Goal: Task Accomplishment & Management: Complete application form

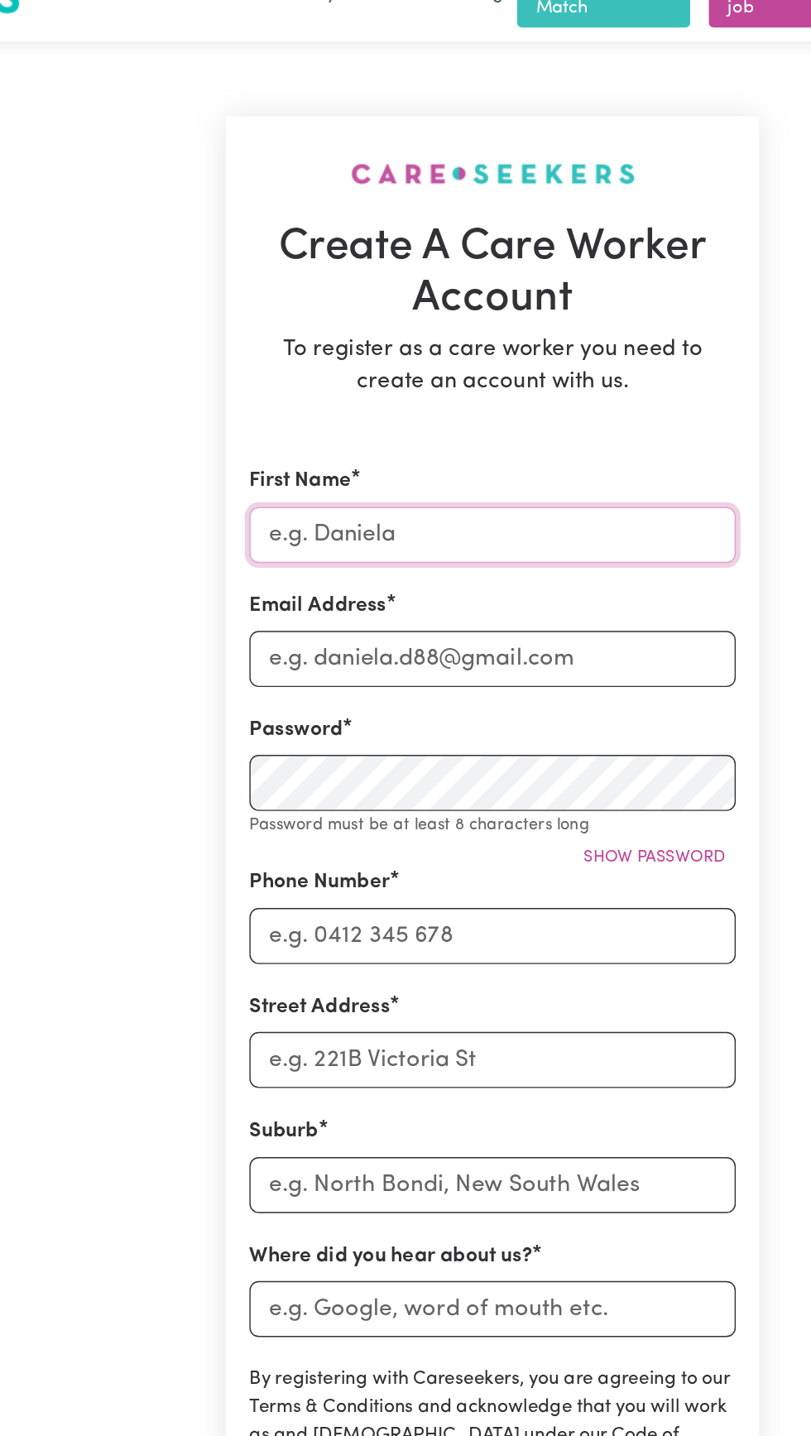
click at [503, 398] on input "First Name" at bounding box center [405, 414] width 344 height 40
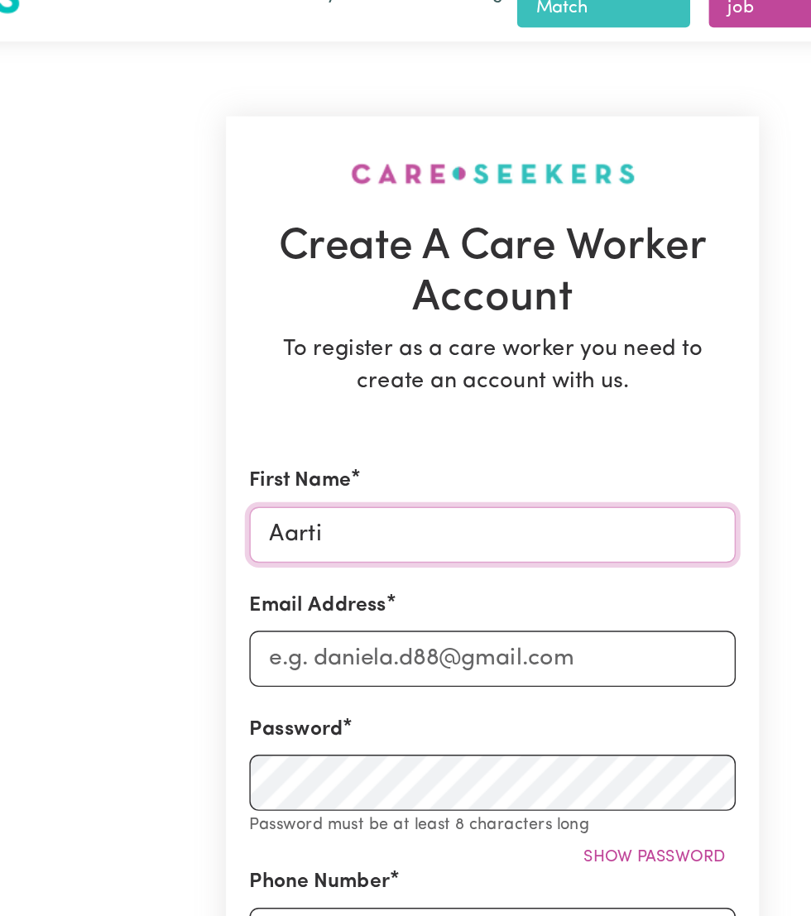
type input "Aarti"
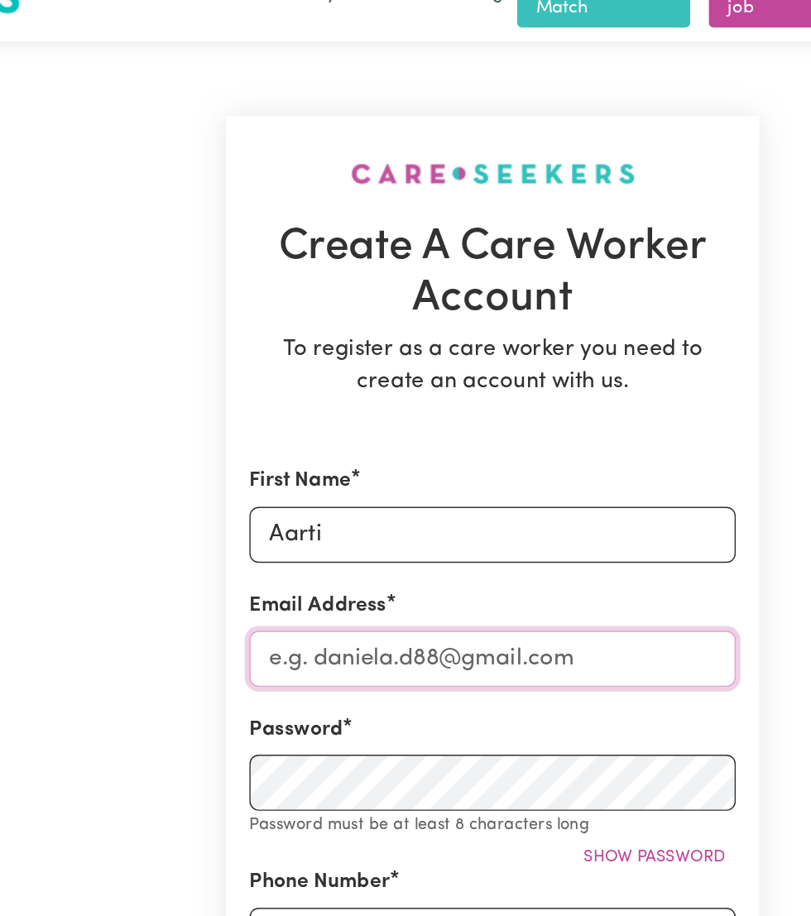
click at [491, 487] on input "Email Address" at bounding box center [405, 502] width 344 height 40
type input "[EMAIL_ADDRESS][DOMAIN_NAME]"
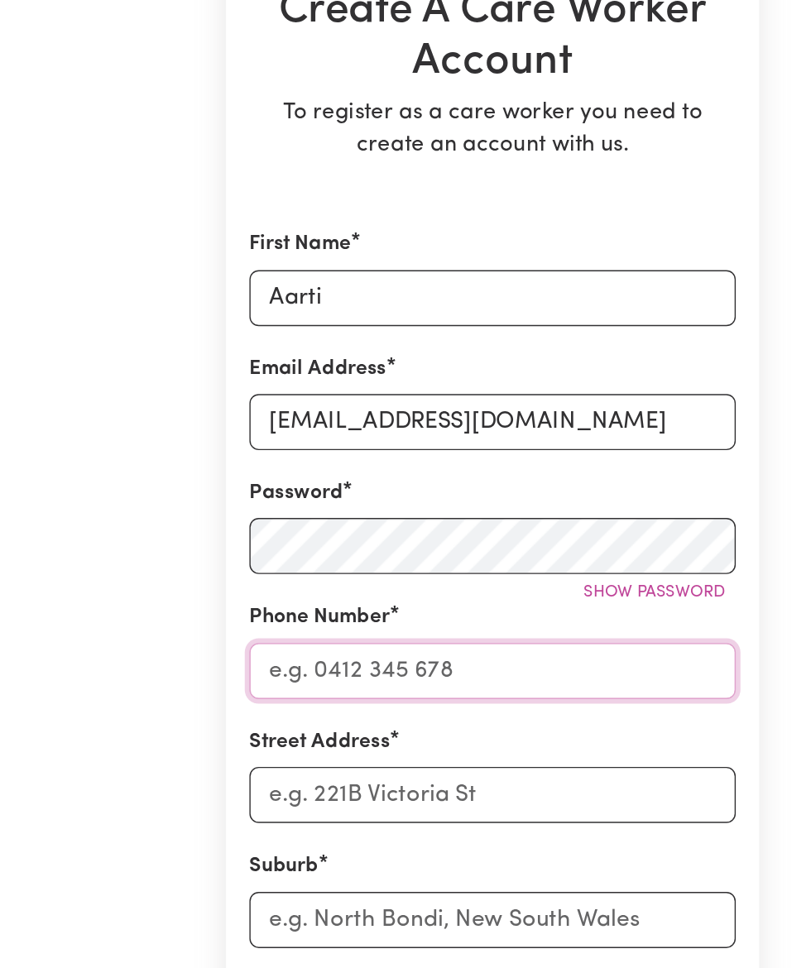
click at [457, 668] on input "Phone Number" at bounding box center [405, 678] width 344 height 40
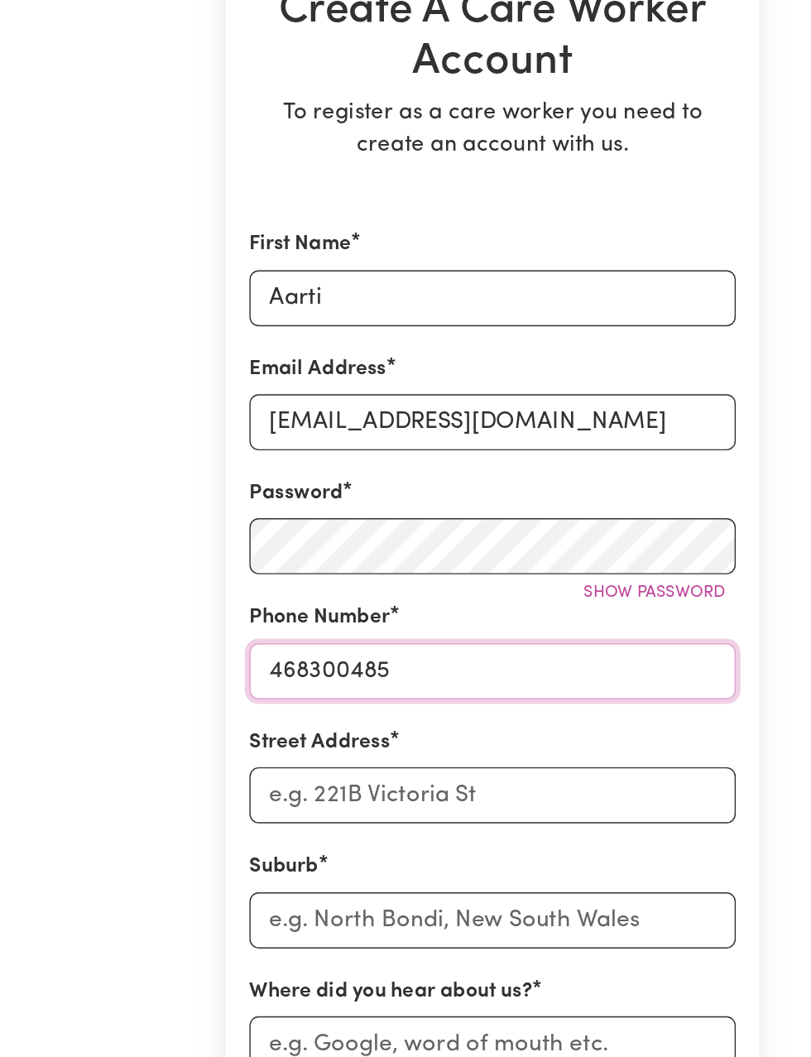
type input "468300485"
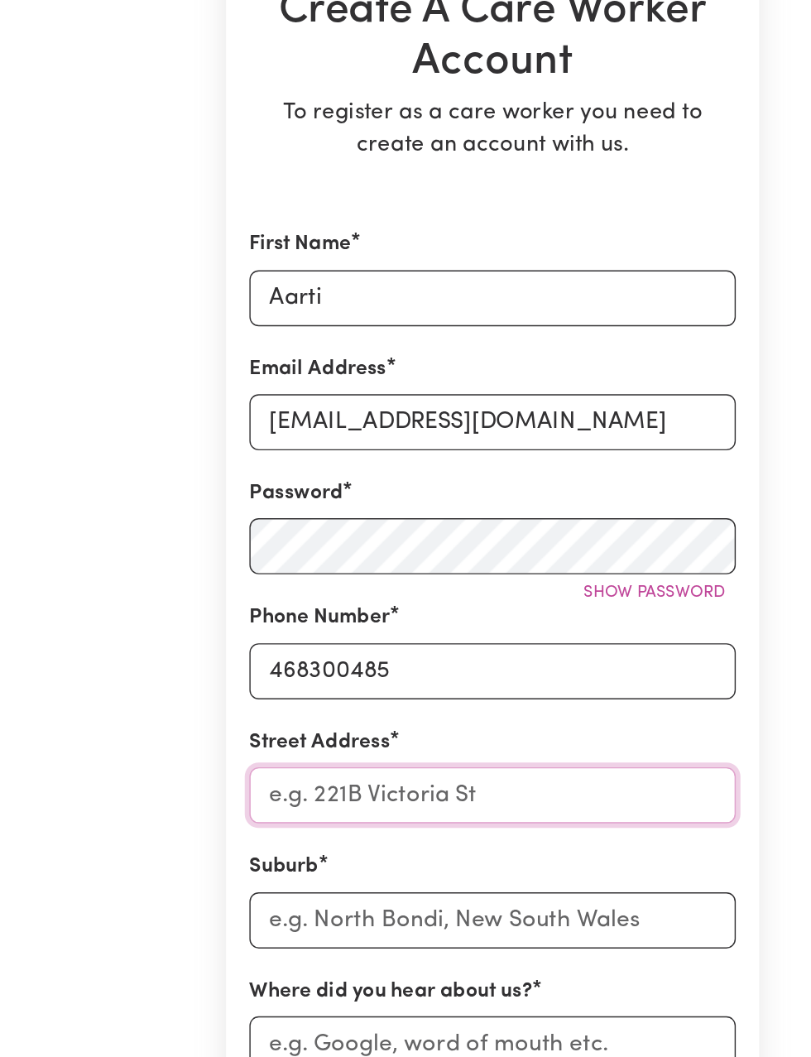
click at [495, 760] on input "Street Address" at bounding box center [405, 765] width 344 height 40
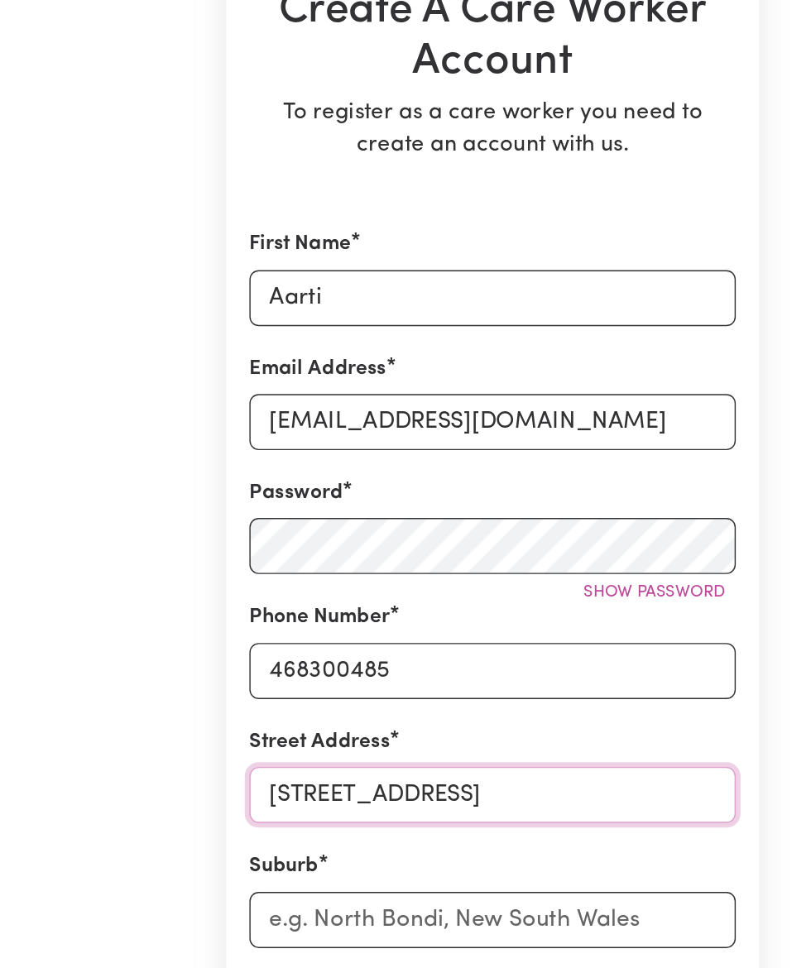
type input "[STREET_ADDRESS]"
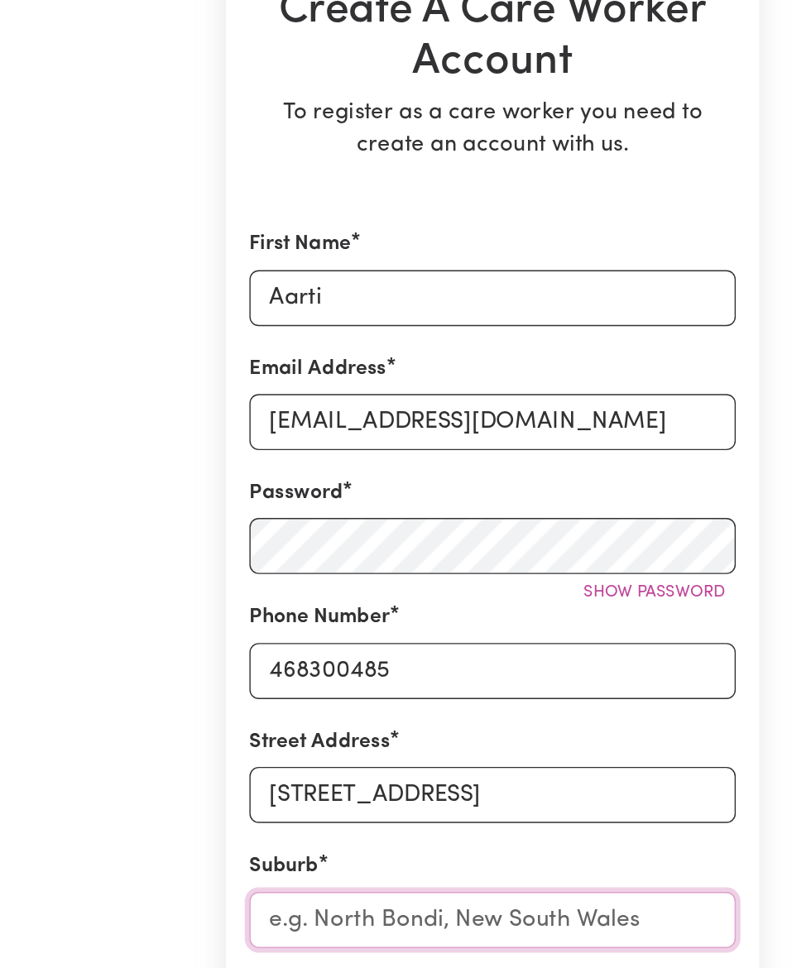
click at [443, 839] on input "text" at bounding box center [405, 854] width 344 height 40
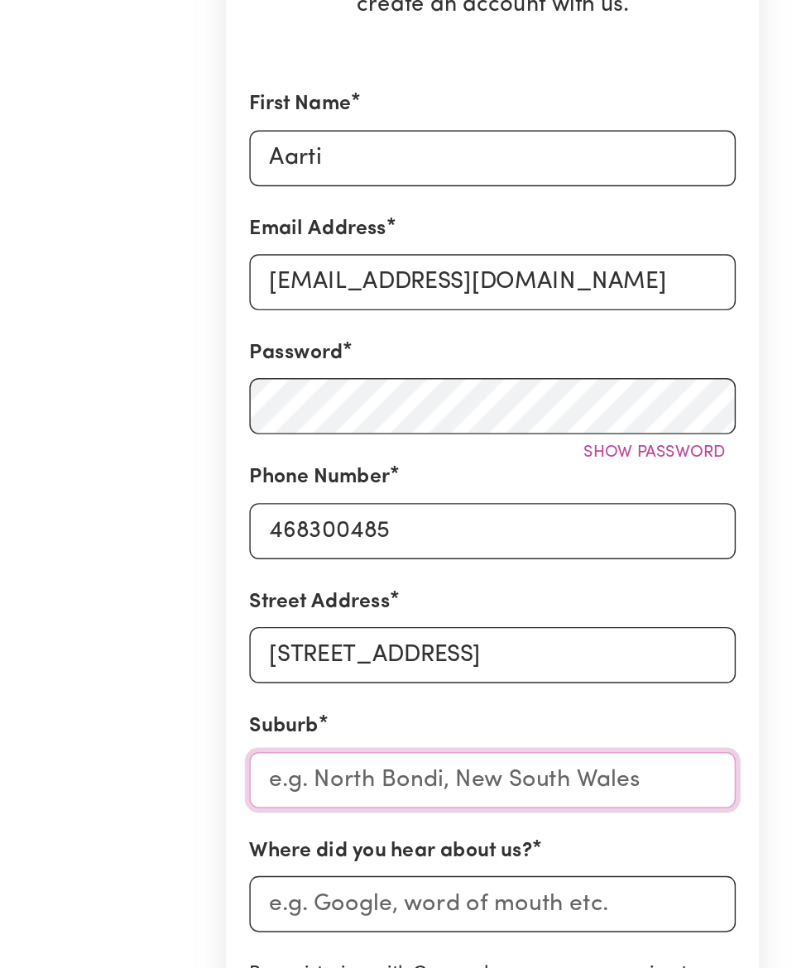
scroll to position [30, 0]
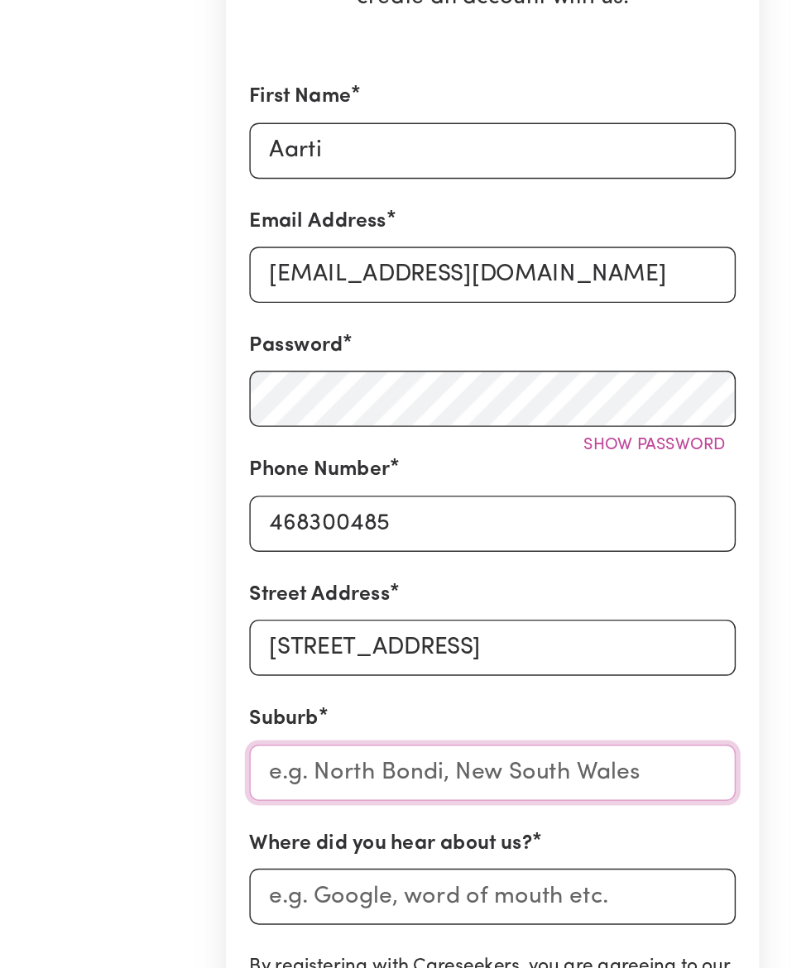
click at [469, 808] on input "text" at bounding box center [405, 824] width 344 height 40
click at [437, 805] on input "text" at bounding box center [405, 824] width 344 height 40
click at [445, 811] on input "text" at bounding box center [405, 824] width 344 height 40
type input "Tar"
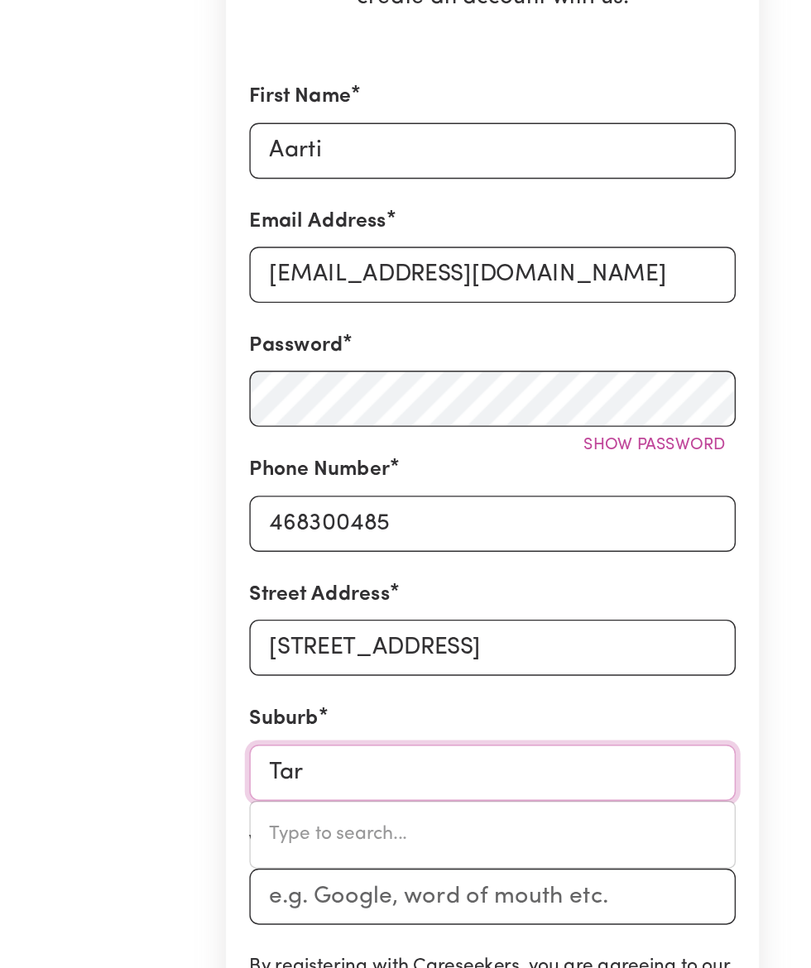
type input "[GEOGRAPHIC_DATA], [GEOGRAPHIC_DATA], 2665"
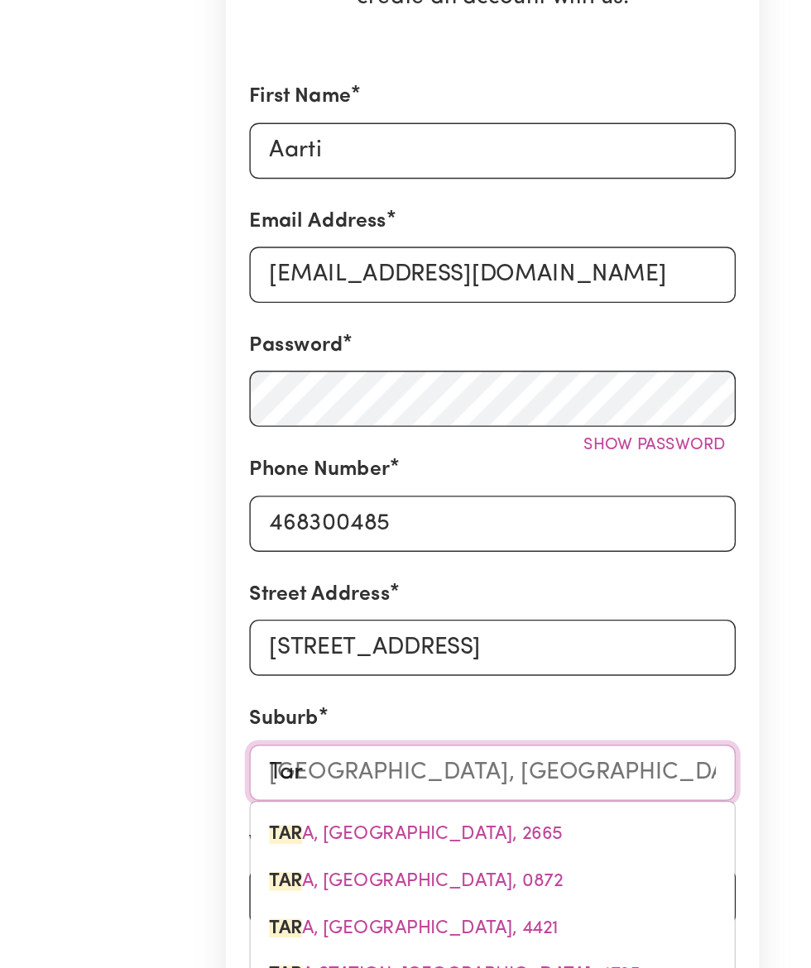
type input "Tarn"
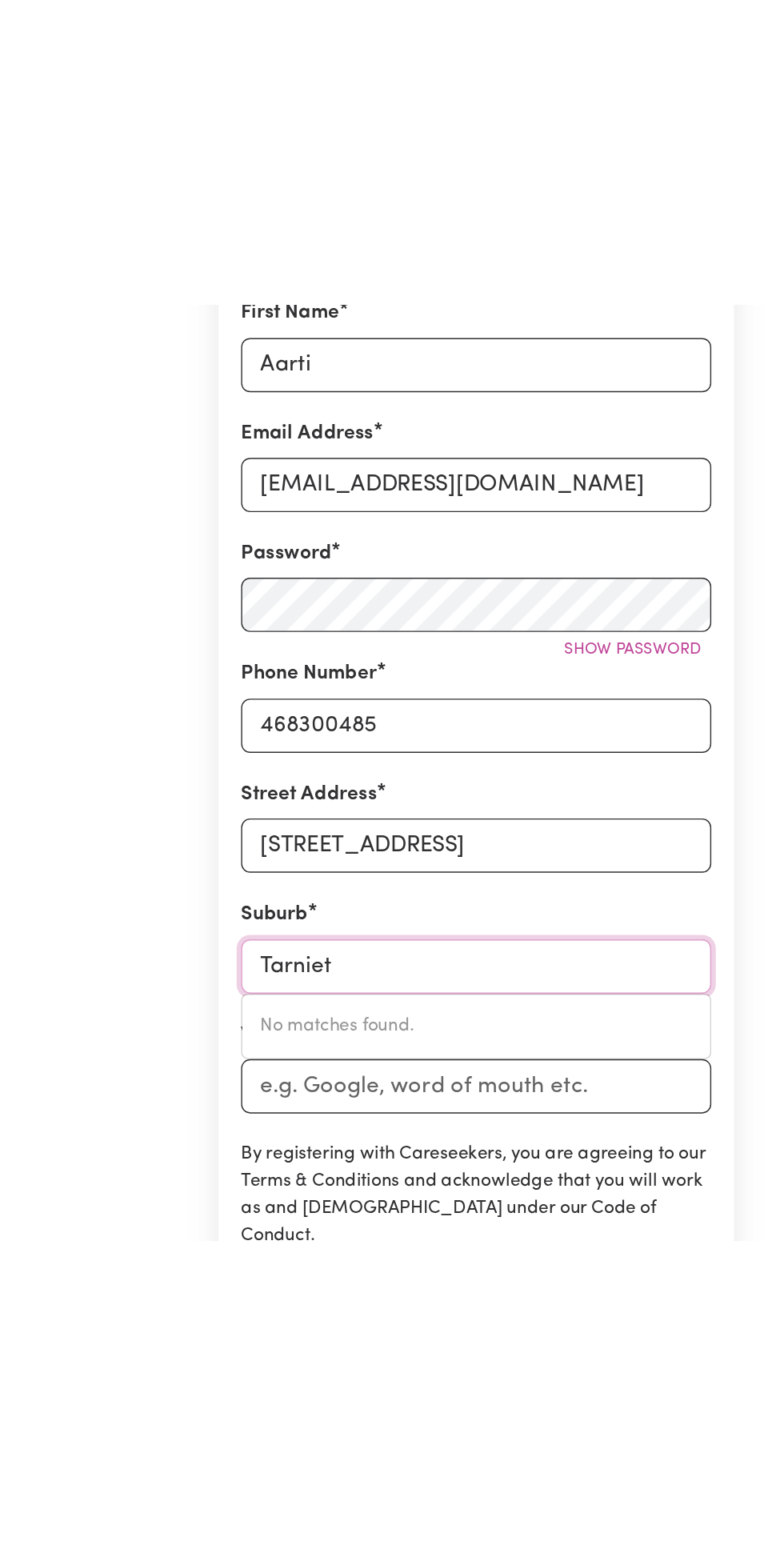
scroll to position [90, 0]
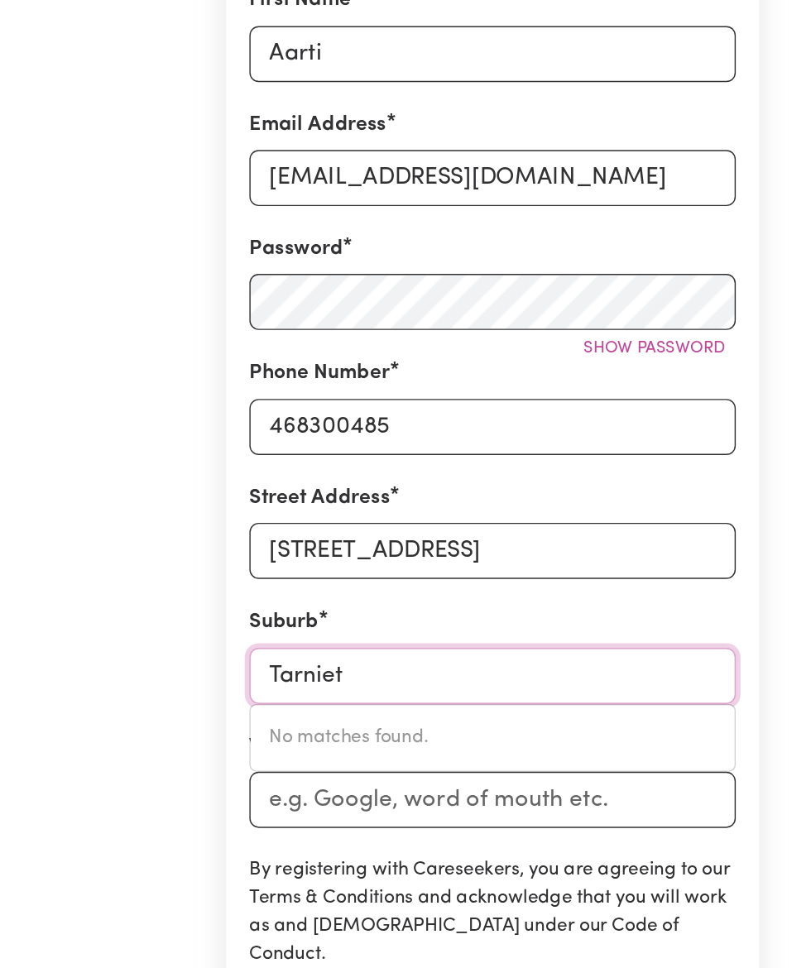
click at [423, 757] on input "Tarniet" at bounding box center [405, 761] width 344 height 40
type input "Tarn"
type input "[GEOGRAPHIC_DATA], [GEOGRAPHIC_DATA], 3551"
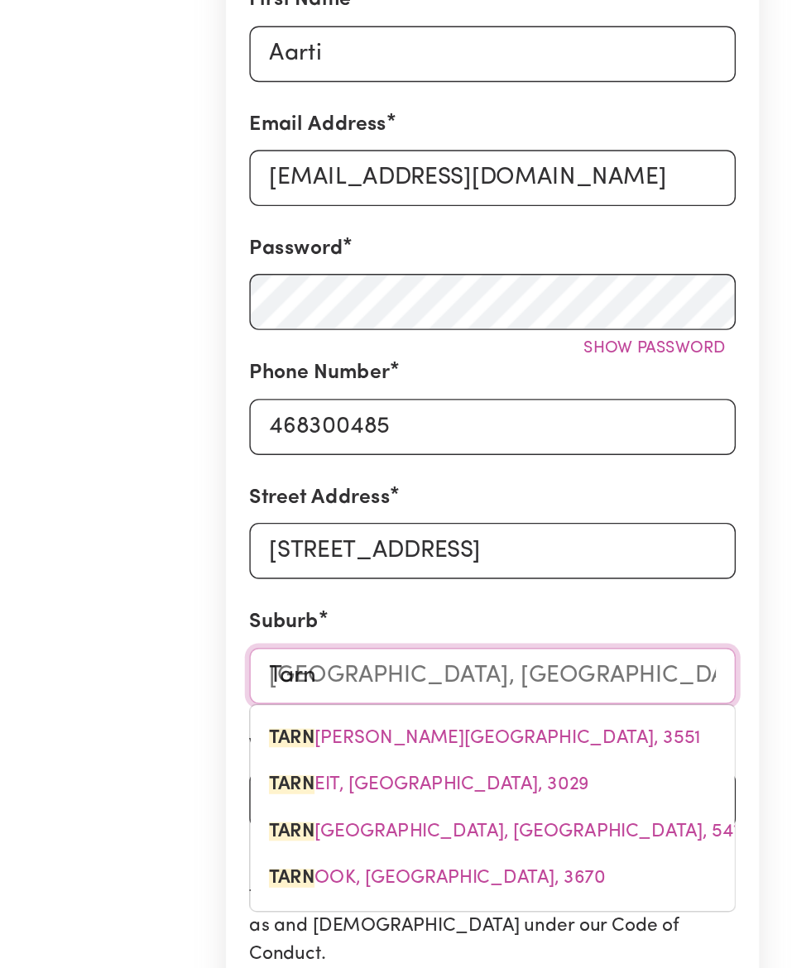
type input "Tar"
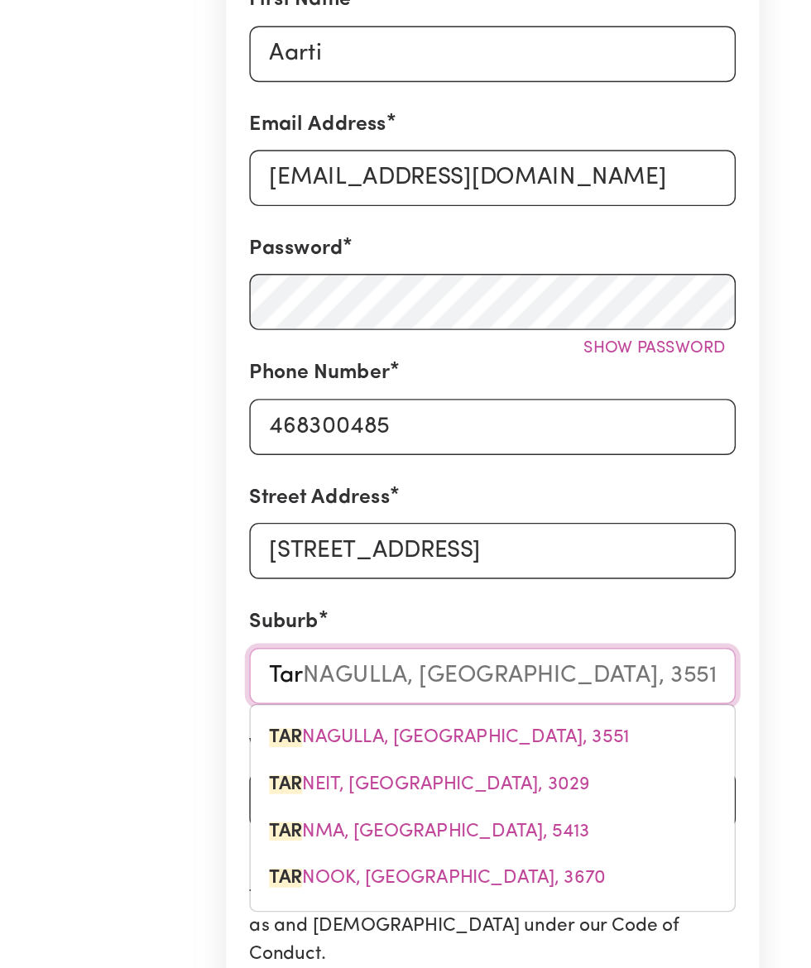
type input "[GEOGRAPHIC_DATA], [GEOGRAPHIC_DATA], 2665"
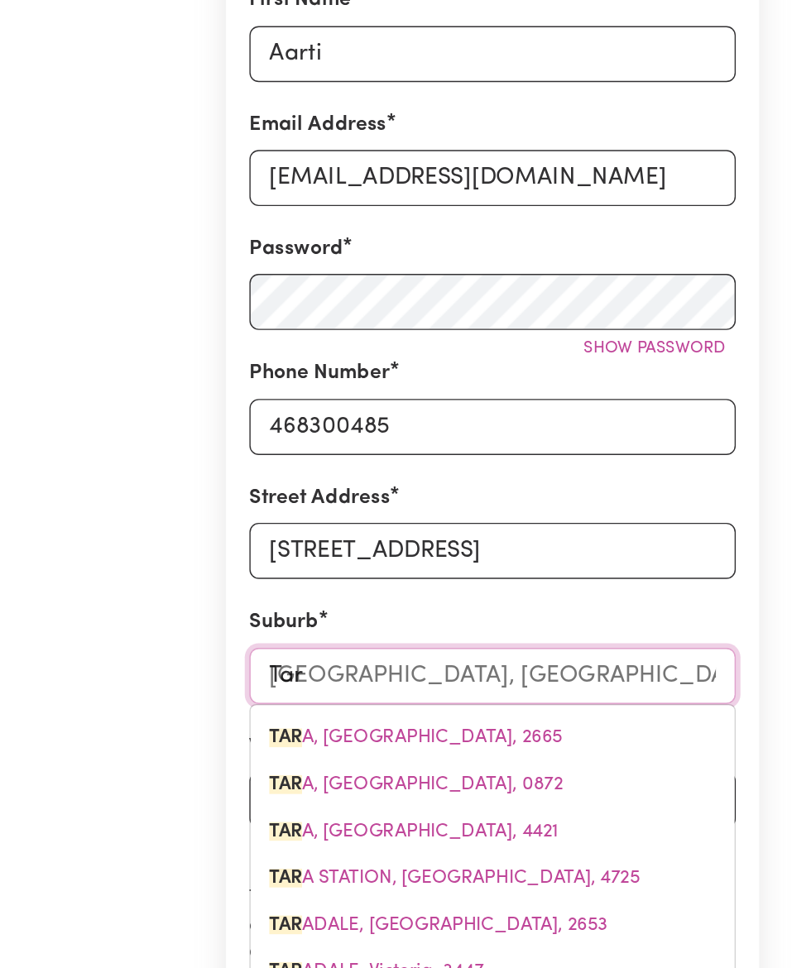
type input "Tarn"
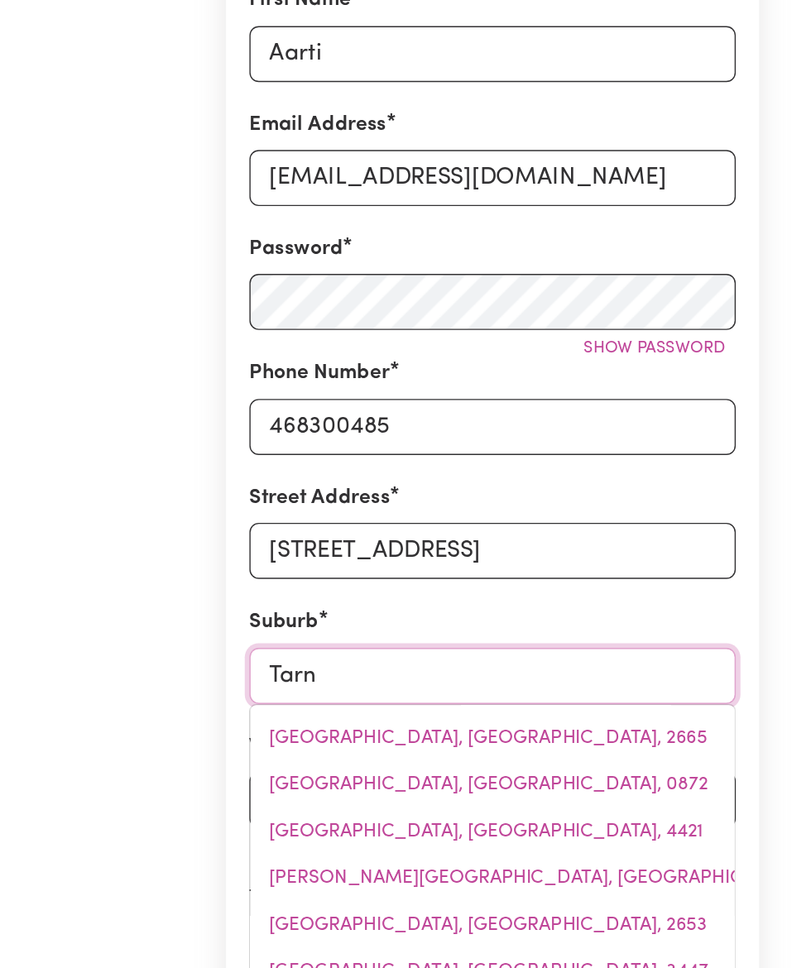
type input "[GEOGRAPHIC_DATA], [GEOGRAPHIC_DATA], 3551"
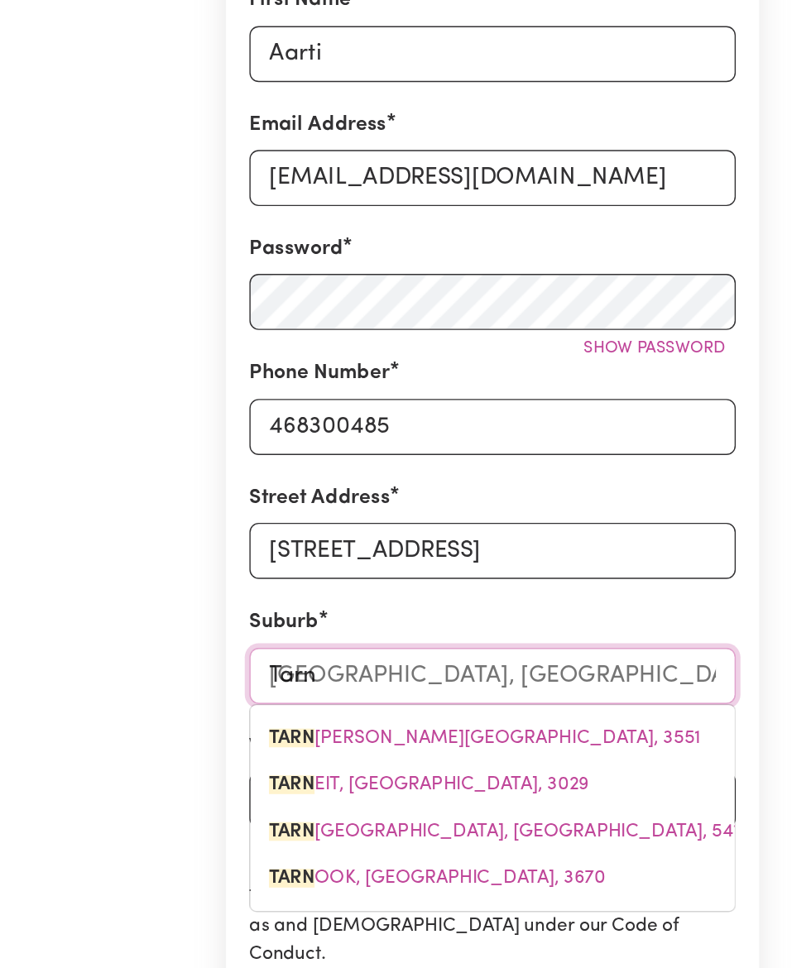
click at [336, 832] on span "TARN EIT, [GEOGRAPHIC_DATA], 3029" at bounding box center [360, 838] width 227 height 13
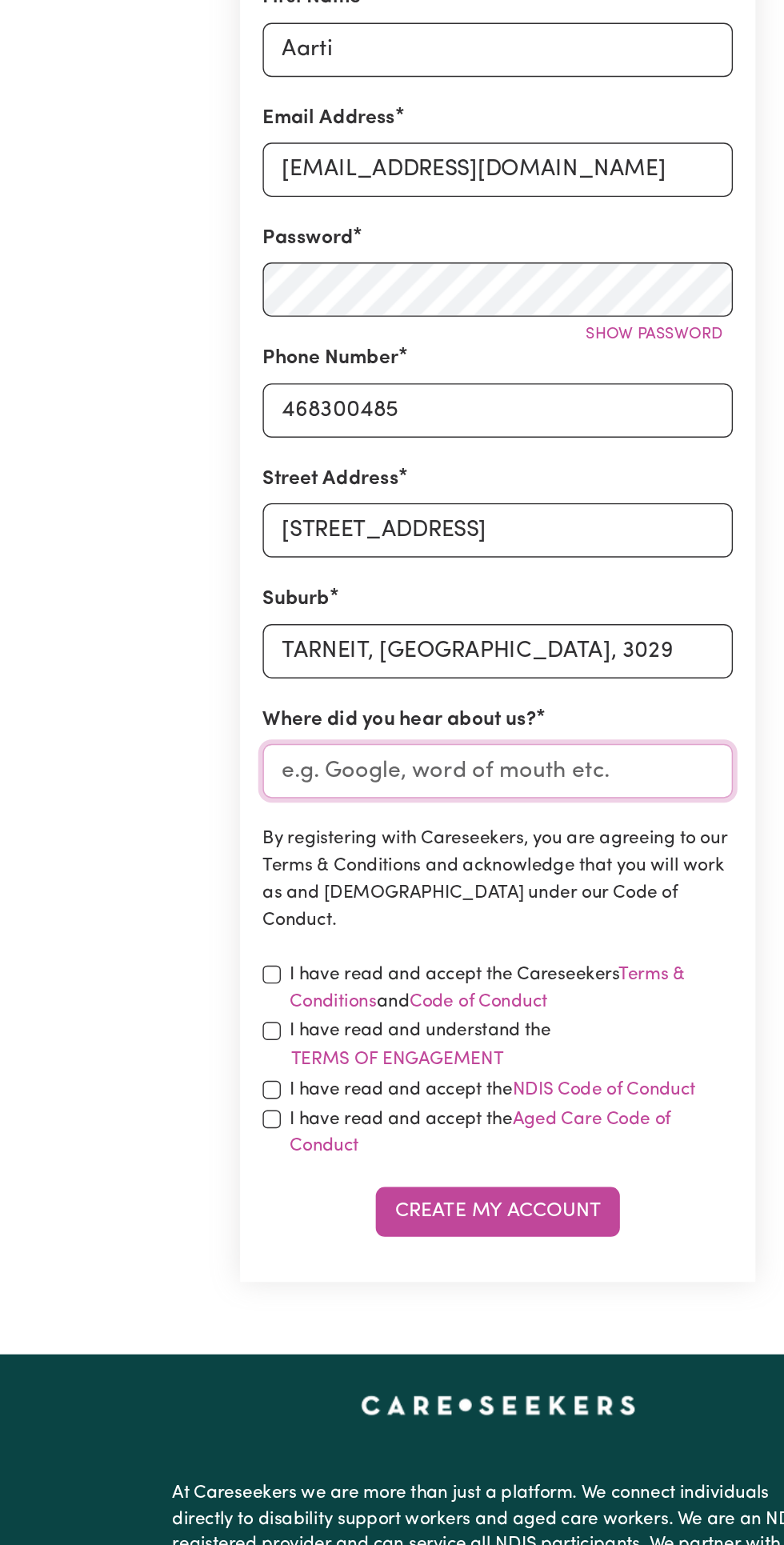
click at [508, 806] on input "Where did you hear about us?" at bounding box center [392, 821] width 333 height 39
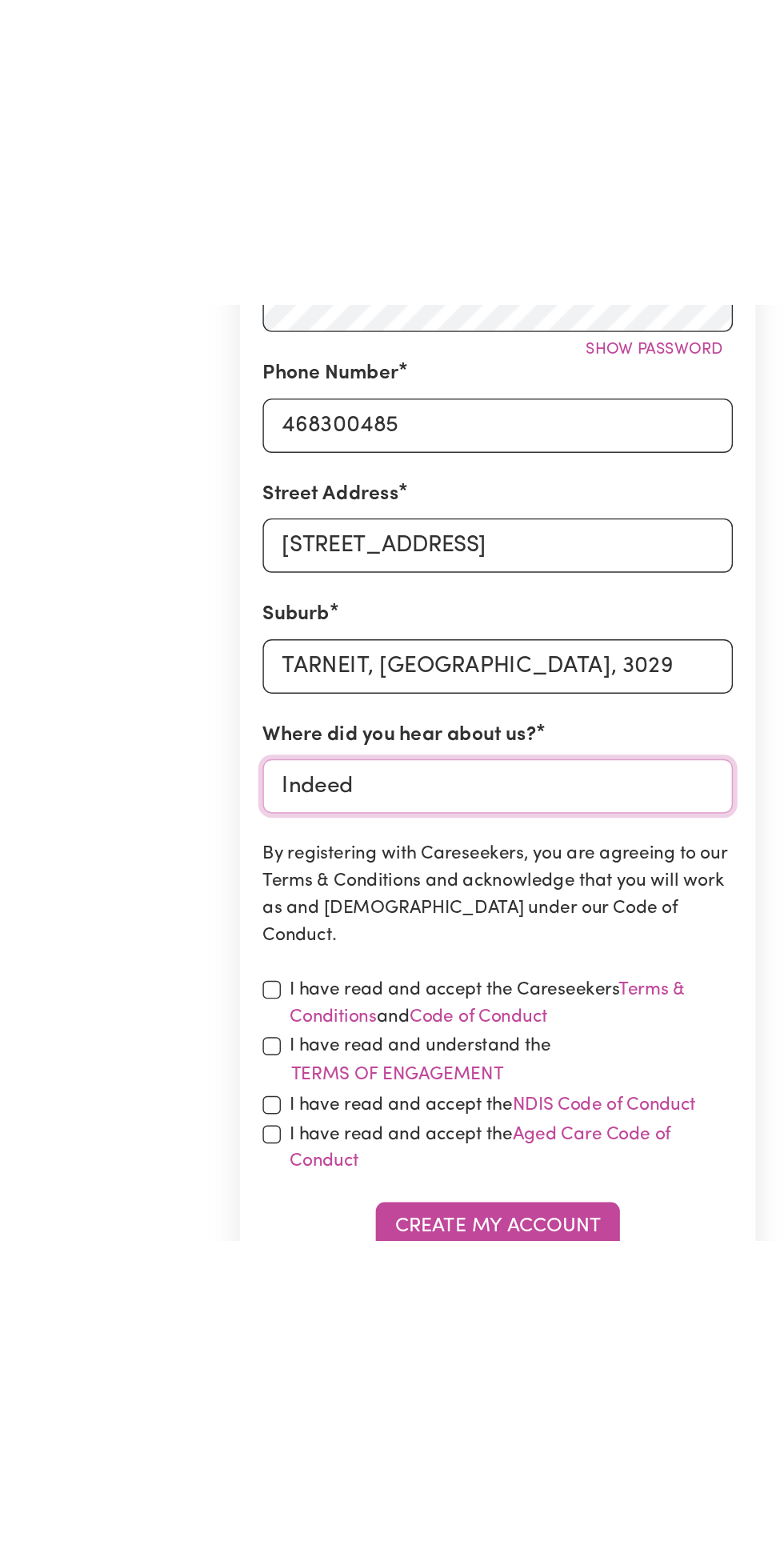
scroll to position [307, 0]
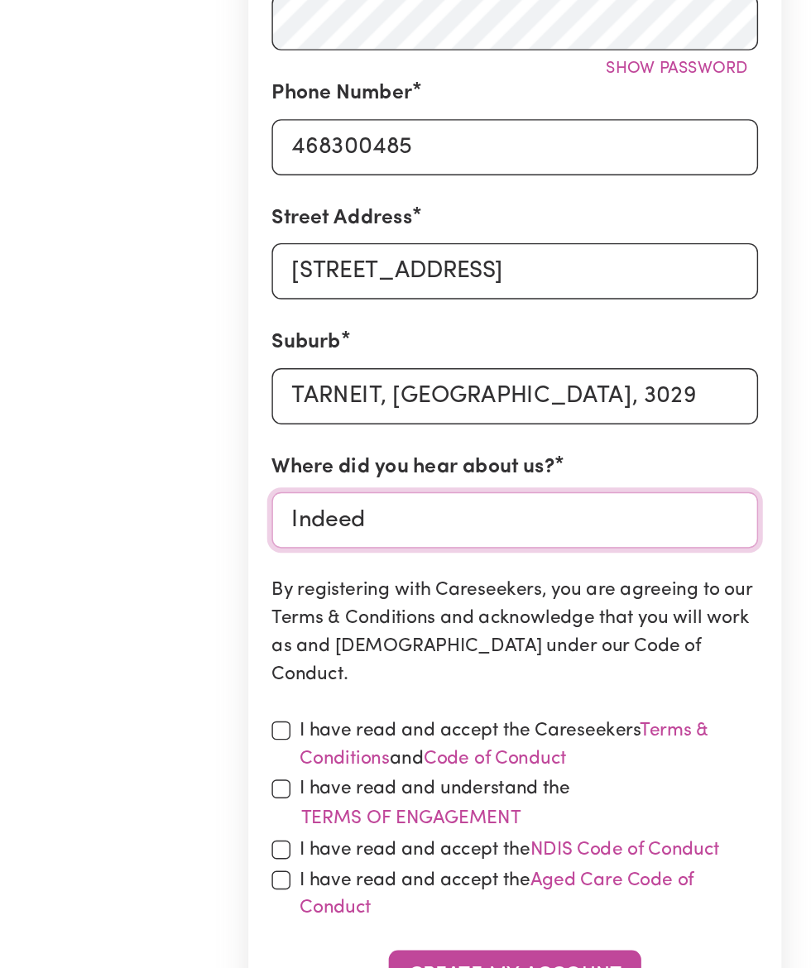
type input "Indeed"
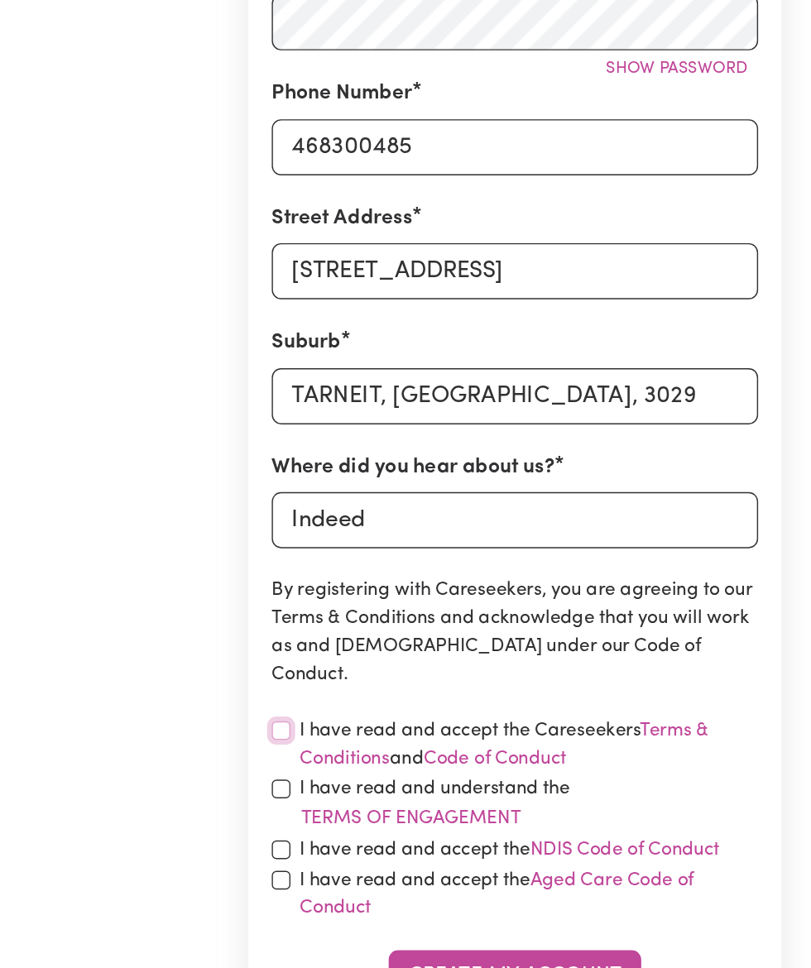
click at [239, 766] on input "checkbox" at bounding box center [239, 772] width 13 height 13
checkbox input "true"
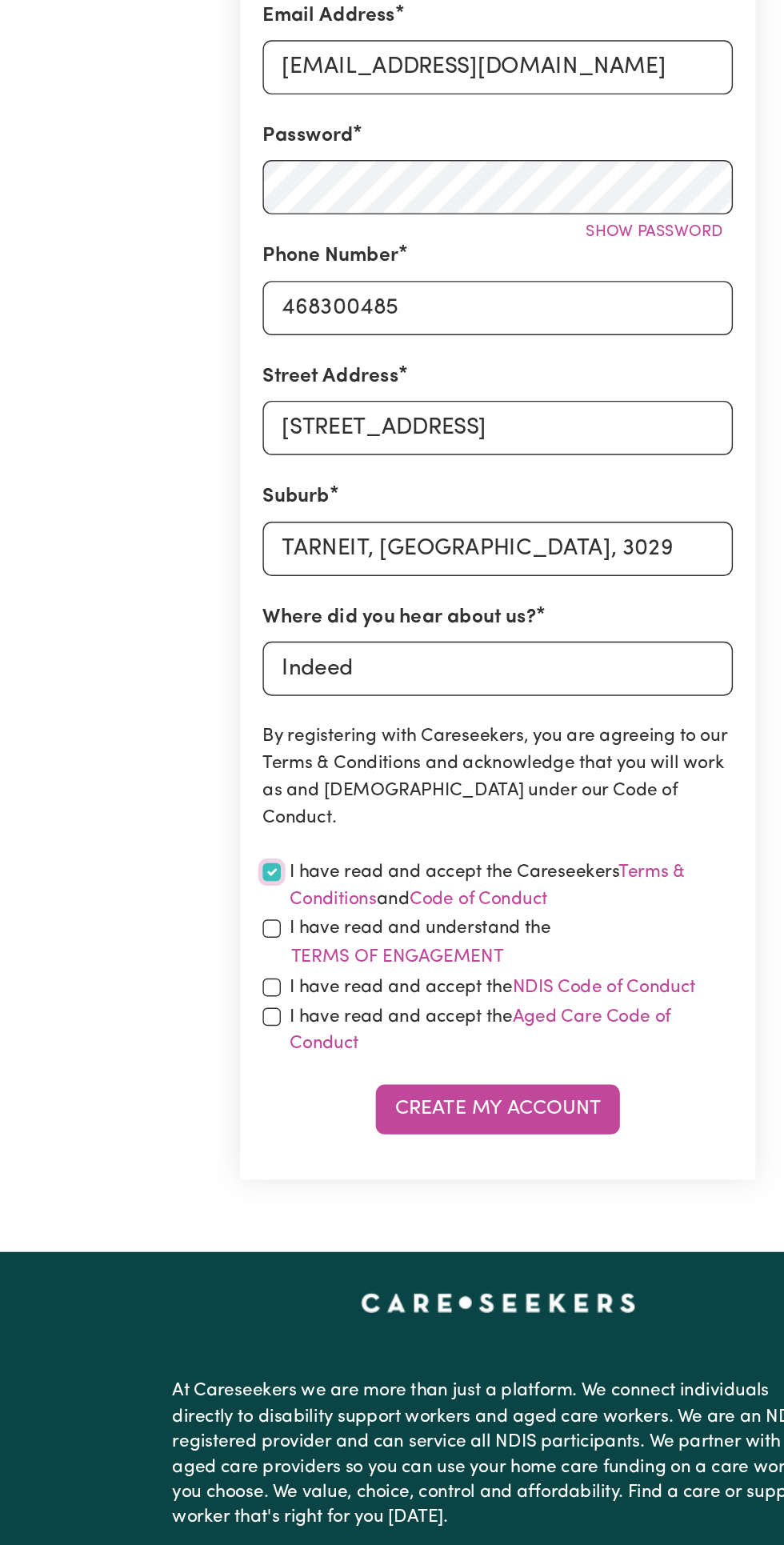
scroll to position [352, 0]
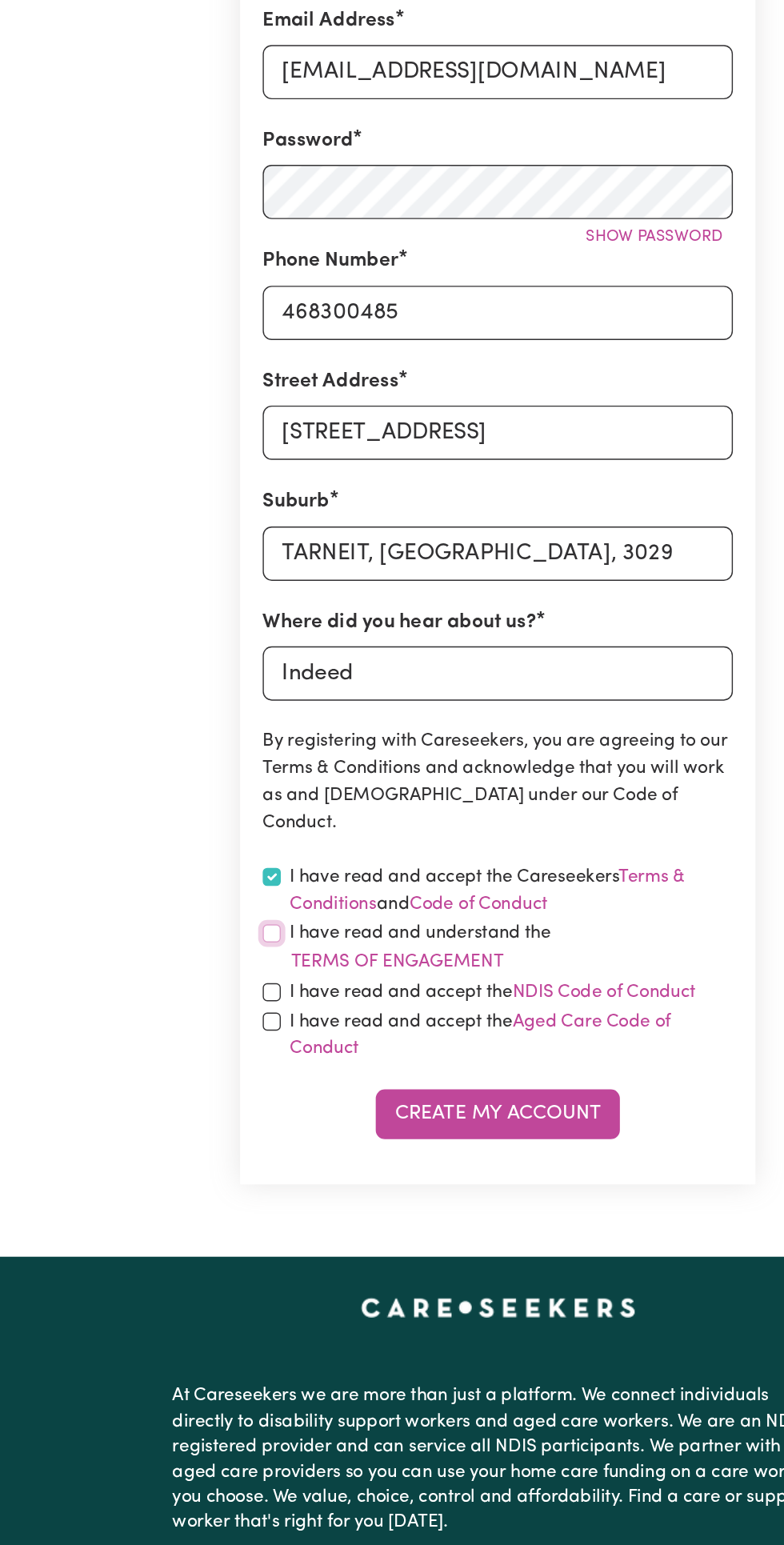
click at [231, 736] on input "checkbox" at bounding box center [231, 742] width 13 height 13
checkbox input "true"
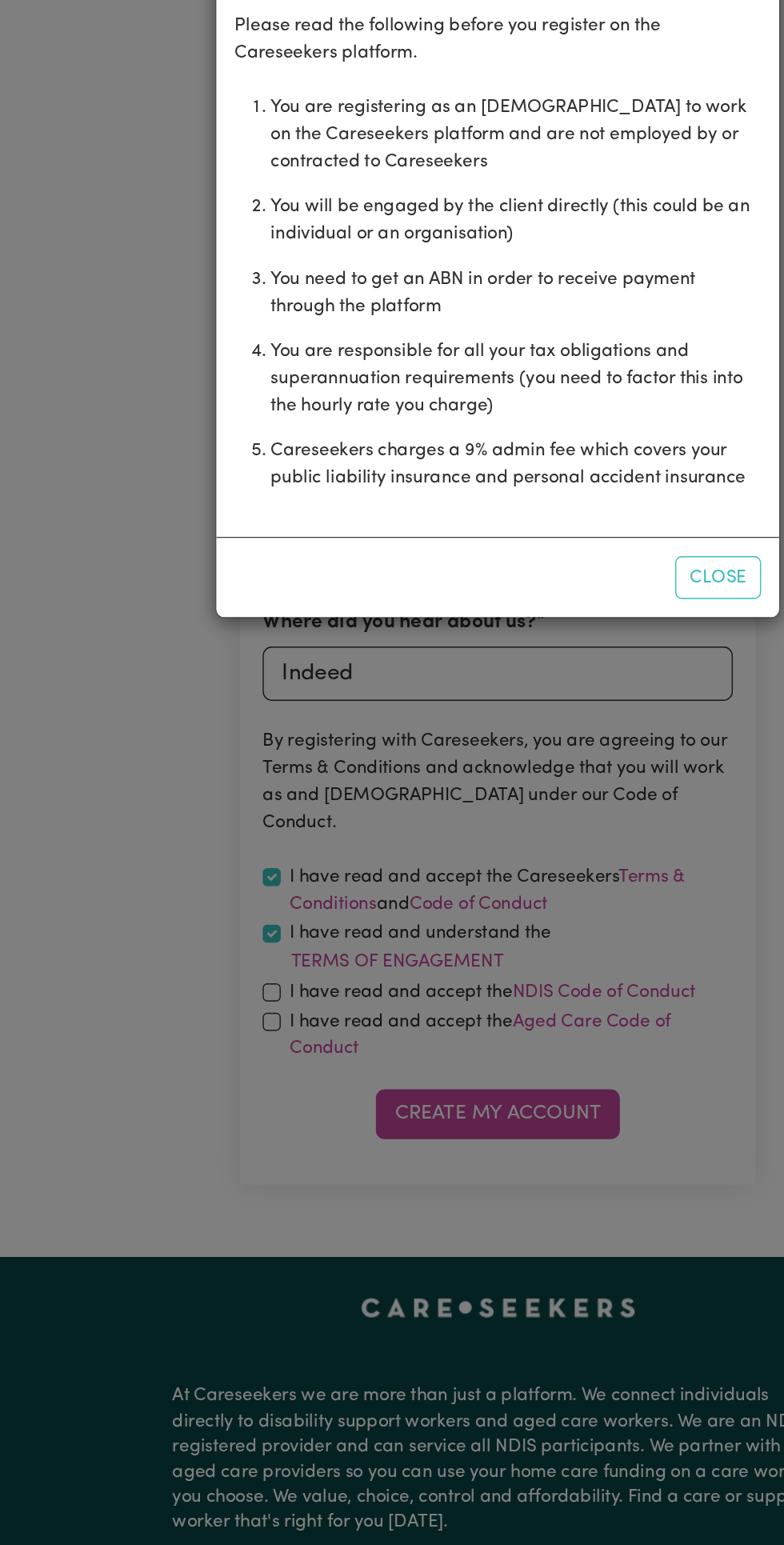
click at [229, 784] on div "Become A Care Worker Please read the following before you register on the Cares…" at bounding box center [392, 772] width 784 height 1545
click at [160, 790] on div "Become A Care Worker Please read the following before you register on the Cares…" at bounding box center [392, 772] width 784 height 1545
click at [556, 490] on button "Close" at bounding box center [547, 489] width 61 height 30
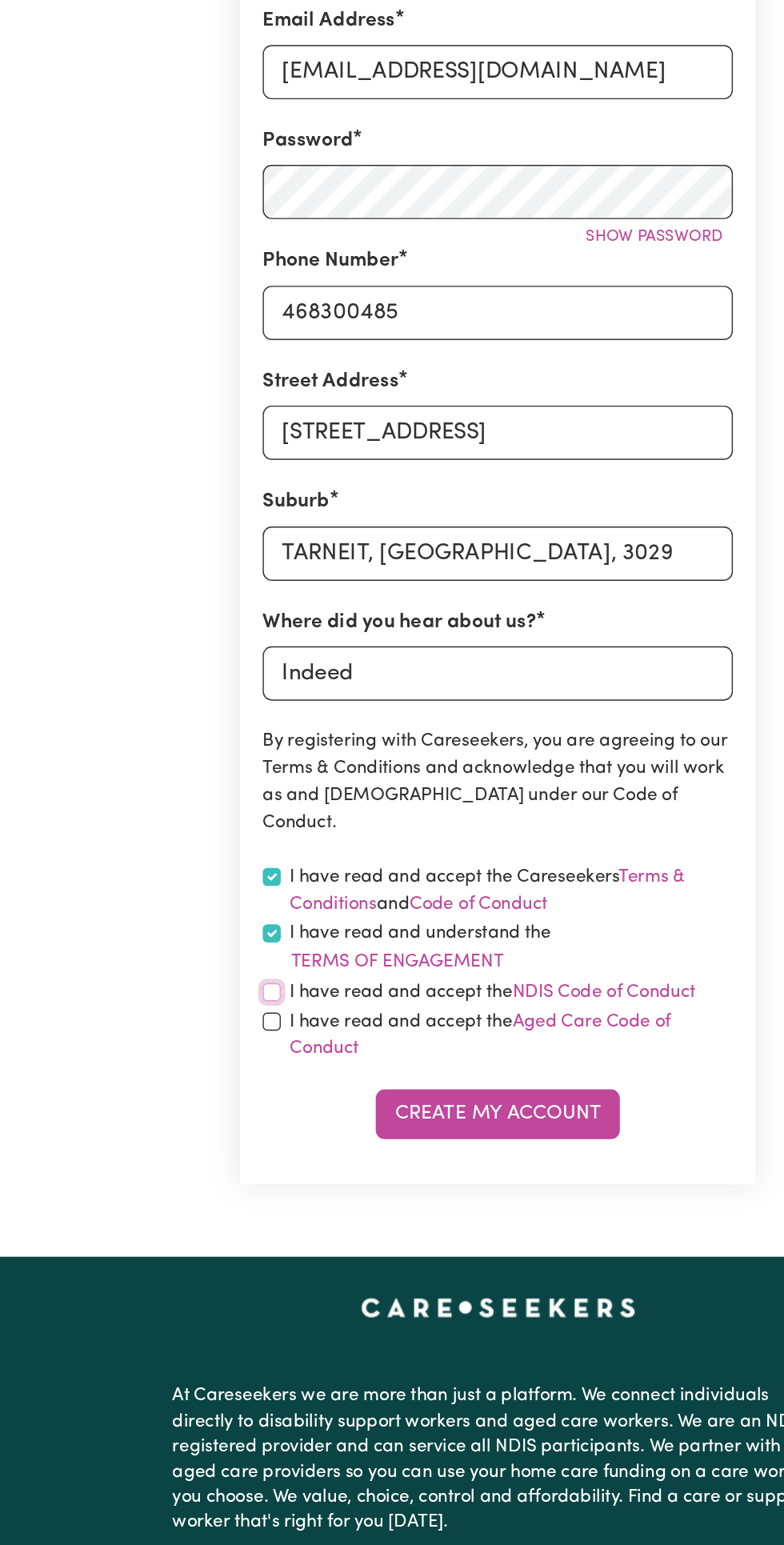
click at [230, 777] on input "checkbox" at bounding box center [231, 783] width 13 height 13
checkbox input "true"
click at [225, 799] on input "checkbox" at bounding box center [231, 804] width 13 height 13
checkbox input "true"
click at [401, 866] on button "Create My Account" at bounding box center [392, 870] width 173 height 35
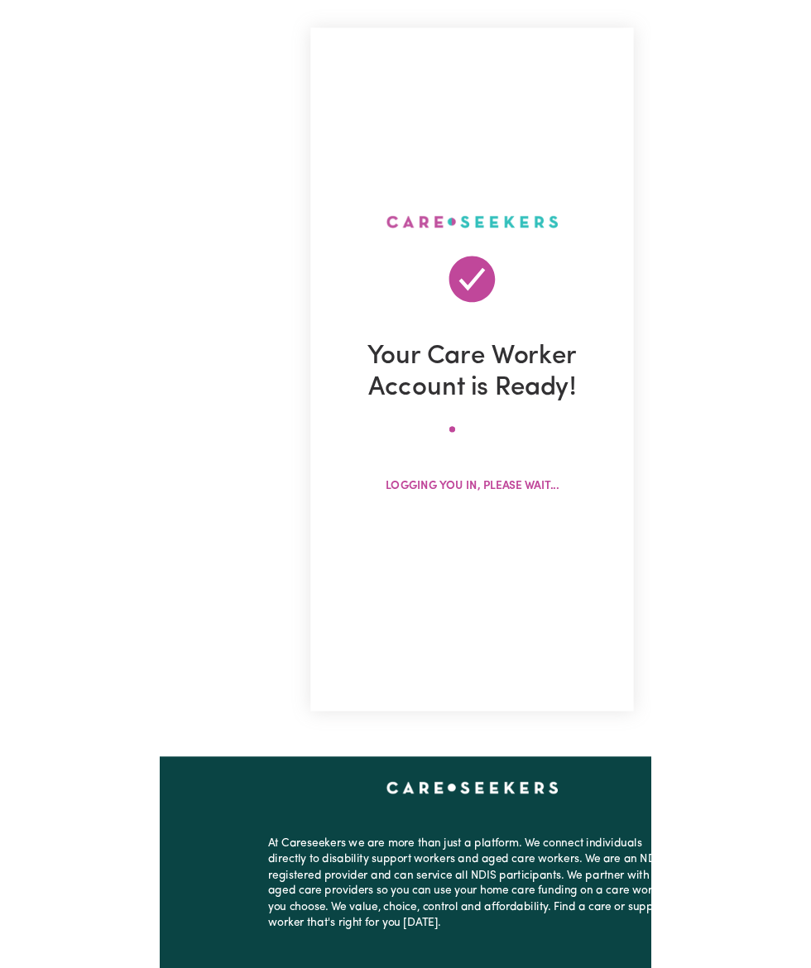
scroll to position [0, 0]
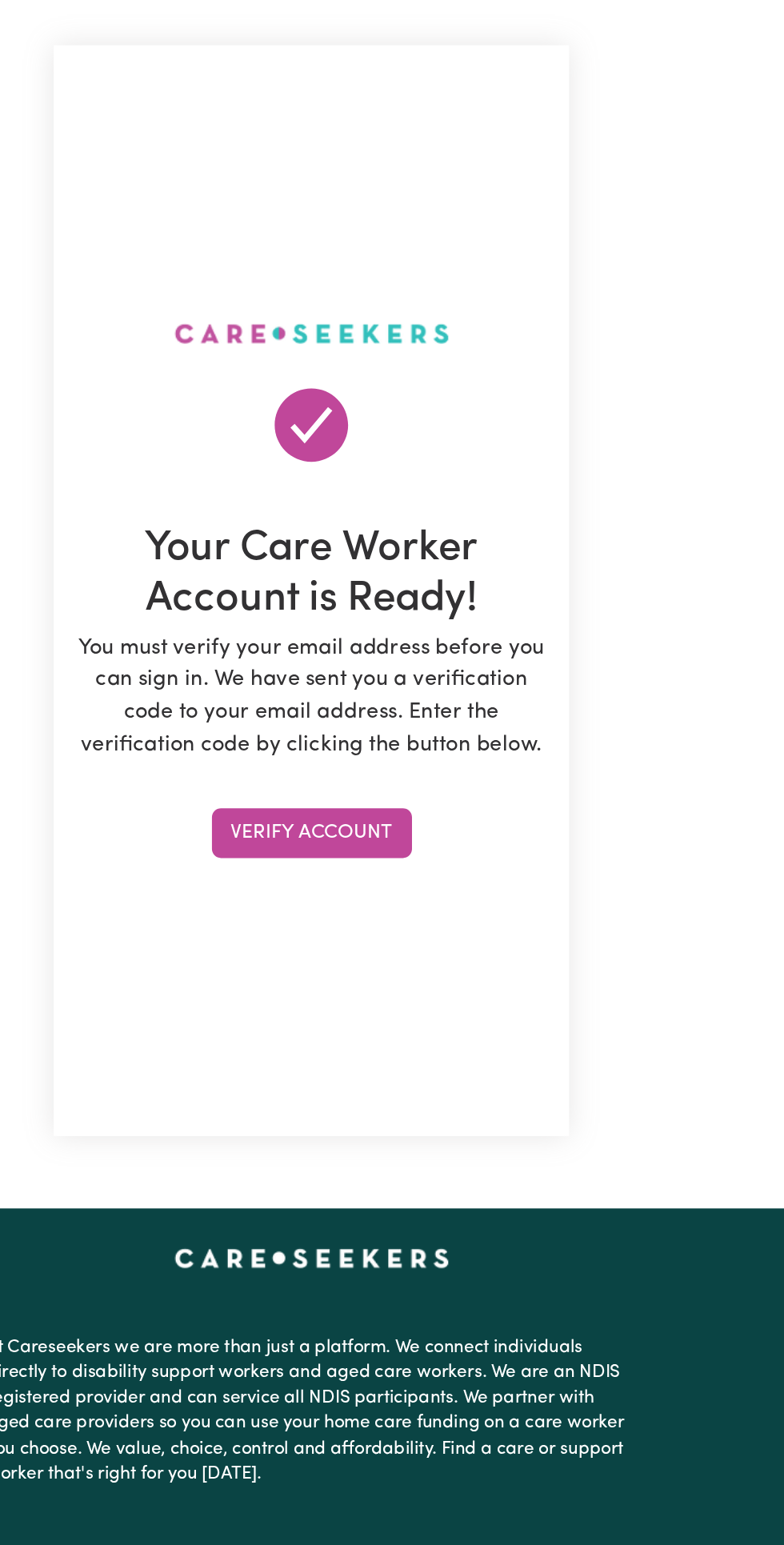
click at [438, 688] on button "Verify Account" at bounding box center [392, 671] width 141 height 35
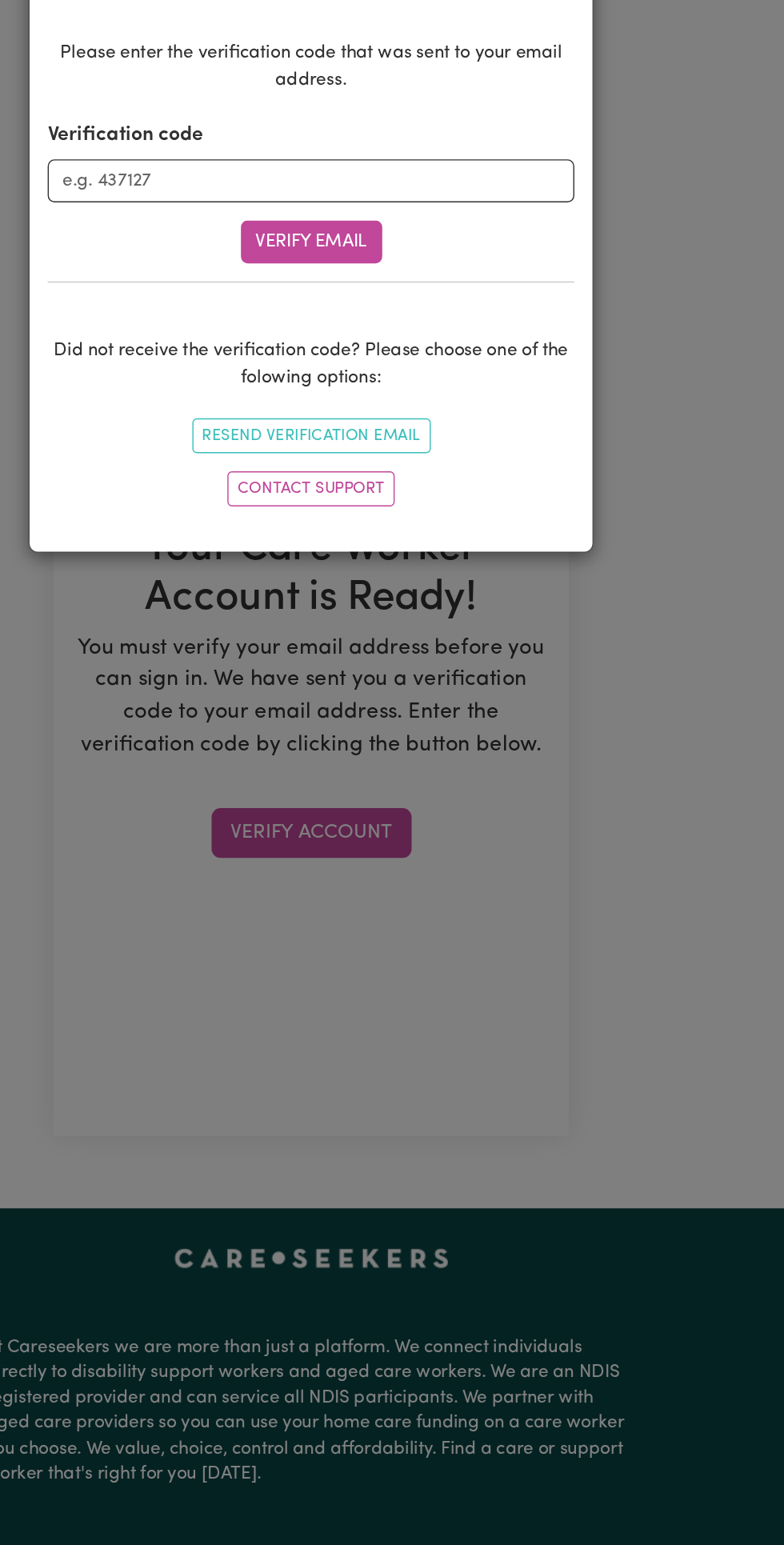
click at [406, 249] on button "Verify Email" at bounding box center [392, 252] width 100 height 30
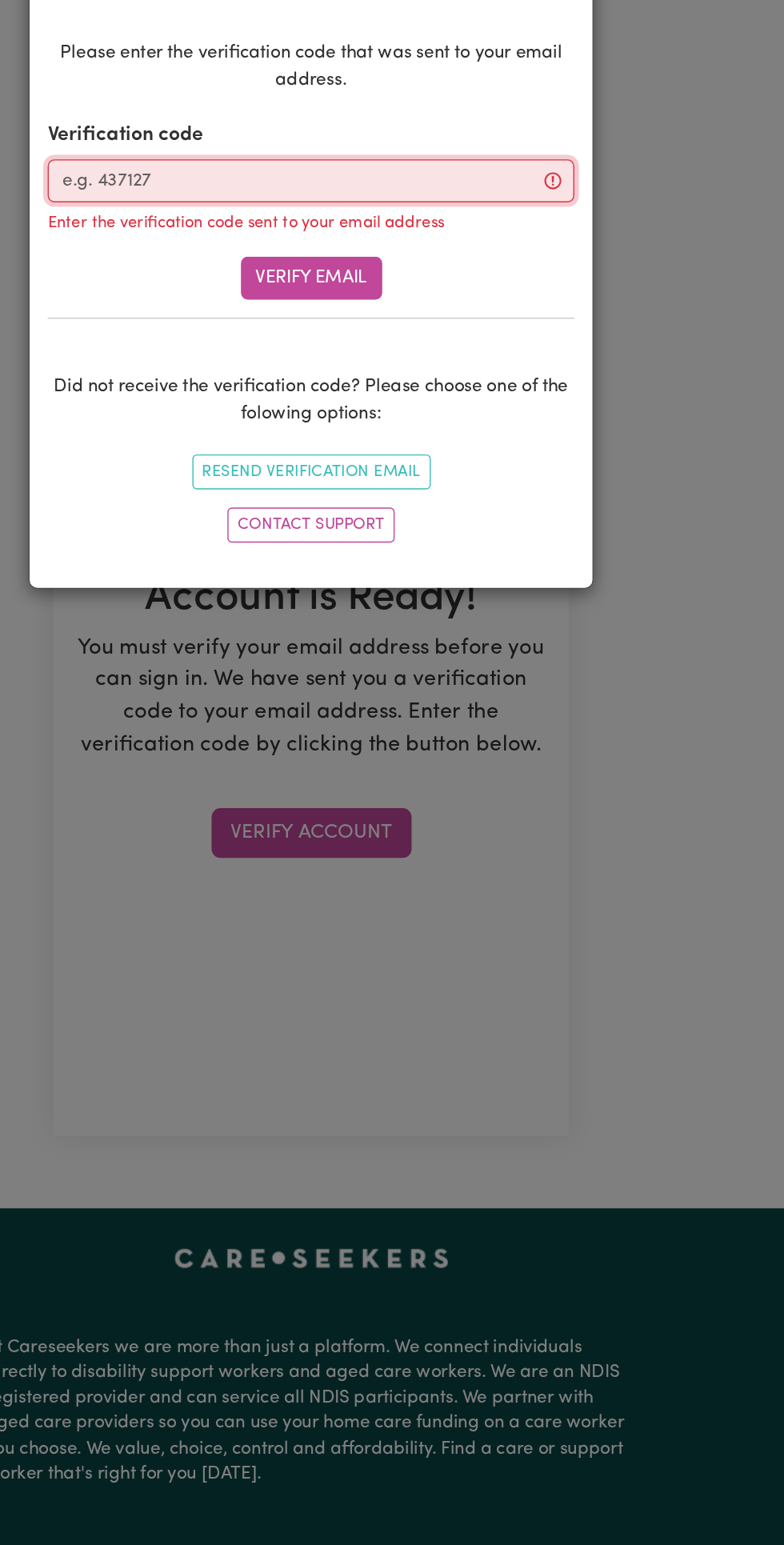
click at [456, 205] on input "Verification code" at bounding box center [392, 209] width 373 height 30
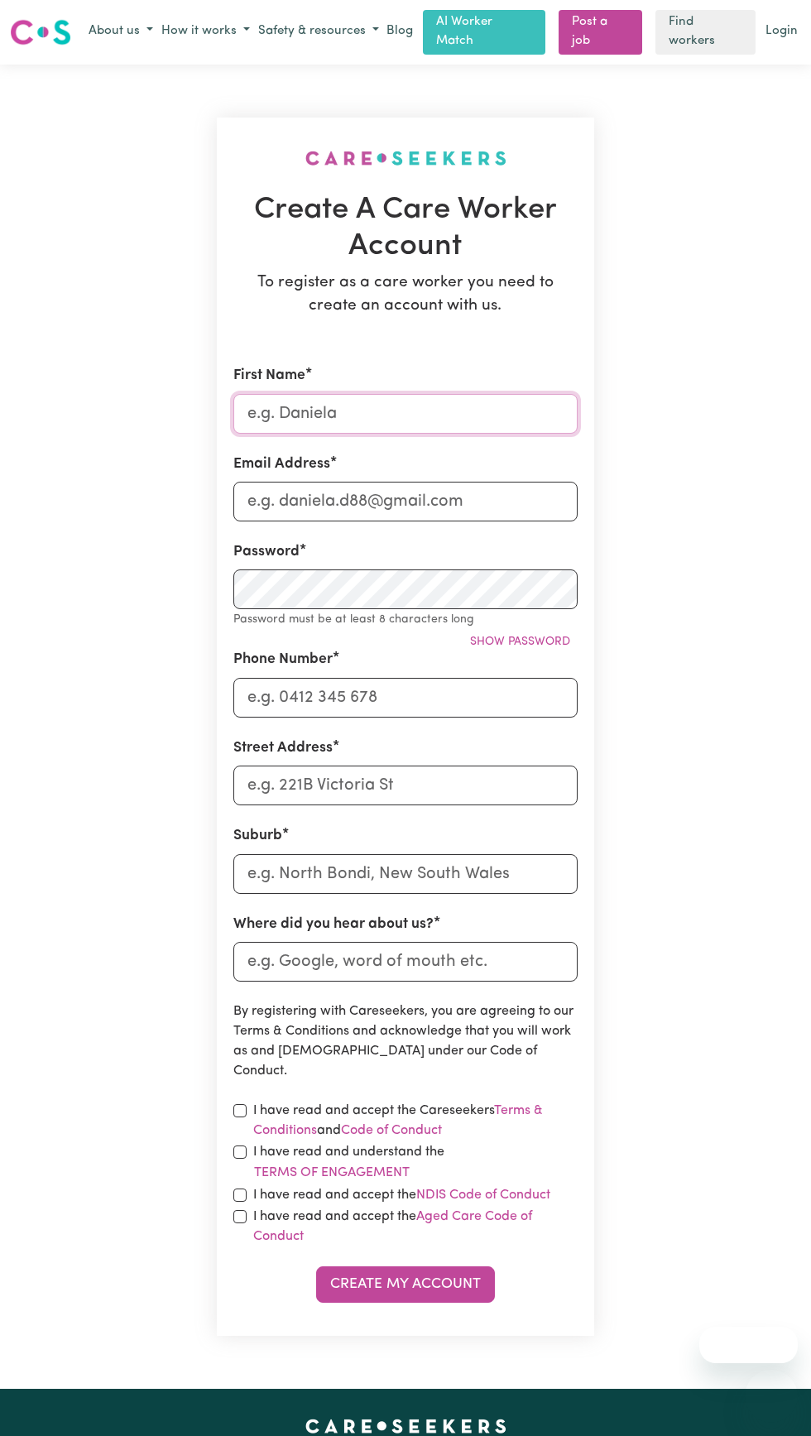
click at [414, 405] on input "First Name" at bounding box center [405, 414] width 344 height 40
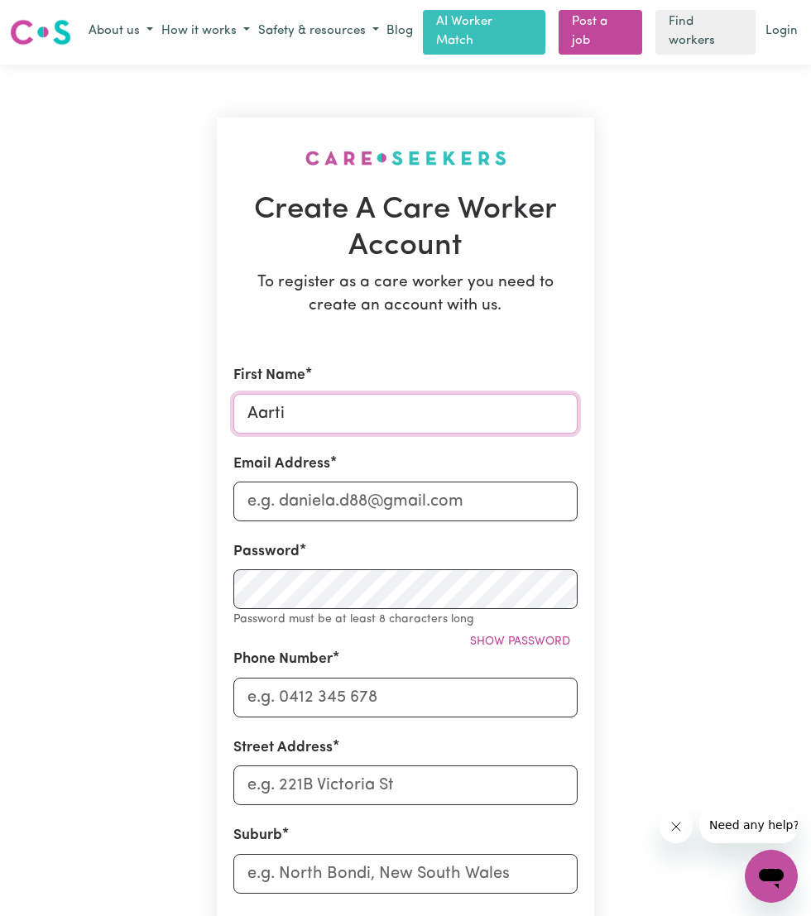
type input "Aarti"
click at [525, 482] on input "Email Address" at bounding box center [405, 502] width 344 height 40
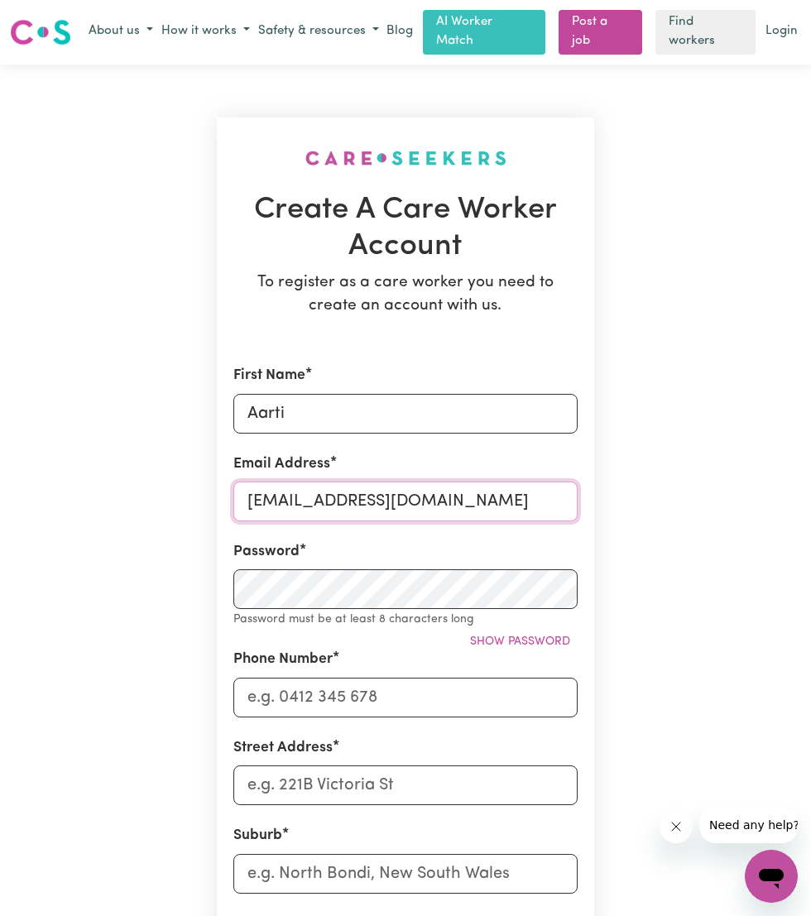
type input "[EMAIL_ADDRESS][DOMAIN_NAME]"
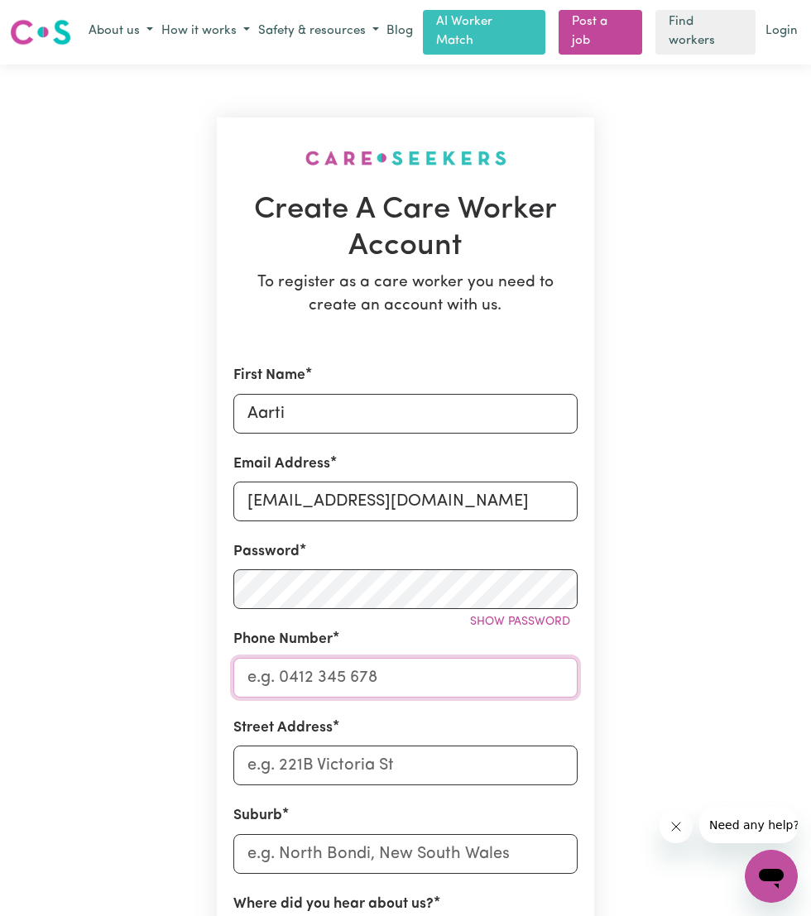
click at [490, 669] on input "Phone Number" at bounding box center [405, 678] width 344 height 40
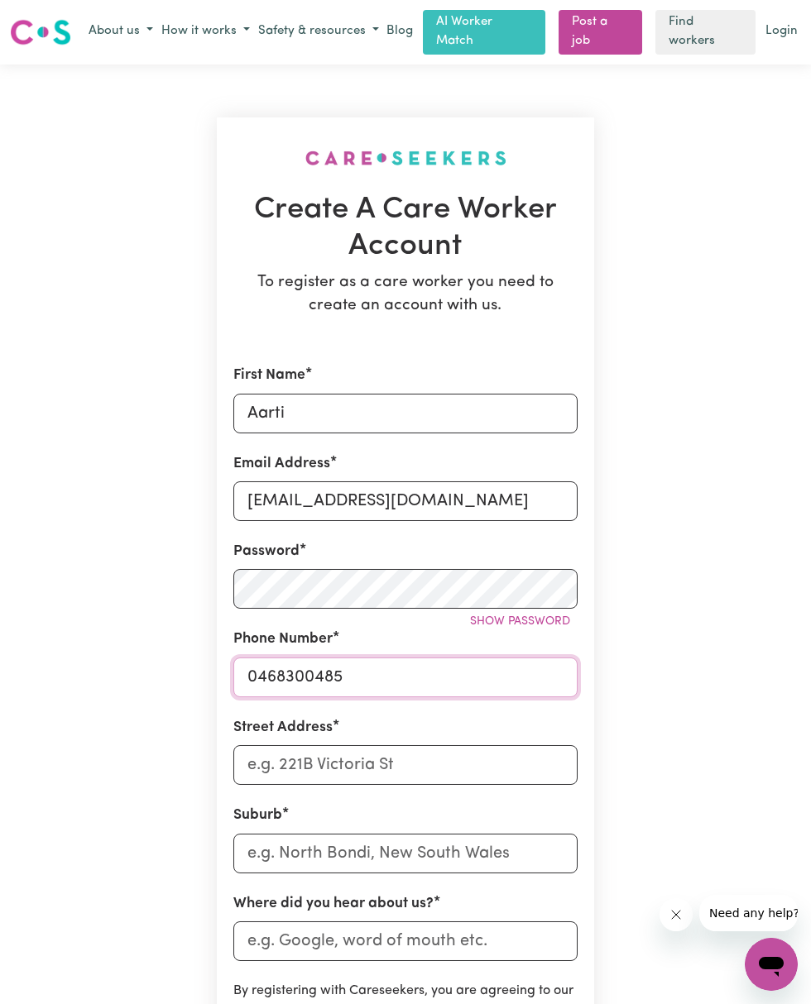
type input "0468300485"
click at [525, 760] on input "Street Address" at bounding box center [405, 765] width 344 height 40
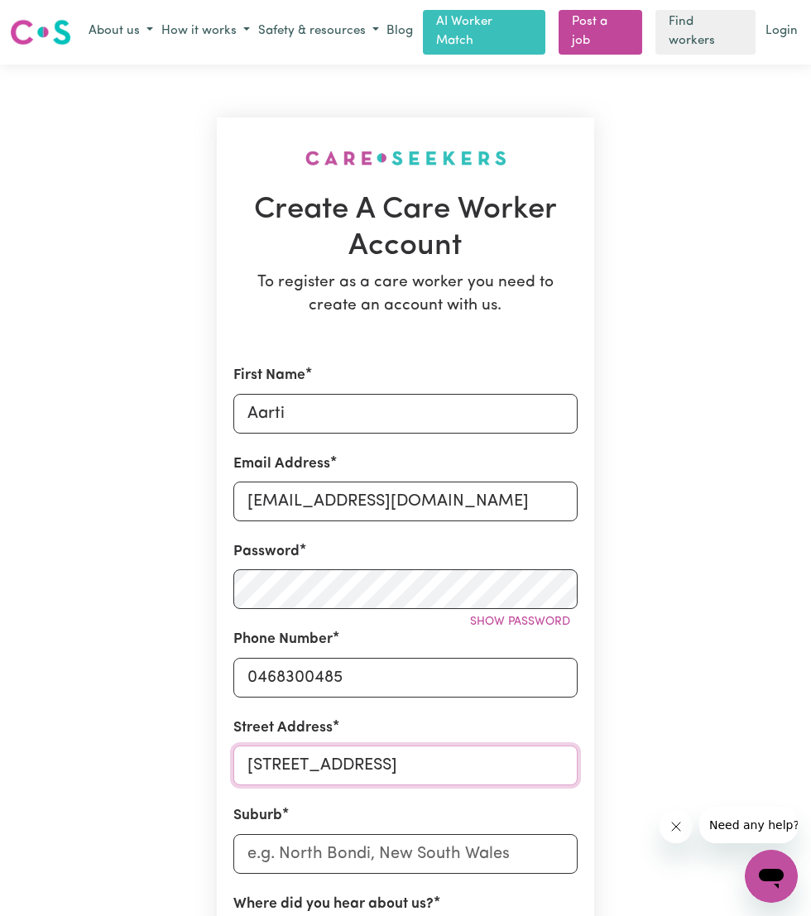
type input "[STREET_ADDRESS]"
click at [491, 839] on input "text" at bounding box center [405, 854] width 344 height 40
click at [476, 839] on input "text" at bounding box center [405, 854] width 344 height 40
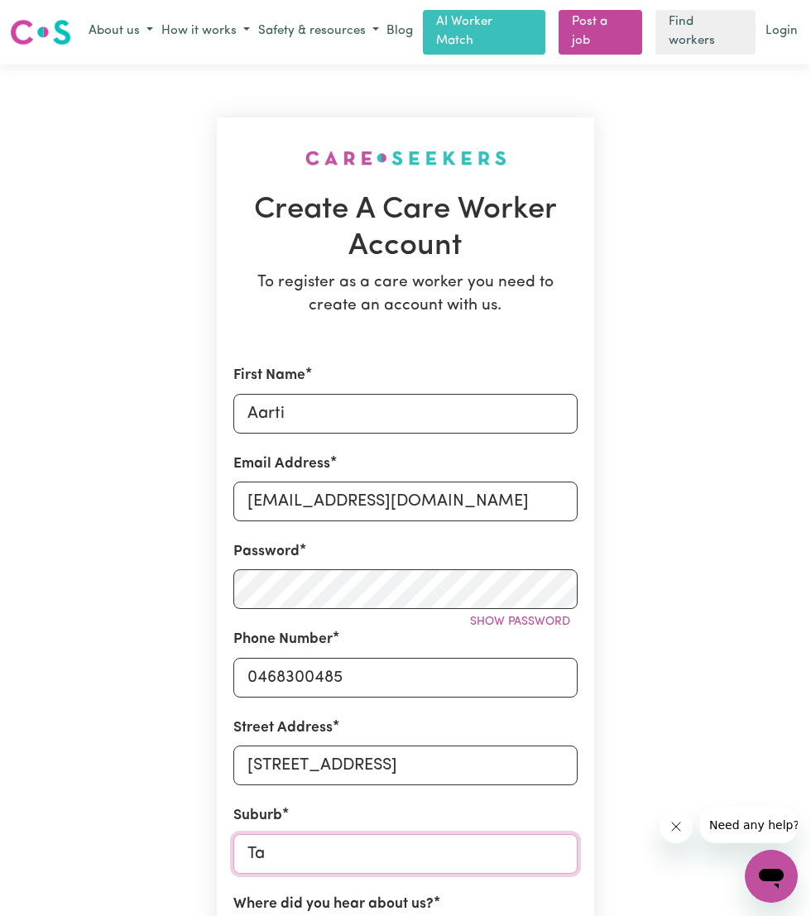
type input "Tar"
type input "[GEOGRAPHIC_DATA], [GEOGRAPHIC_DATA], 2665"
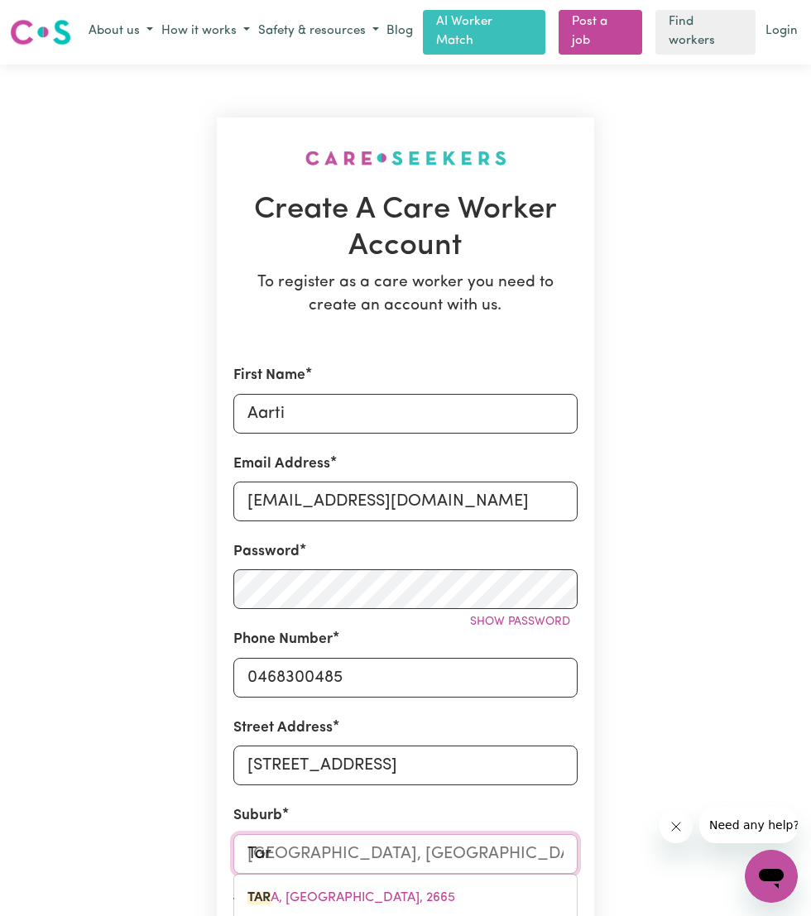
type input "Tarn"
type input "[GEOGRAPHIC_DATA], [GEOGRAPHIC_DATA], 3551"
type input "Tarneit"
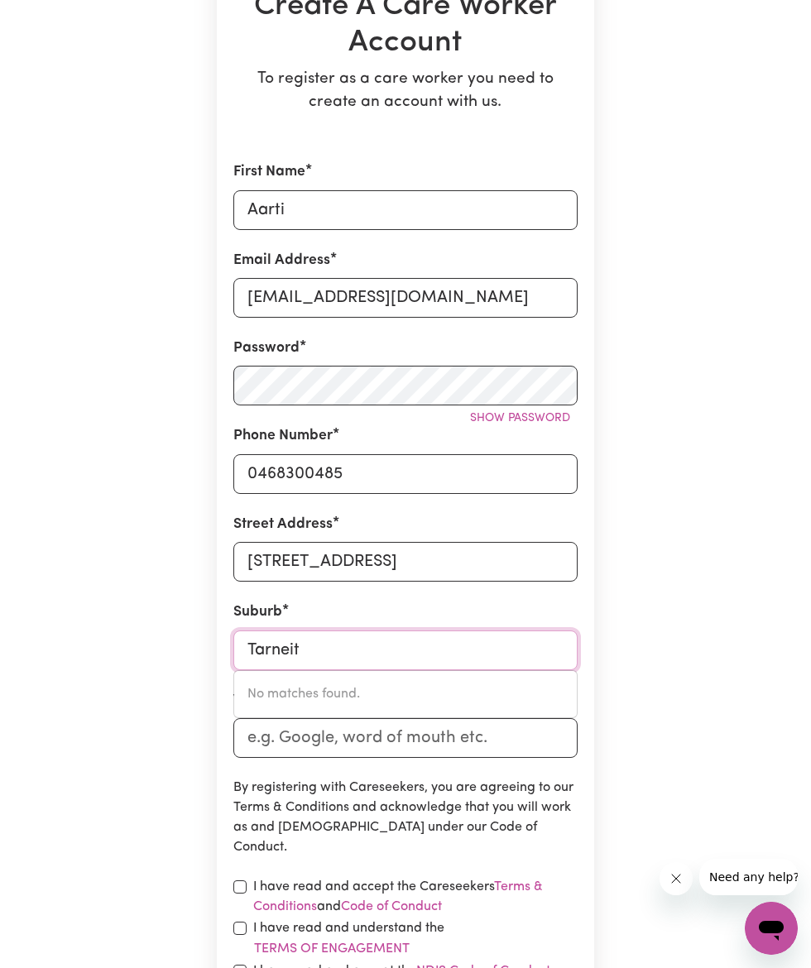
scroll to position [195, 0]
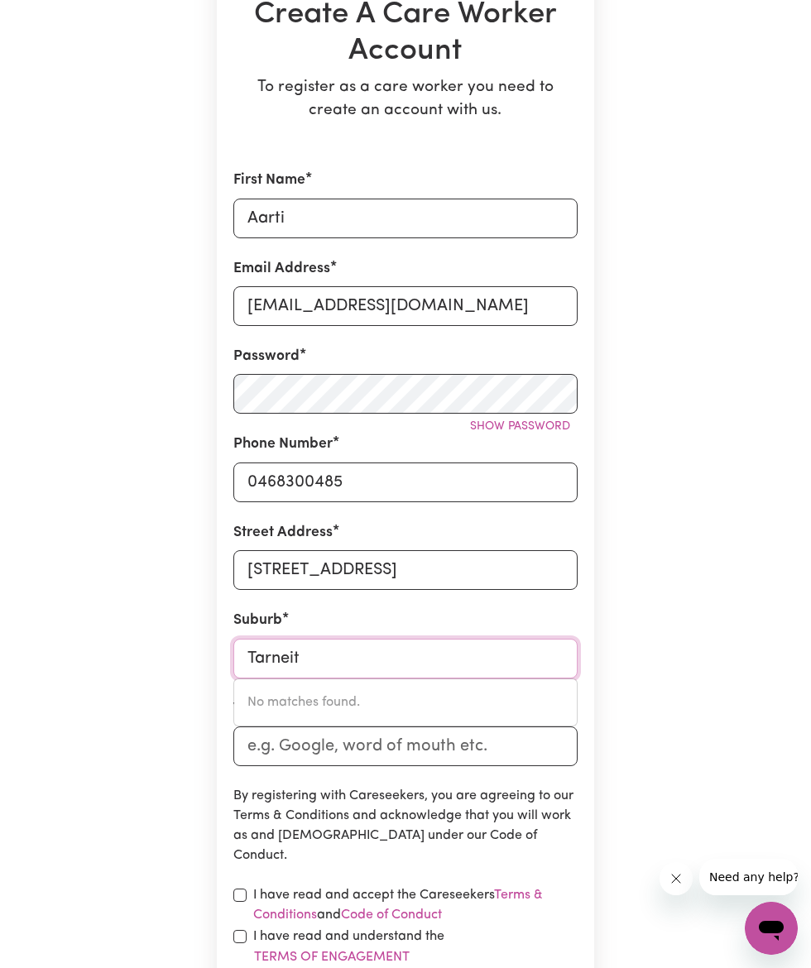
type input "Tarneit"
click at [509, 743] on input "Where did you hear about us?" at bounding box center [405, 746] width 344 height 40
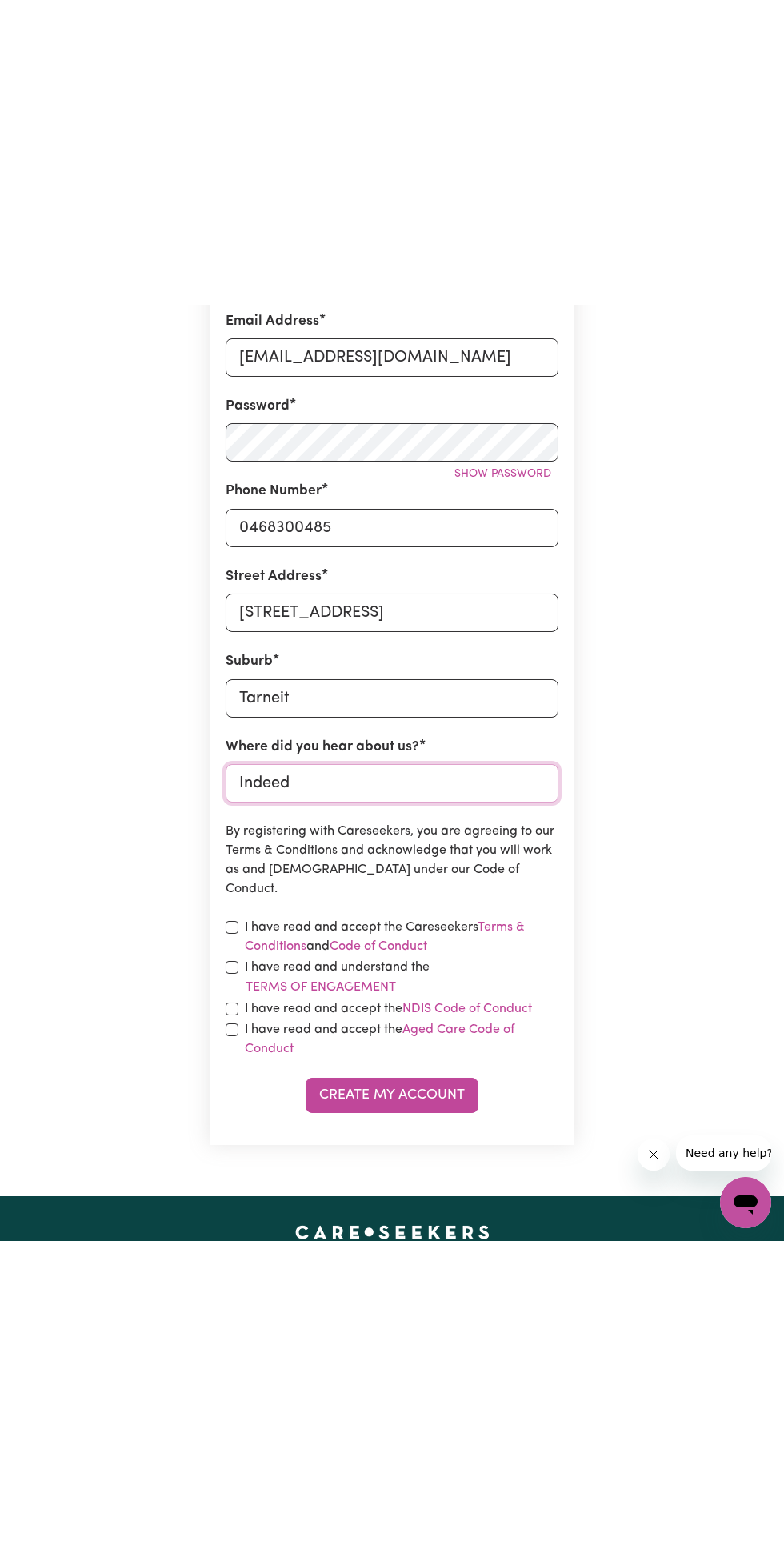
scroll to position [433, 0]
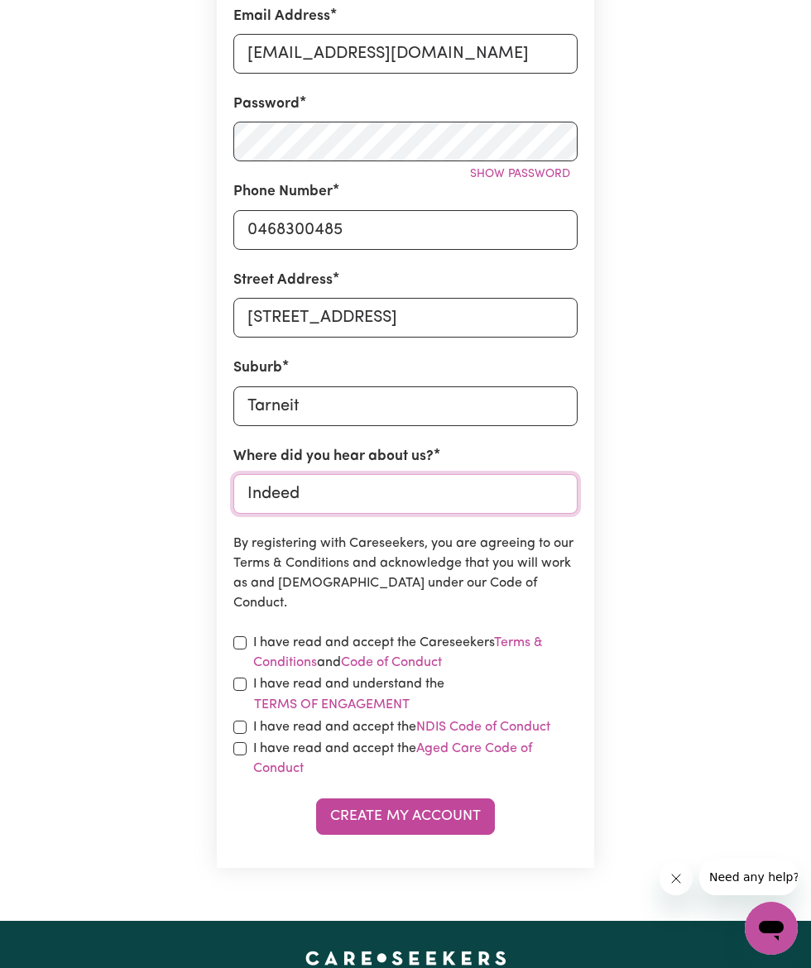
type input "Indeed"
click at [234, 636] on input "checkbox" at bounding box center [239, 642] width 13 height 13
checkbox input "true"
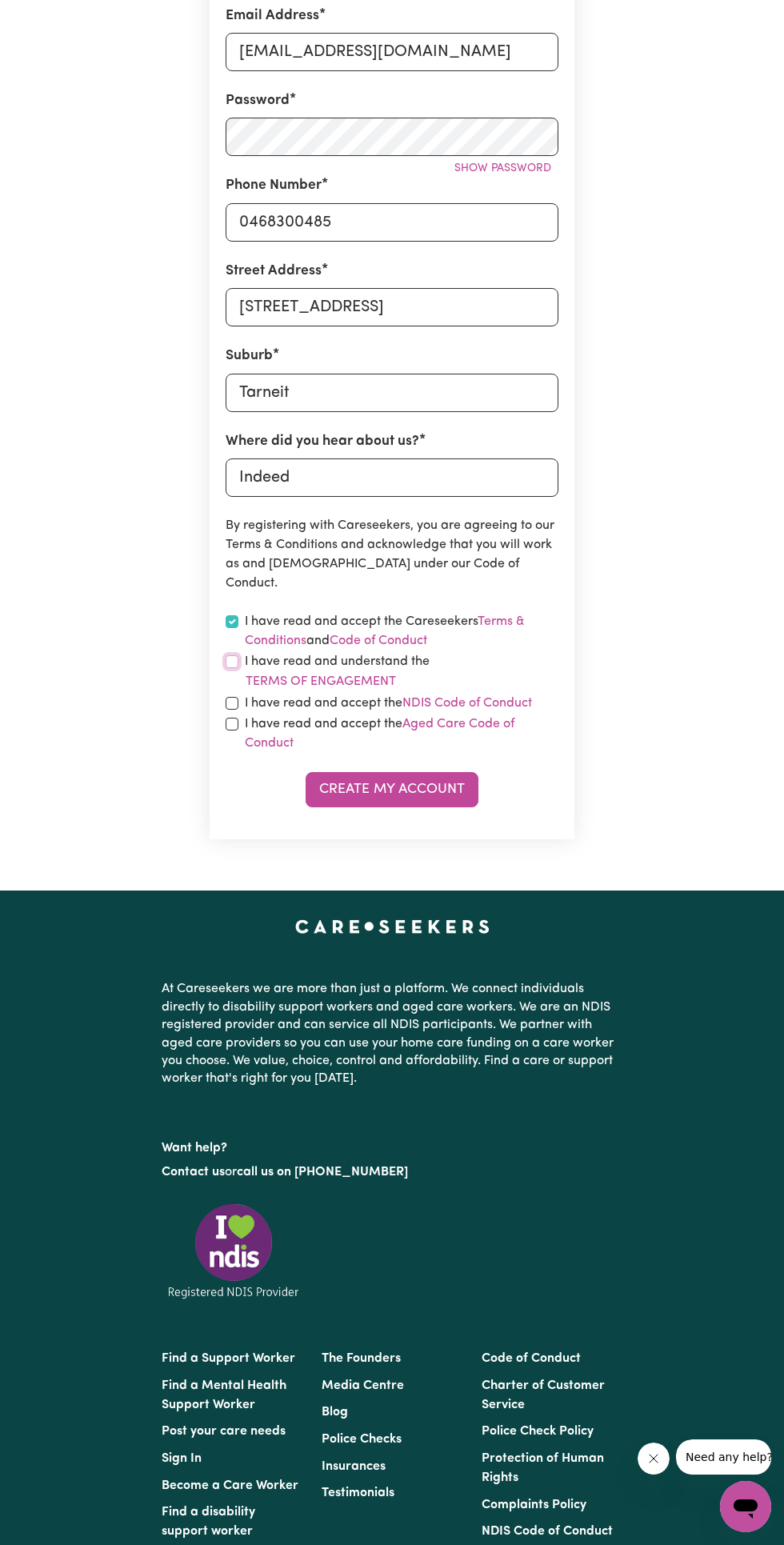
click at [231, 656] on input "checkbox" at bounding box center [231, 661] width 13 height 13
checkbox input "true"
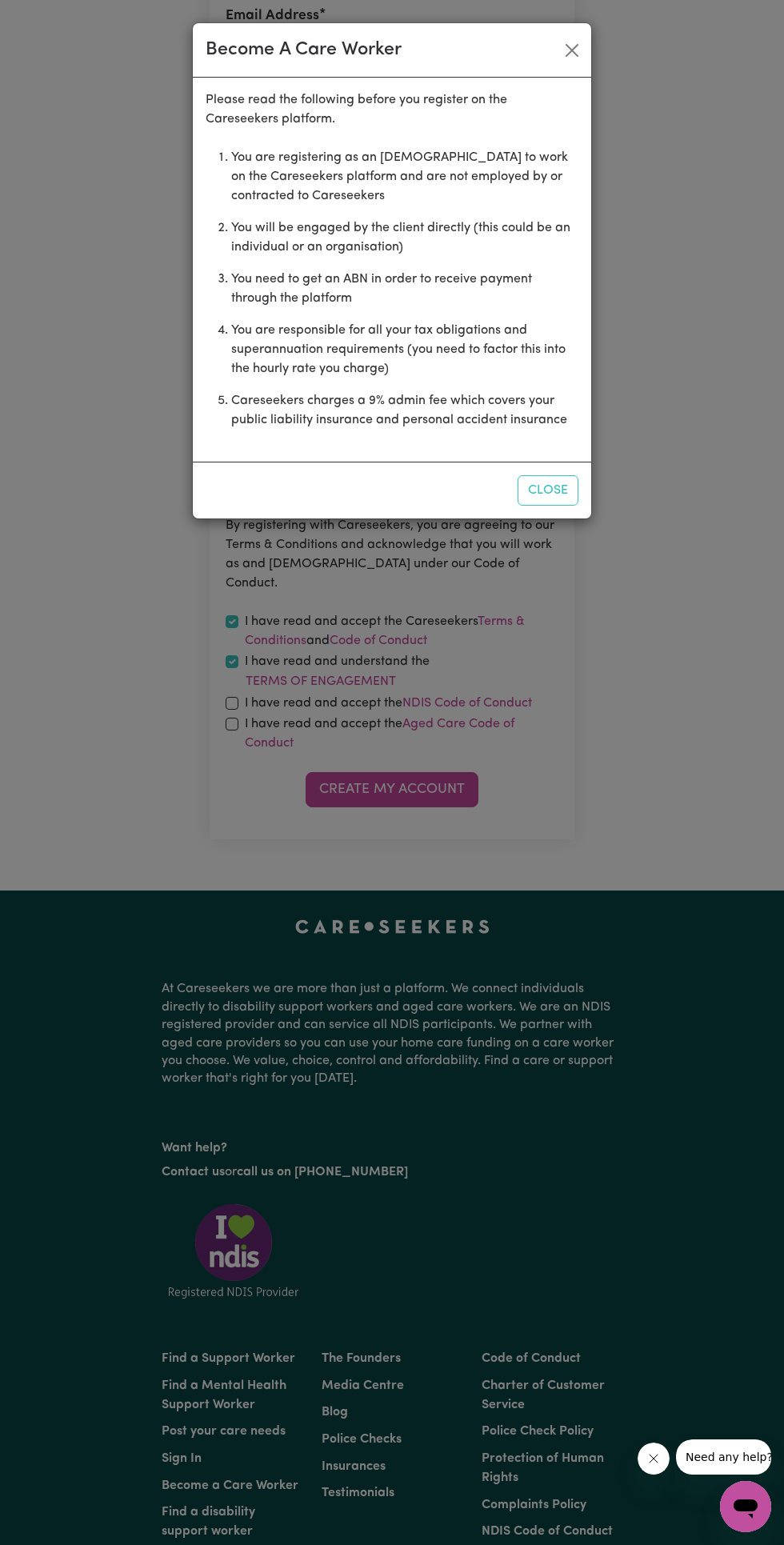
click at [546, 489] on button "Close" at bounding box center [547, 489] width 61 height 30
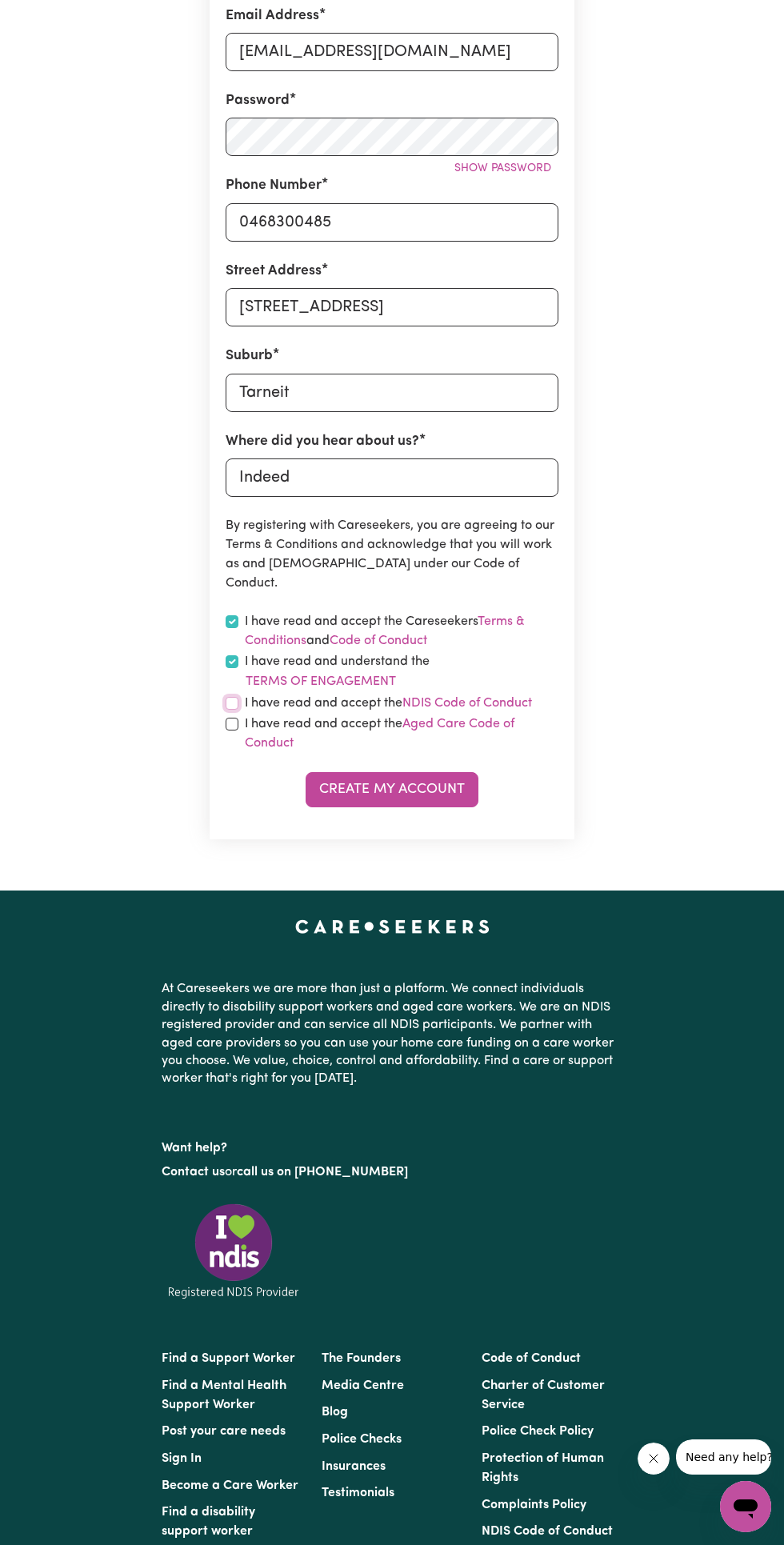
click at [225, 697] on input "checkbox" at bounding box center [231, 703] width 13 height 13
checkbox input "true"
click at [229, 717] on input "checkbox" at bounding box center [231, 723] width 13 height 13
checkbox input "true"
click at [425, 786] on button "Create My Account" at bounding box center [392, 789] width 173 height 35
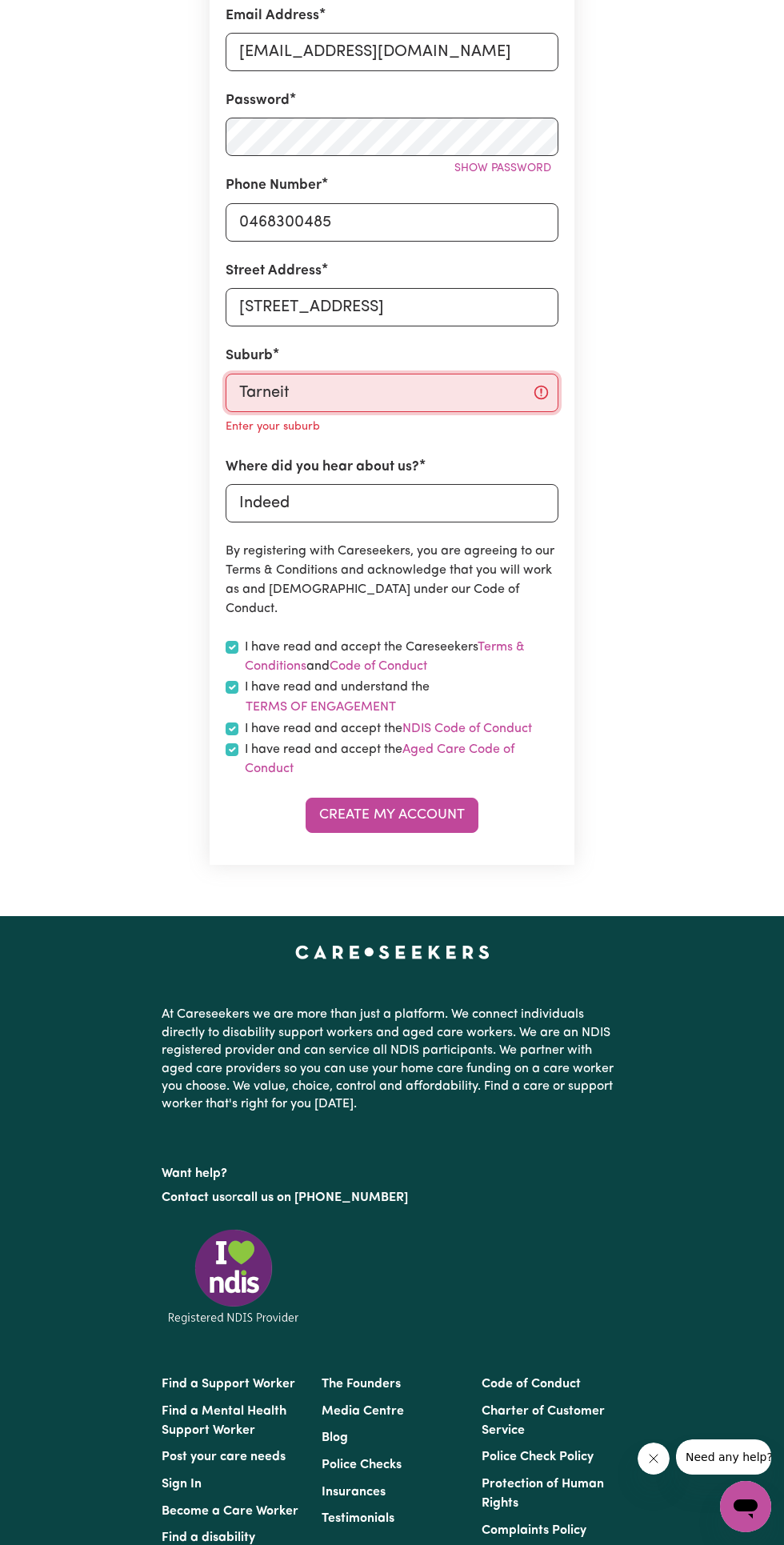
click at [426, 374] on input "Tarneit" at bounding box center [392, 393] width 333 height 39
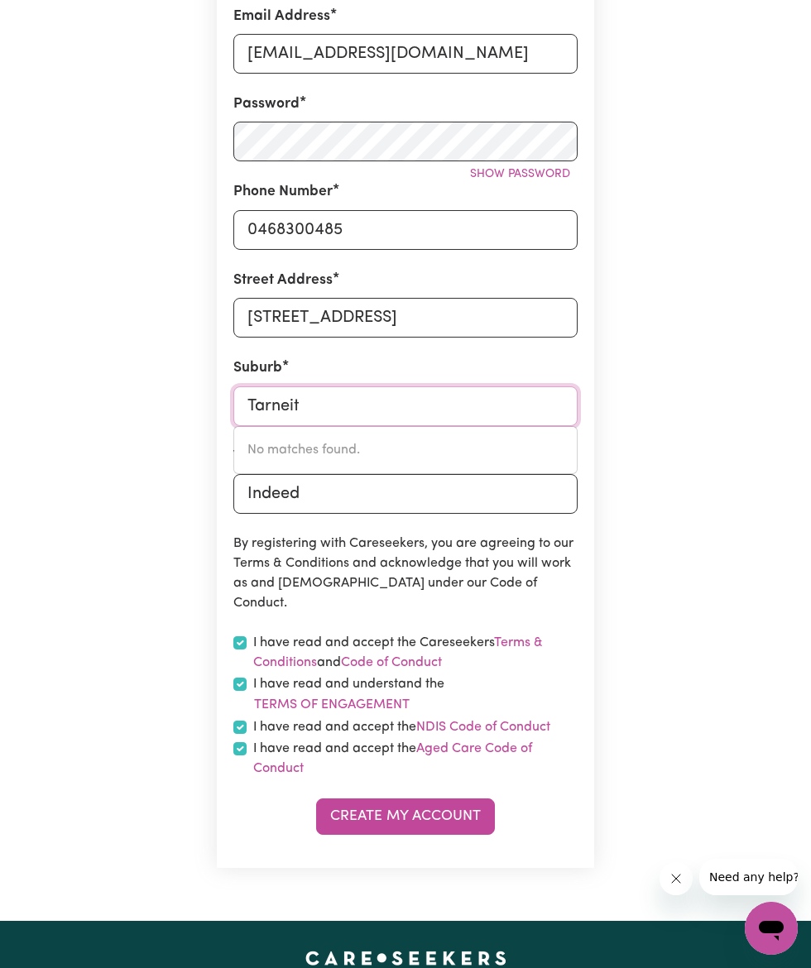
type input "Tarnei"
type input "TarneiT, [GEOGRAPHIC_DATA], 3029"
type input "Tarne"
type input "TarneIT, Victoria, 3029"
type input "Tarn"
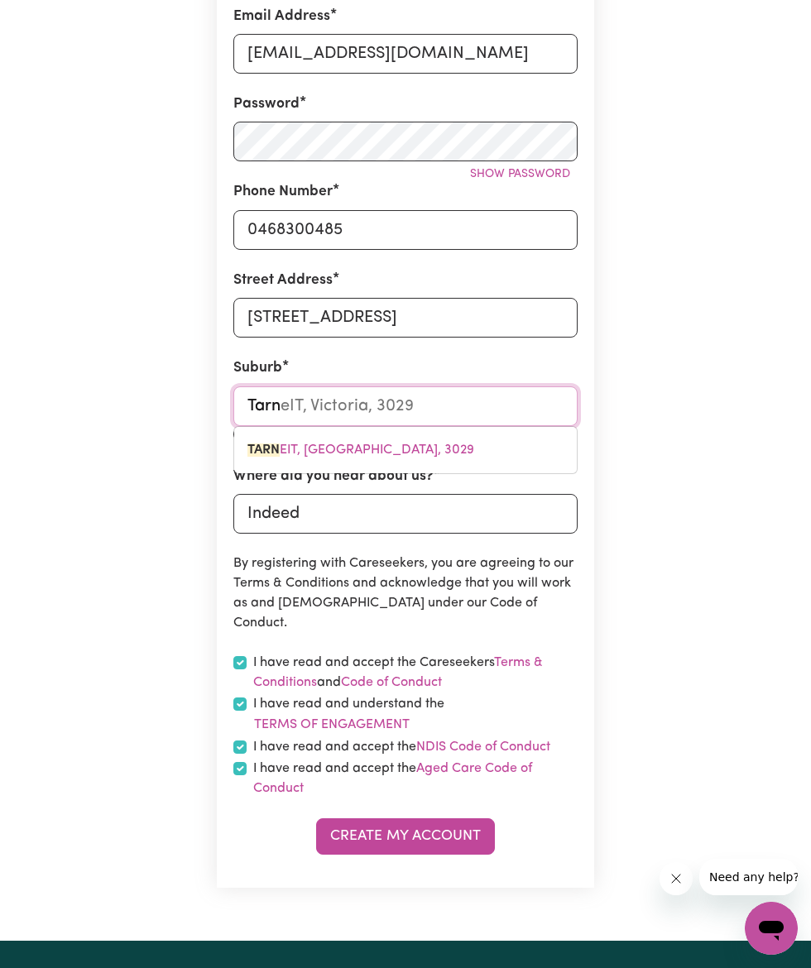
type input "TarnEIT, [GEOGRAPHIC_DATA], 3029"
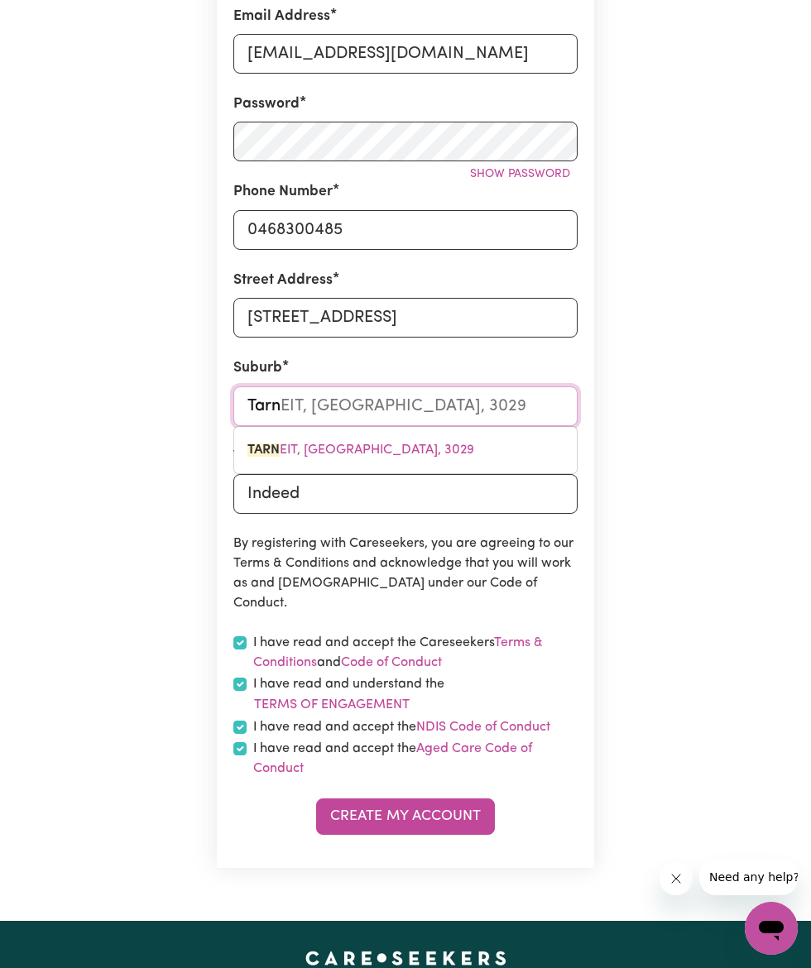
type input "Tarne"
type input "TarneIT, Victoria, 3029"
type input "Tarniet"
type input "Tarn"
type input "[GEOGRAPHIC_DATA], [GEOGRAPHIC_DATA], 3551"
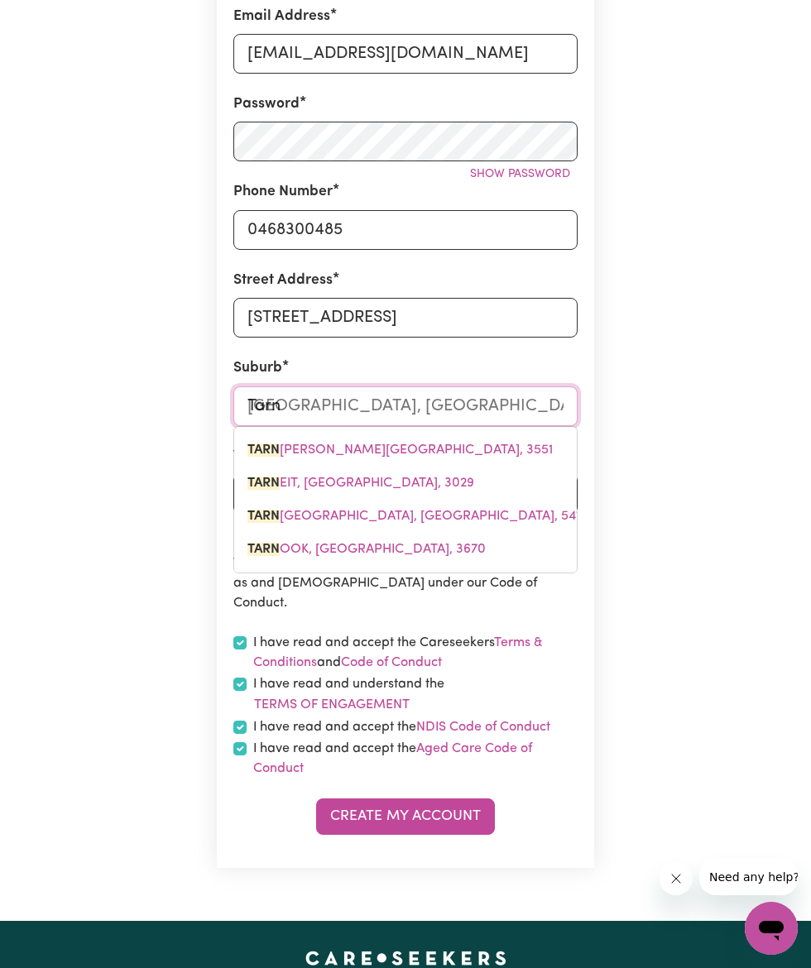
click at [350, 477] on span "TARN EIT, [GEOGRAPHIC_DATA], 3029" at bounding box center [360, 483] width 227 height 13
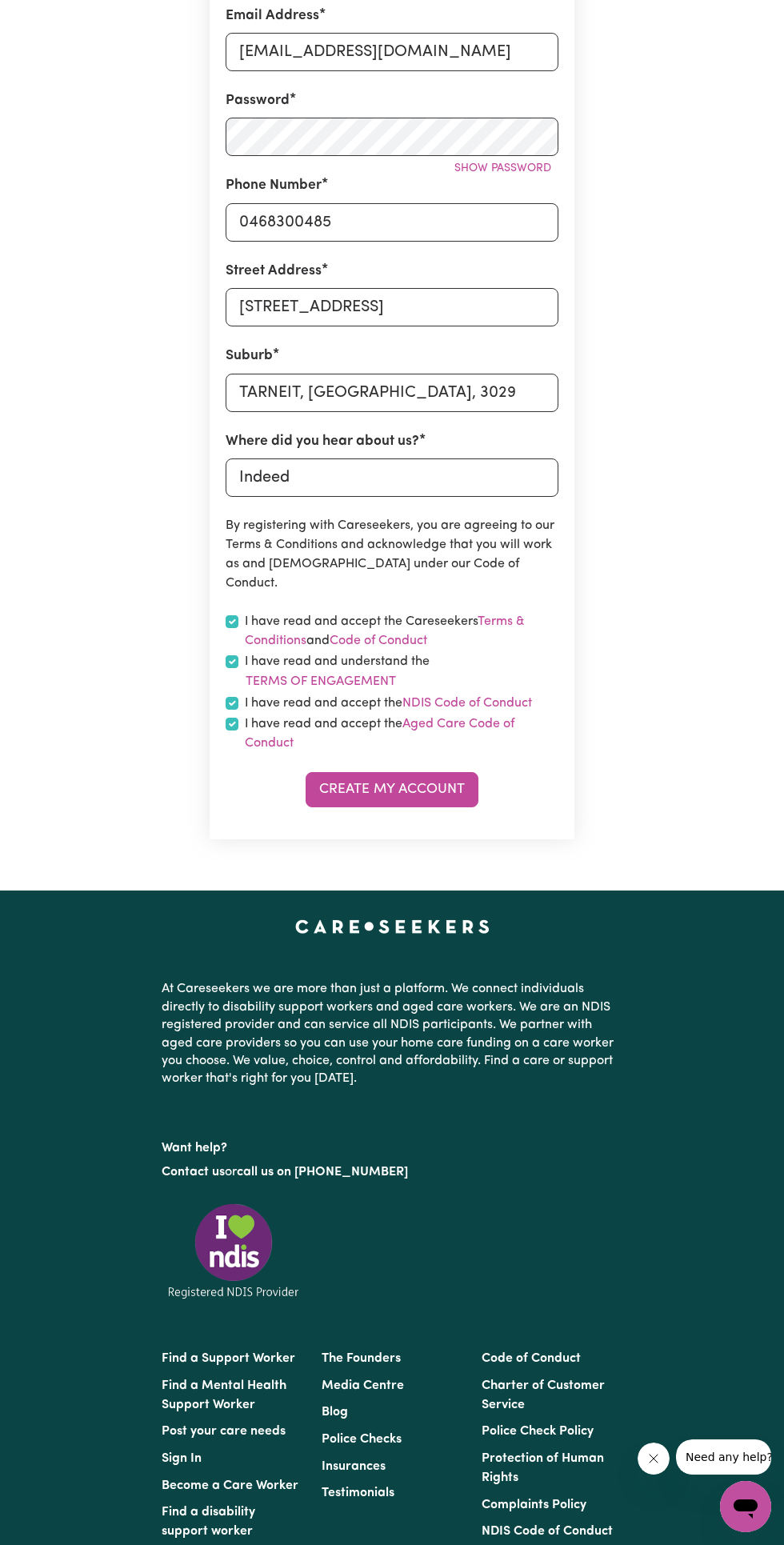
click at [443, 782] on button "Create My Account" at bounding box center [392, 789] width 173 height 35
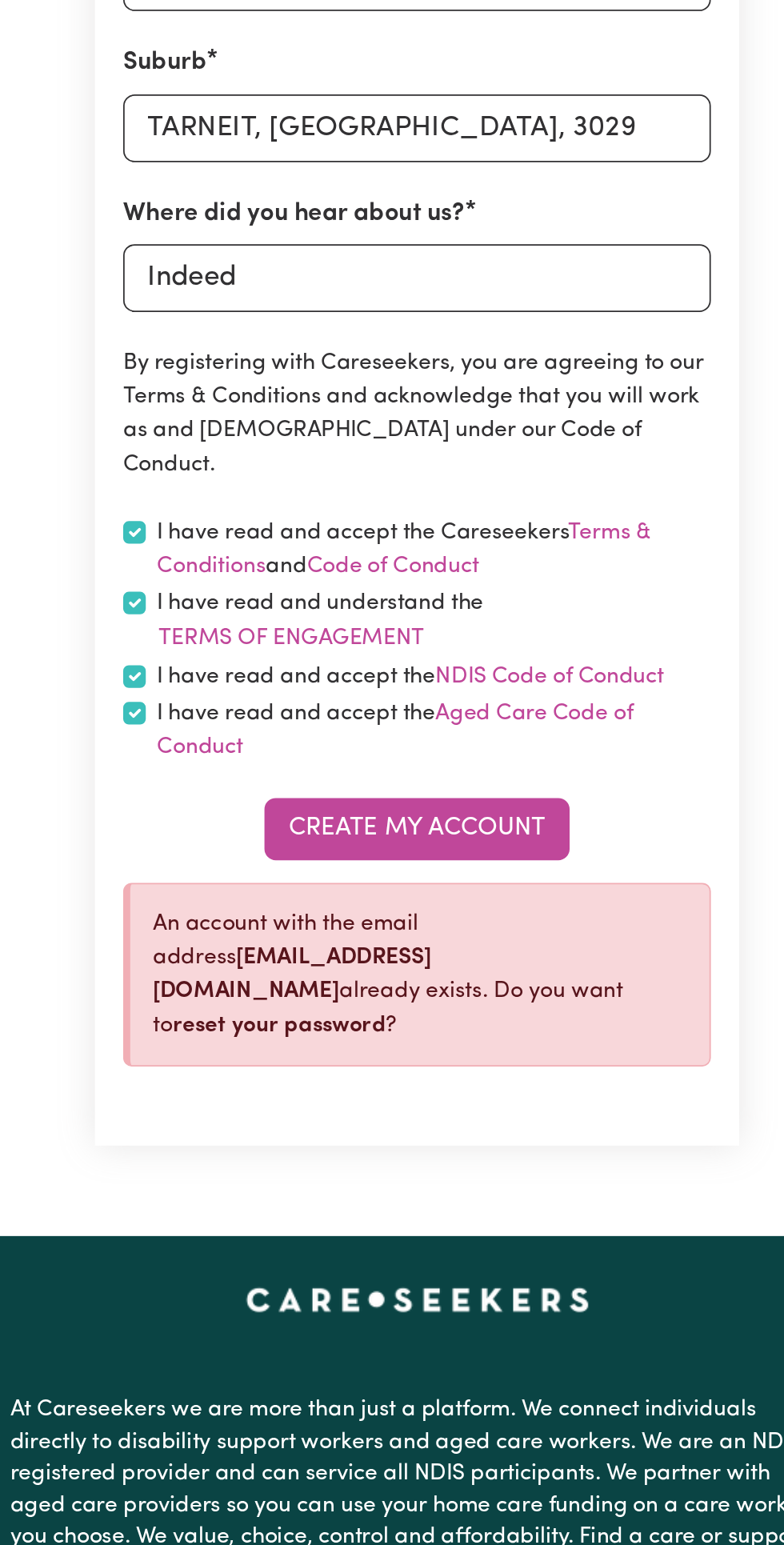
click at [424, 776] on button "Create My Account" at bounding box center [392, 789] width 173 height 35
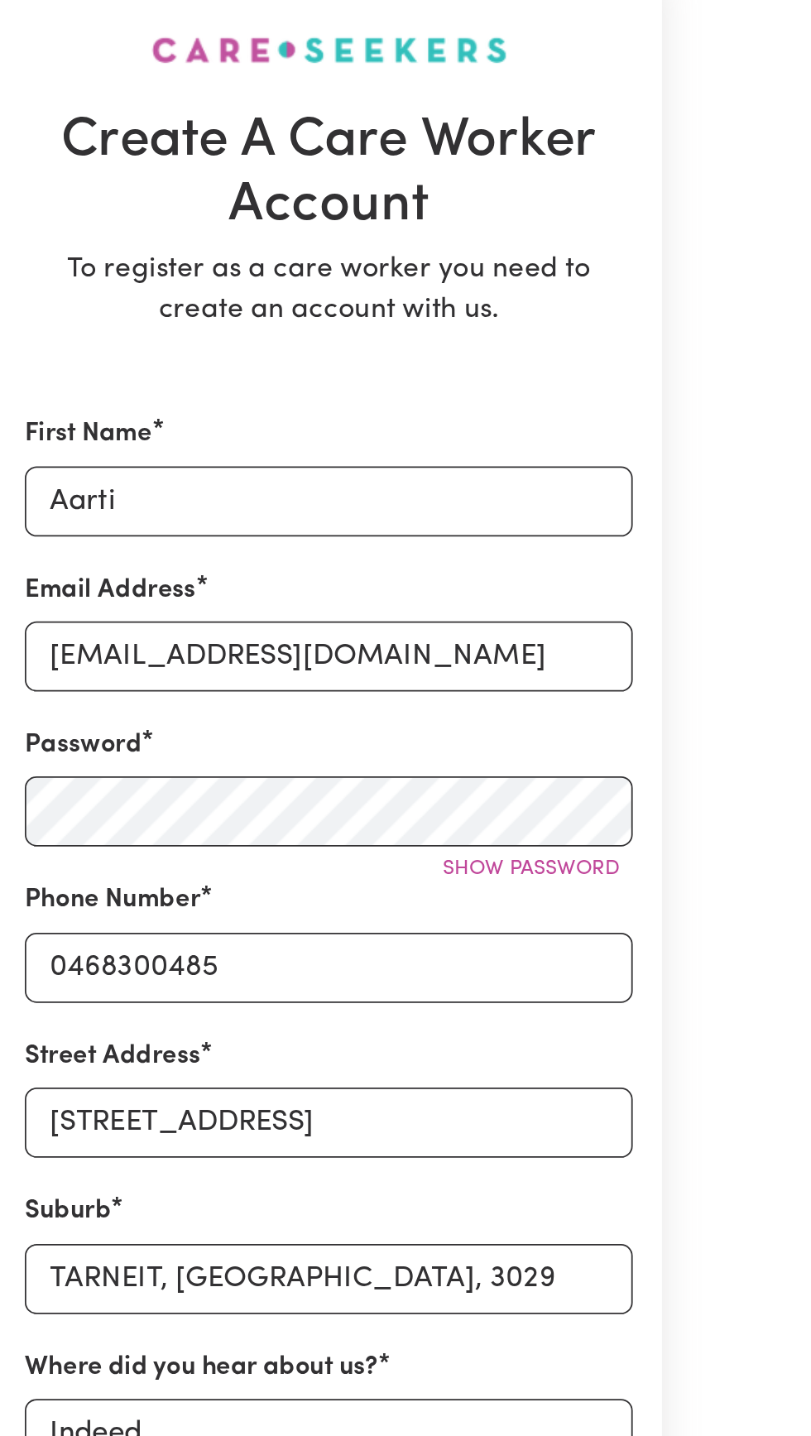
scroll to position [0, 0]
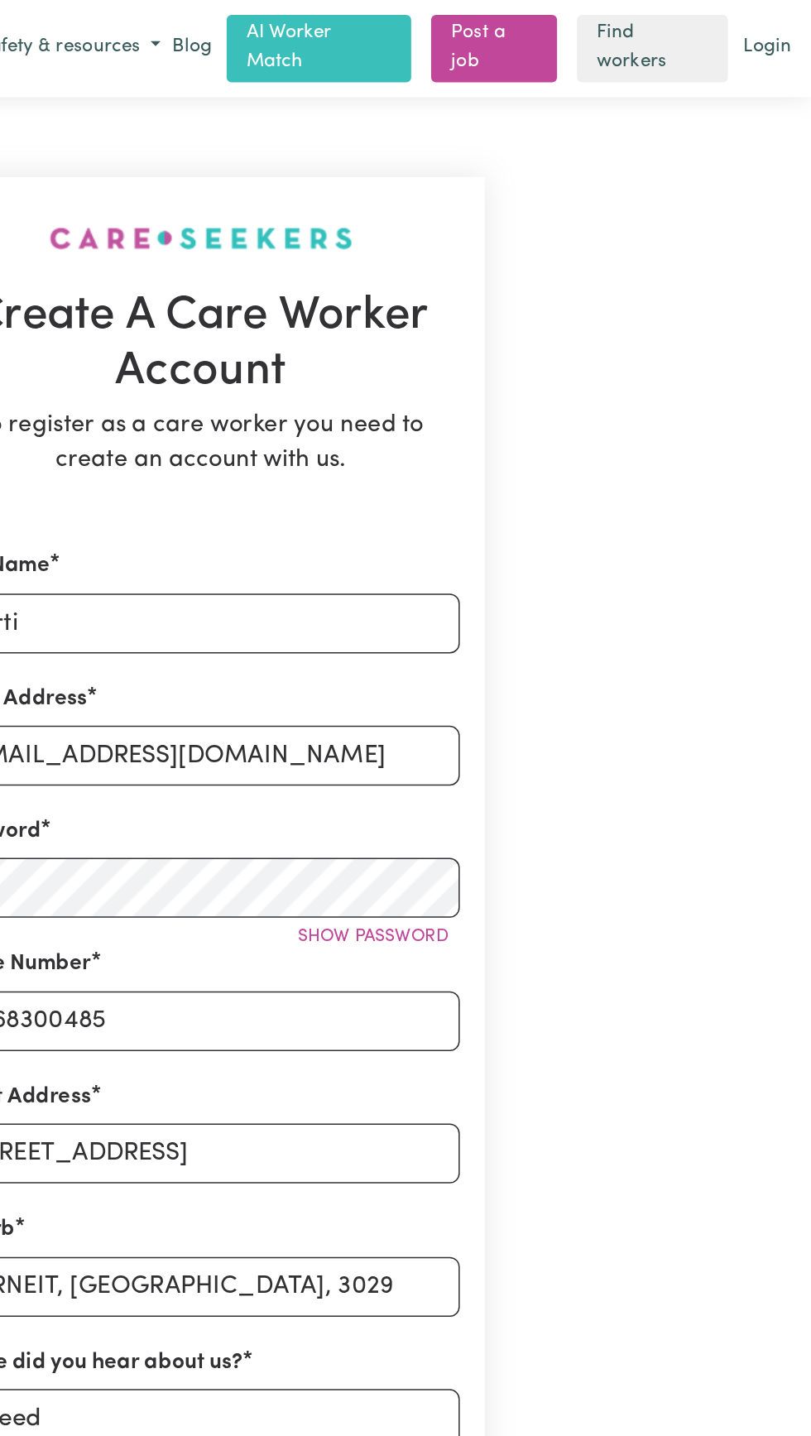
click at [779, 19] on link "Login" at bounding box center [781, 32] width 39 height 26
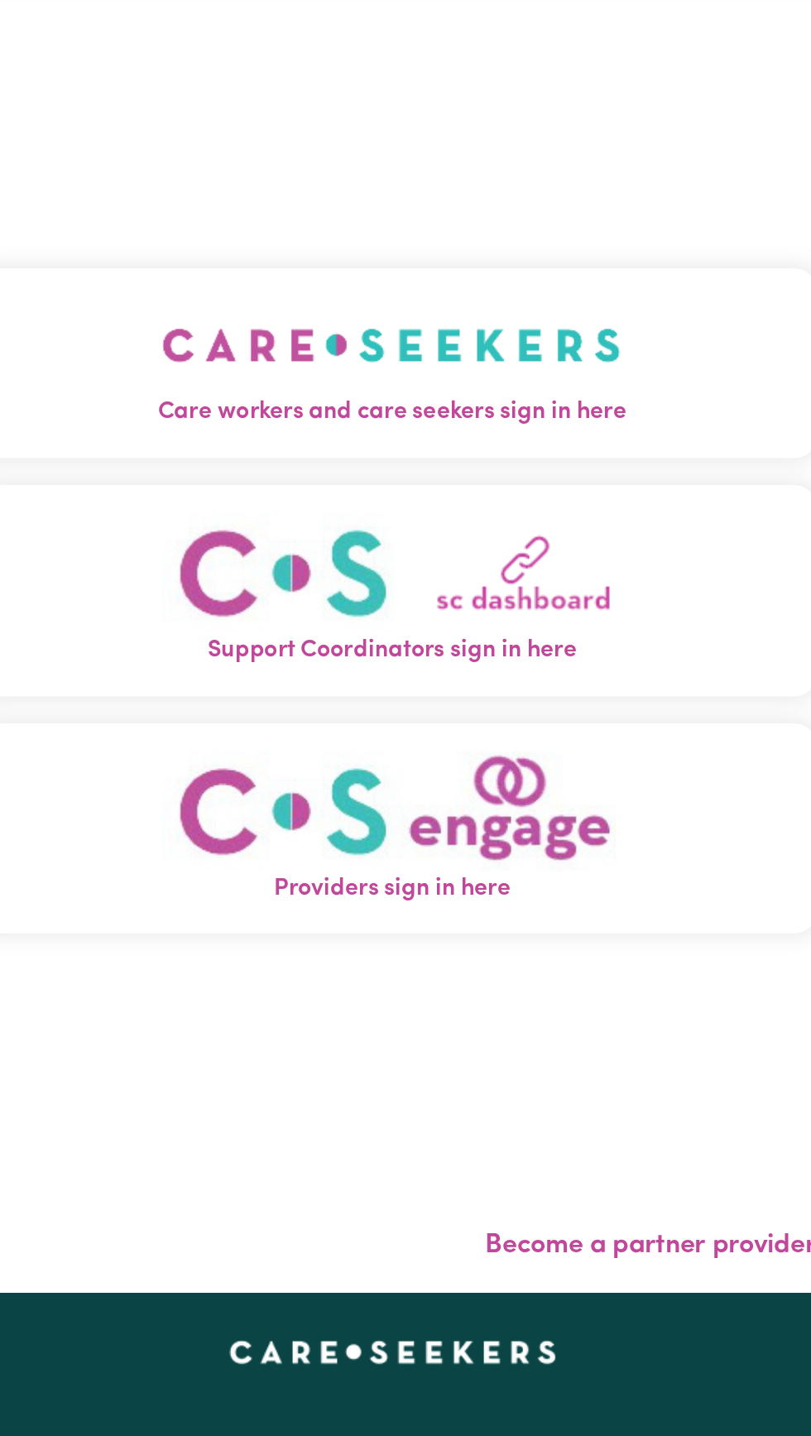
click at [485, 309] on img "Care workers and care seekers sign in here" at bounding box center [405, 290] width 282 height 61
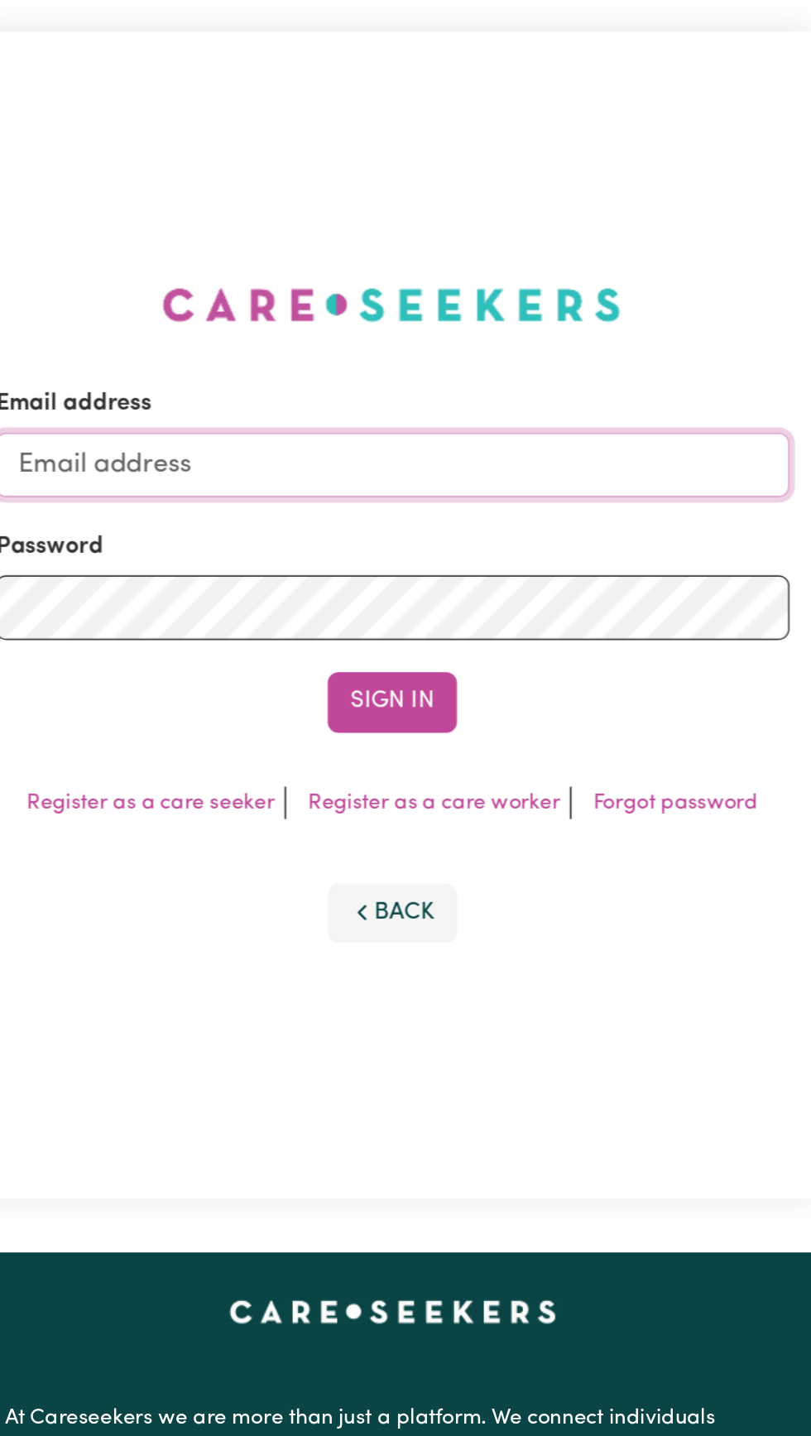
click at [425, 384] on input "Email address" at bounding box center [404, 364] width 487 height 40
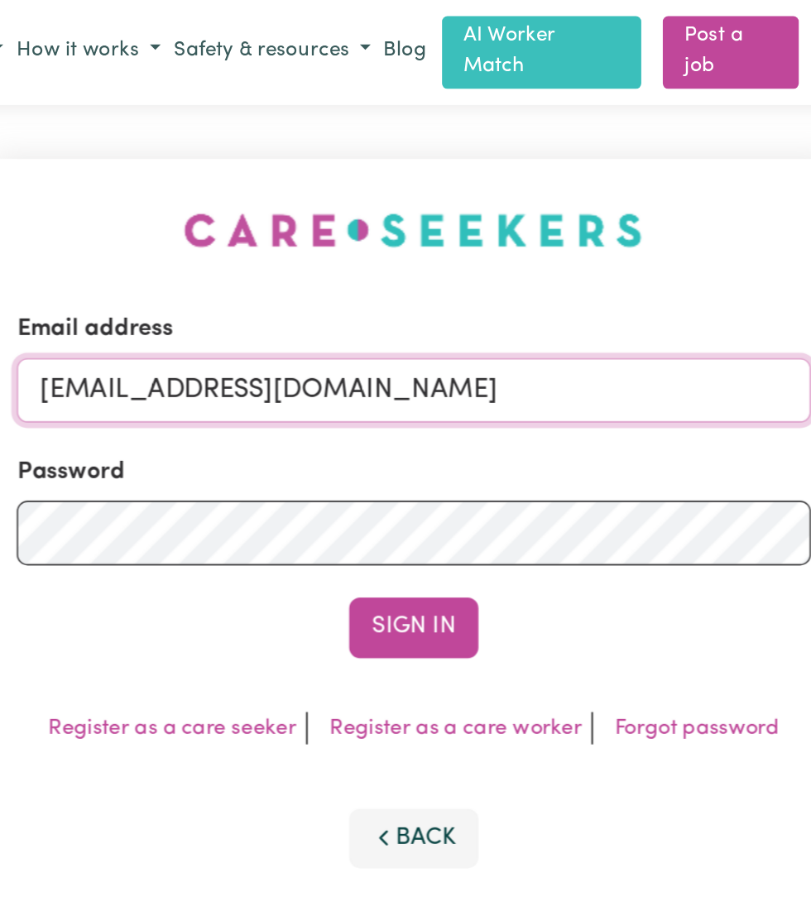
type input "[EMAIL_ADDRESS][DOMAIN_NAME]"
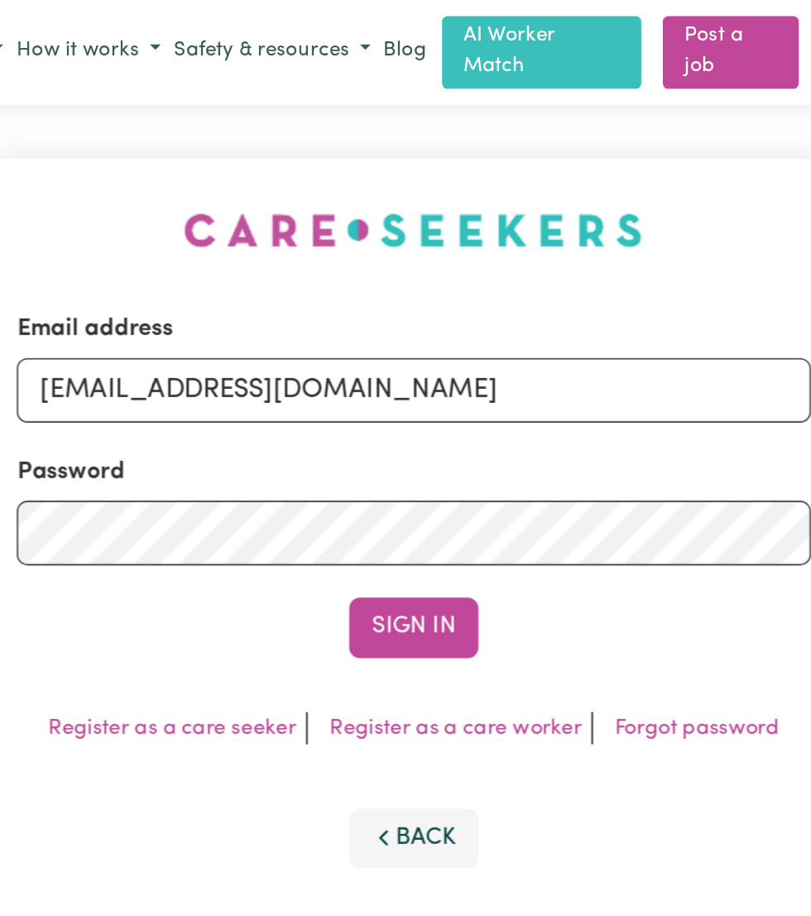
click at [405, 404] on button "Sign In" at bounding box center [405, 385] width 79 height 36
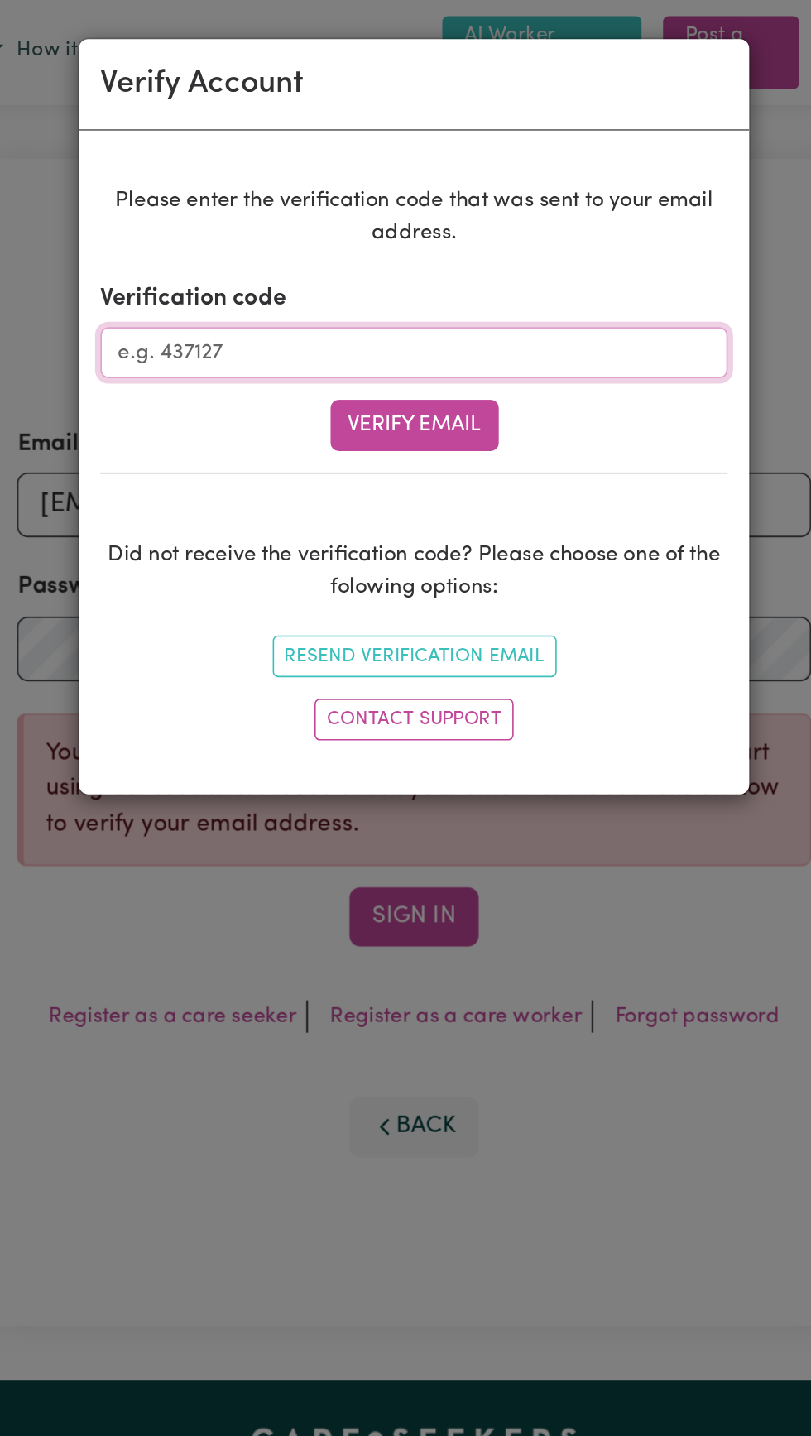
click at [438, 223] on input "Verification code" at bounding box center [406, 216] width 386 height 31
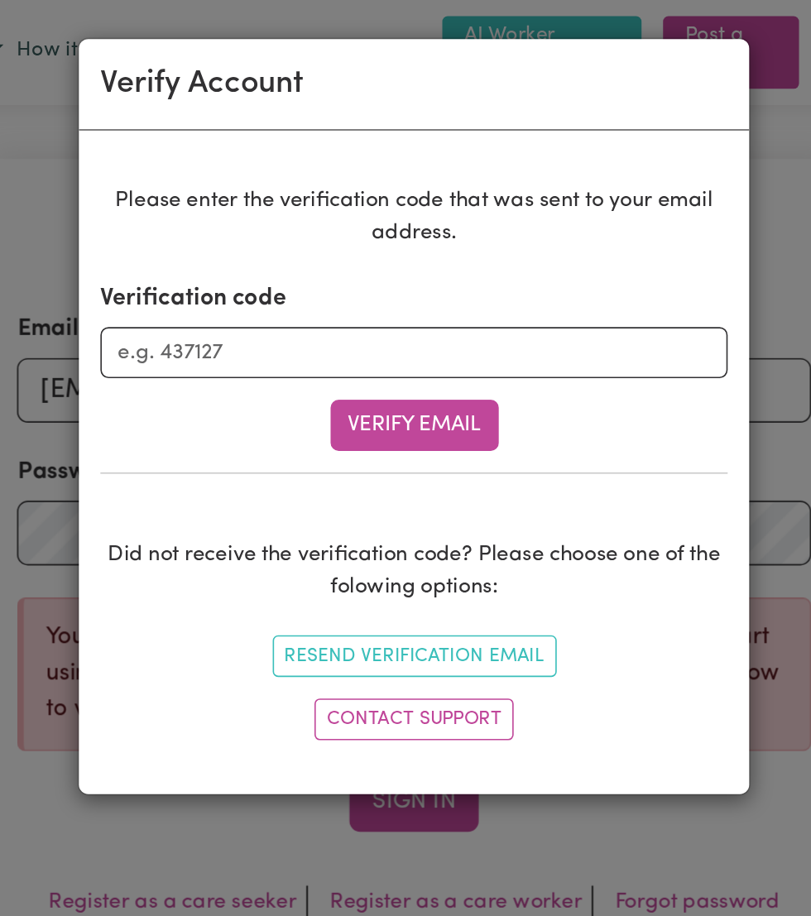
click at [457, 399] on button "Resend Verification Email" at bounding box center [406, 404] width 175 height 26
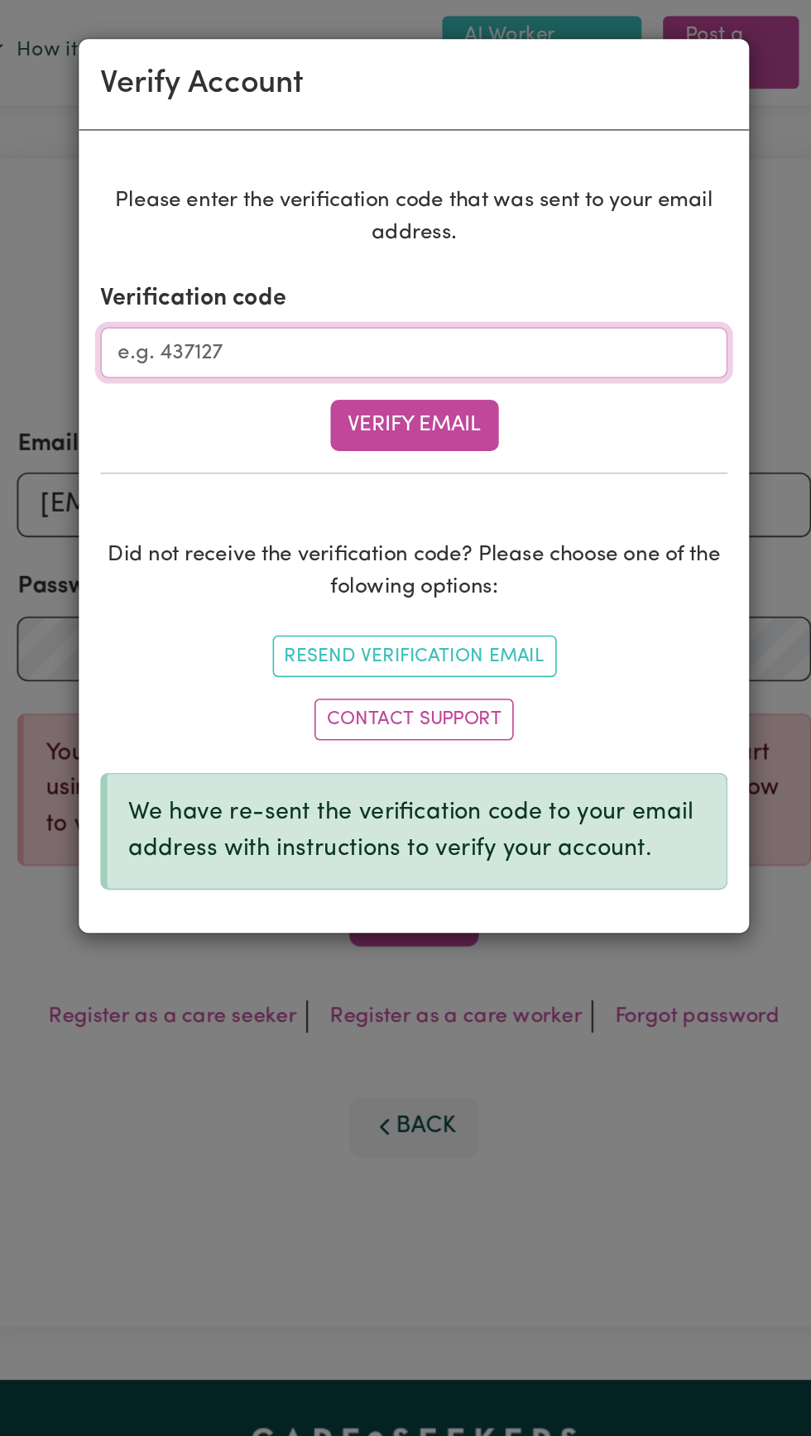
click at [306, 222] on input "Verification code" at bounding box center [406, 216] width 386 height 31
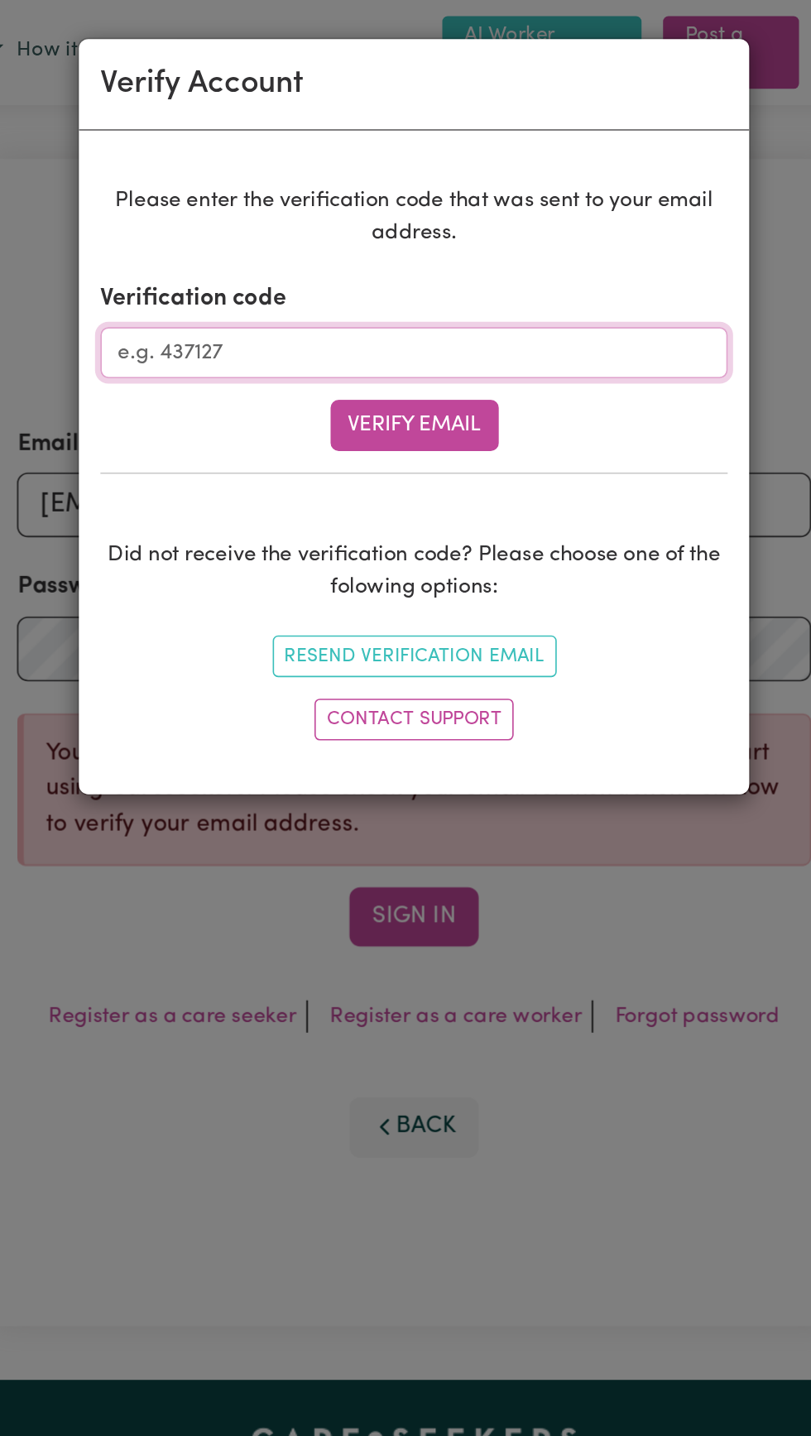
click at [415, 211] on input "Verification code" at bounding box center [406, 216] width 386 height 31
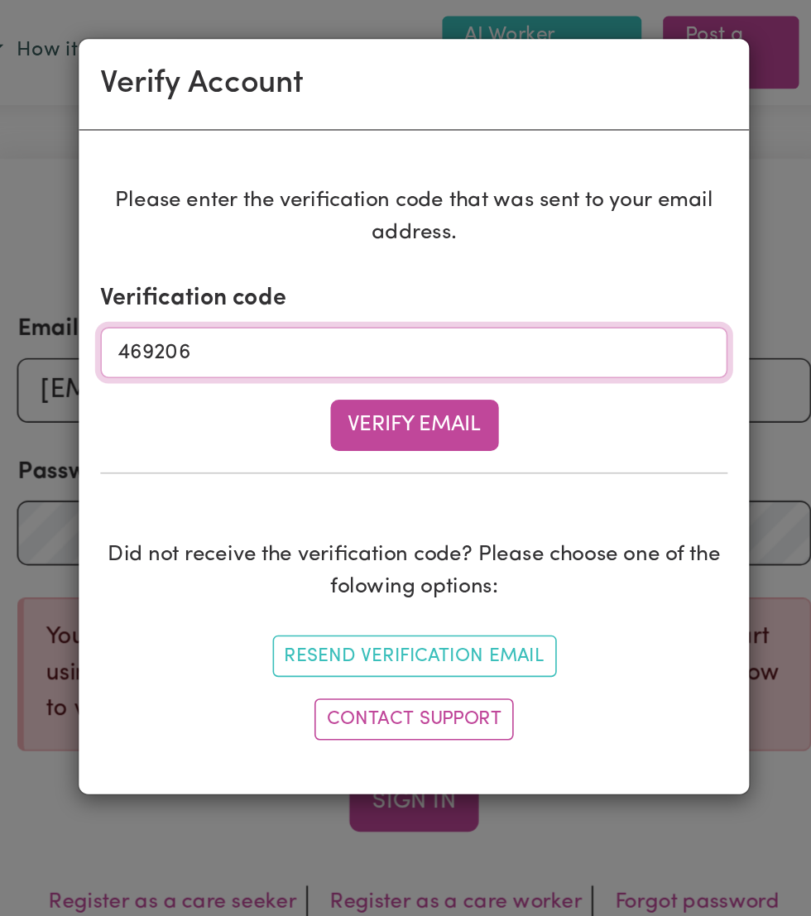
type input "469206"
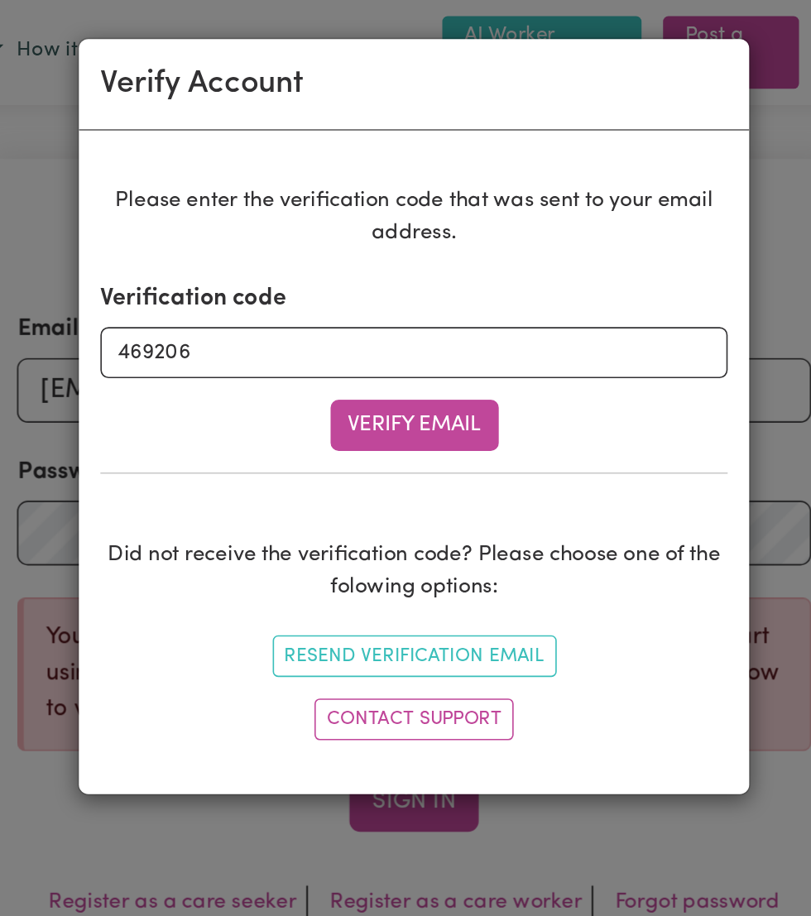
click at [405, 258] on button "Verify Email" at bounding box center [405, 261] width 103 height 31
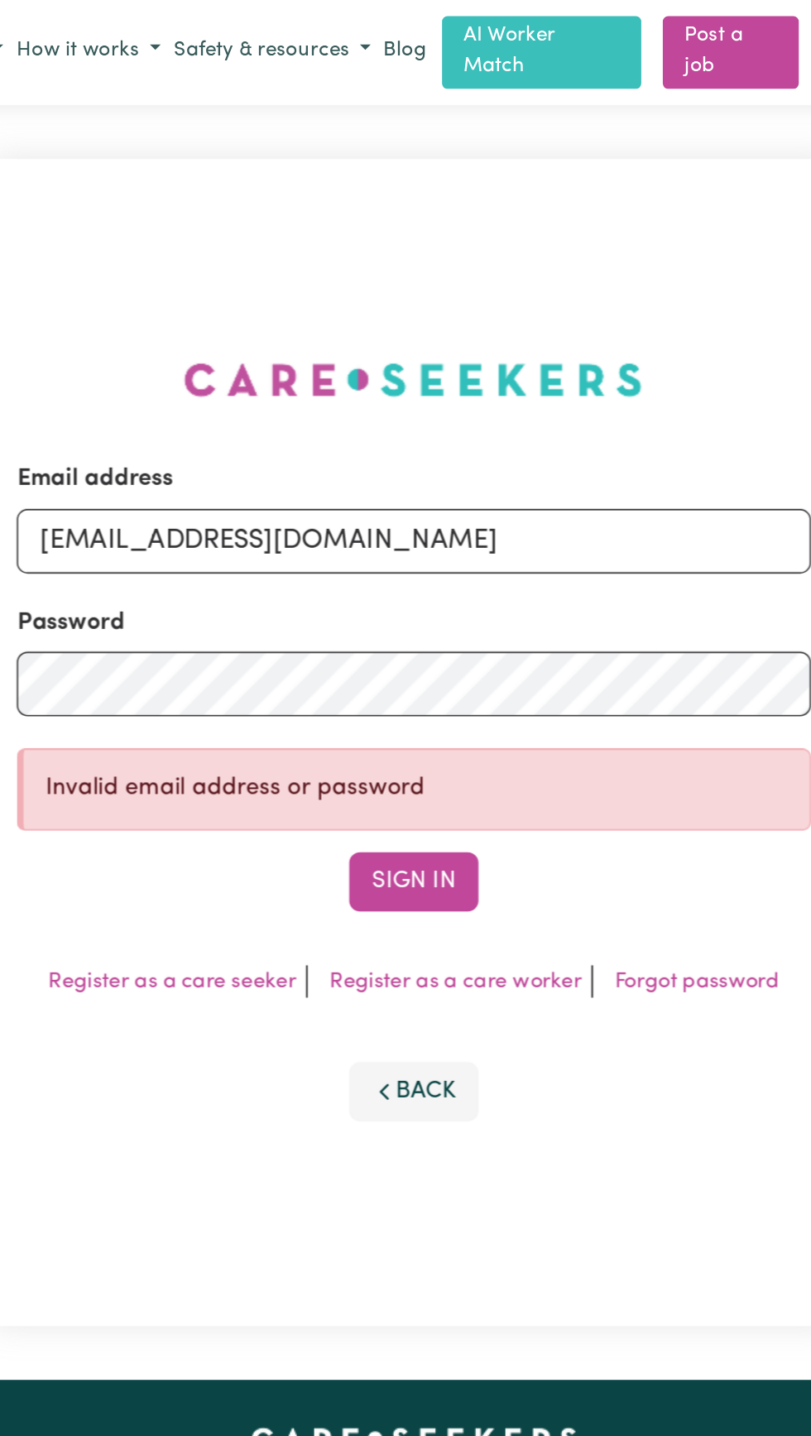
click at [419, 560] on button "Sign In" at bounding box center [405, 542] width 79 height 36
click at [409, 560] on button "Sign In" at bounding box center [405, 542] width 79 height 36
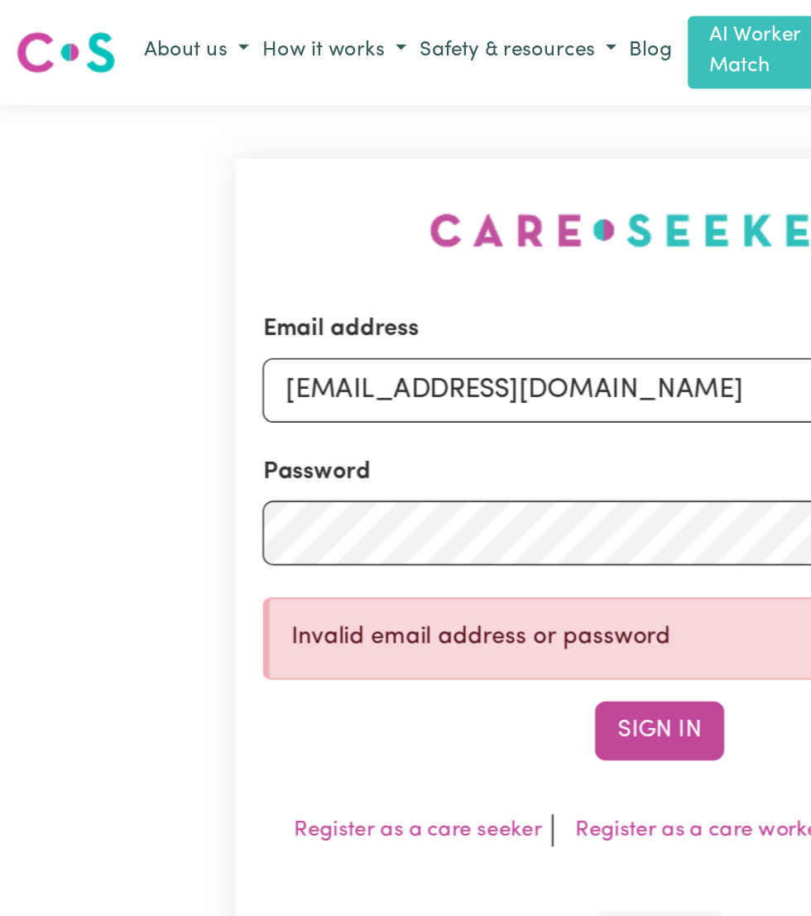
click at [419, 449] on button "Sign In" at bounding box center [405, 449] width 79 height 36
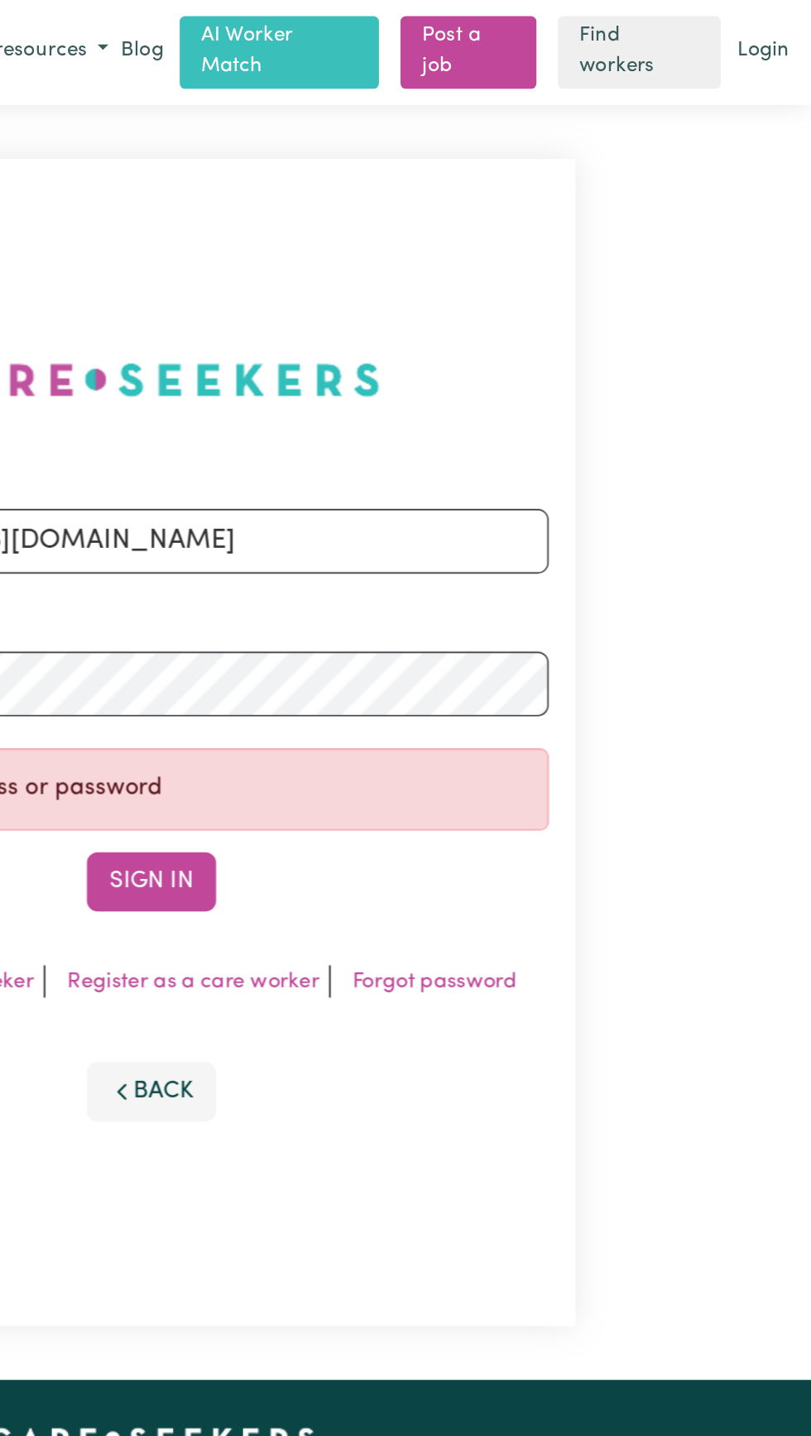
click at [412, 689] on button "Back" at bounding box center [405, 671] width 79 height 36
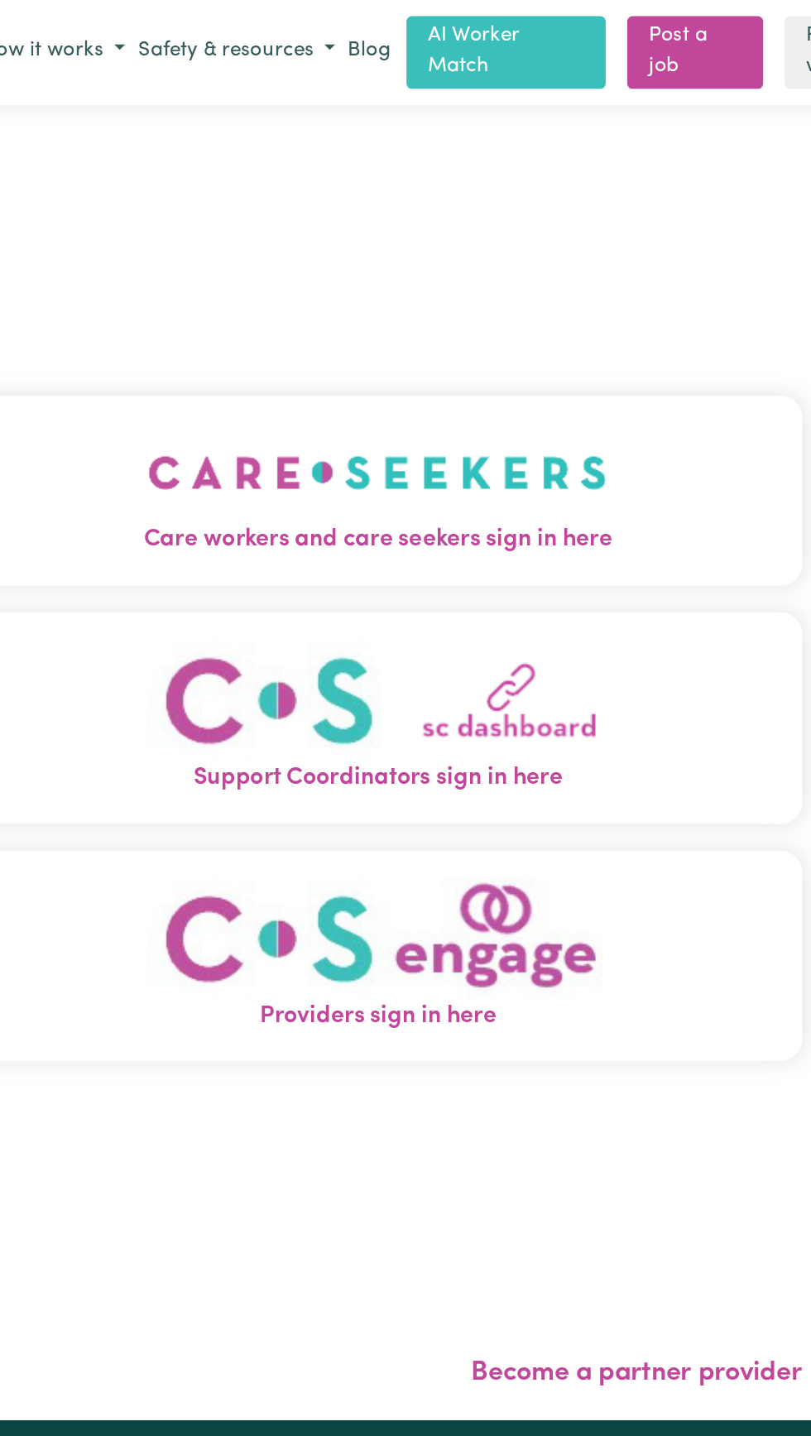
click at [429, 321] on img "Care workers and care seekers sign in here" at bounding box center [405, 290] width 282 height 61
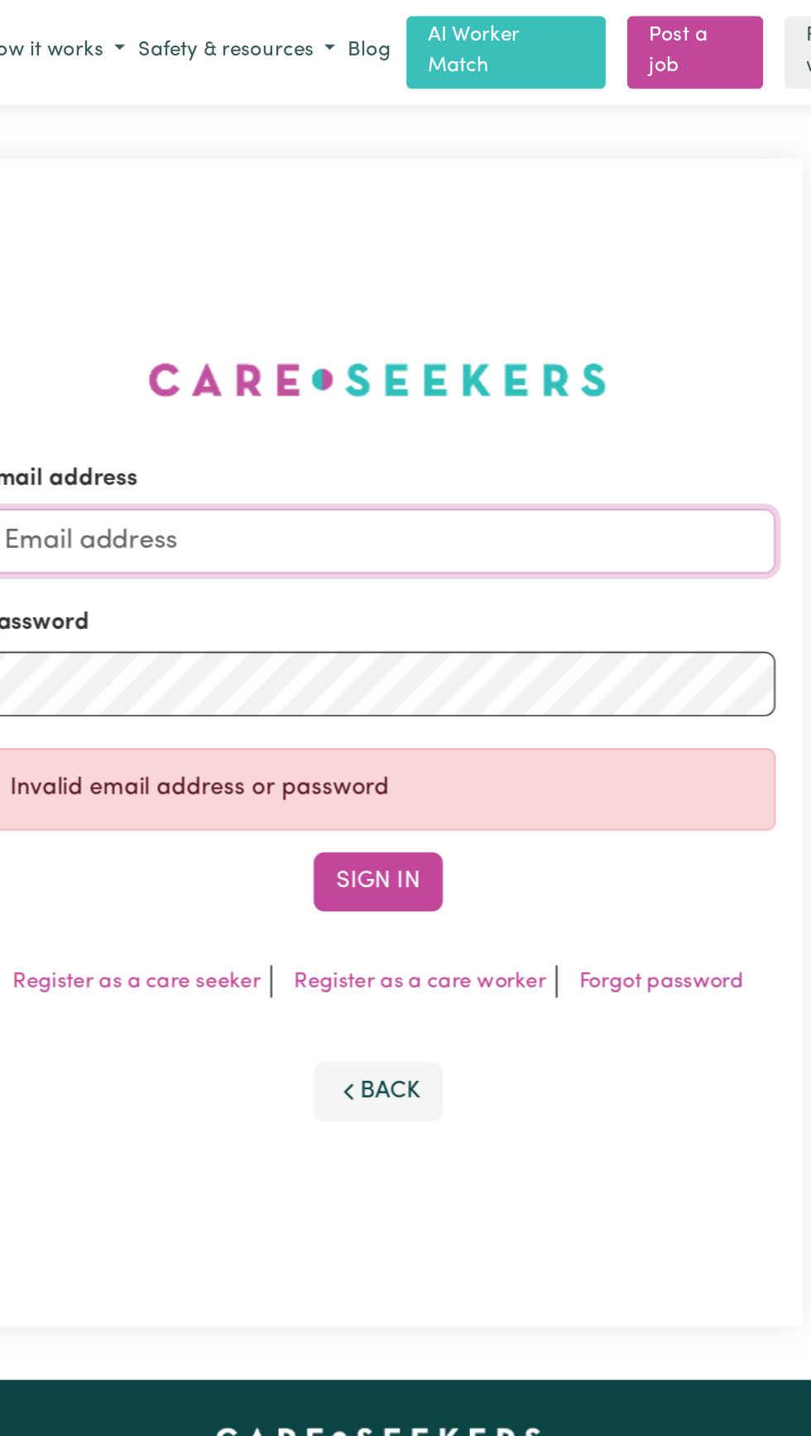
click at [394, 352] on input "Email address" at bounding box center [404, 333] width 487 height 40
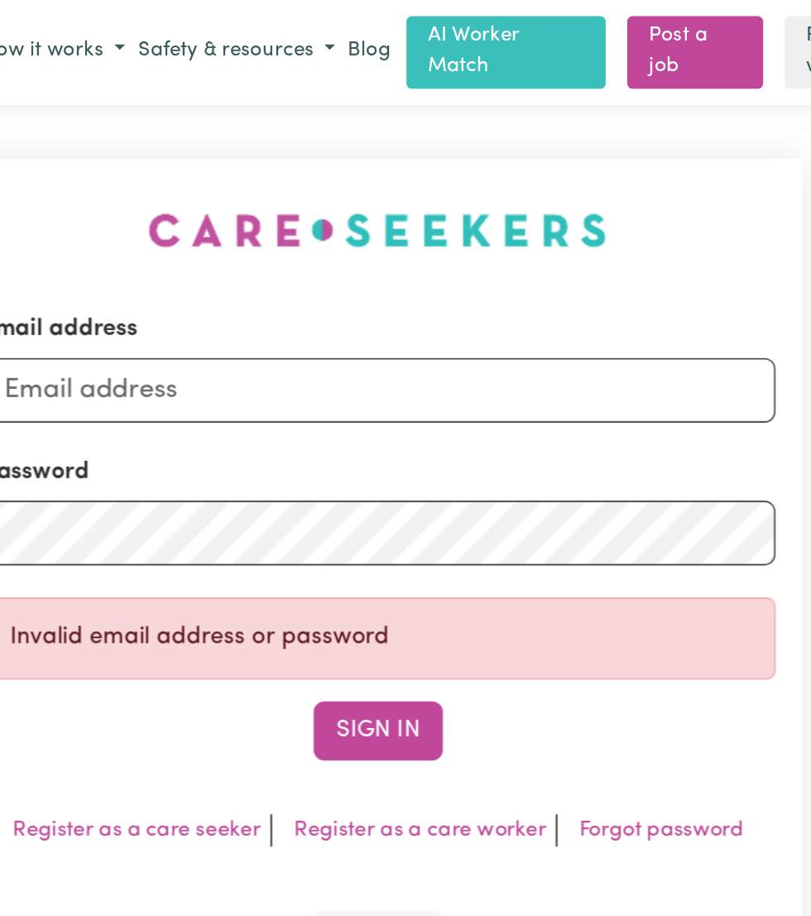
click at [404, 359] on form "Email address Password Invalid email address or password Sign In" at bounding box center [404, 330] width 487 height 276
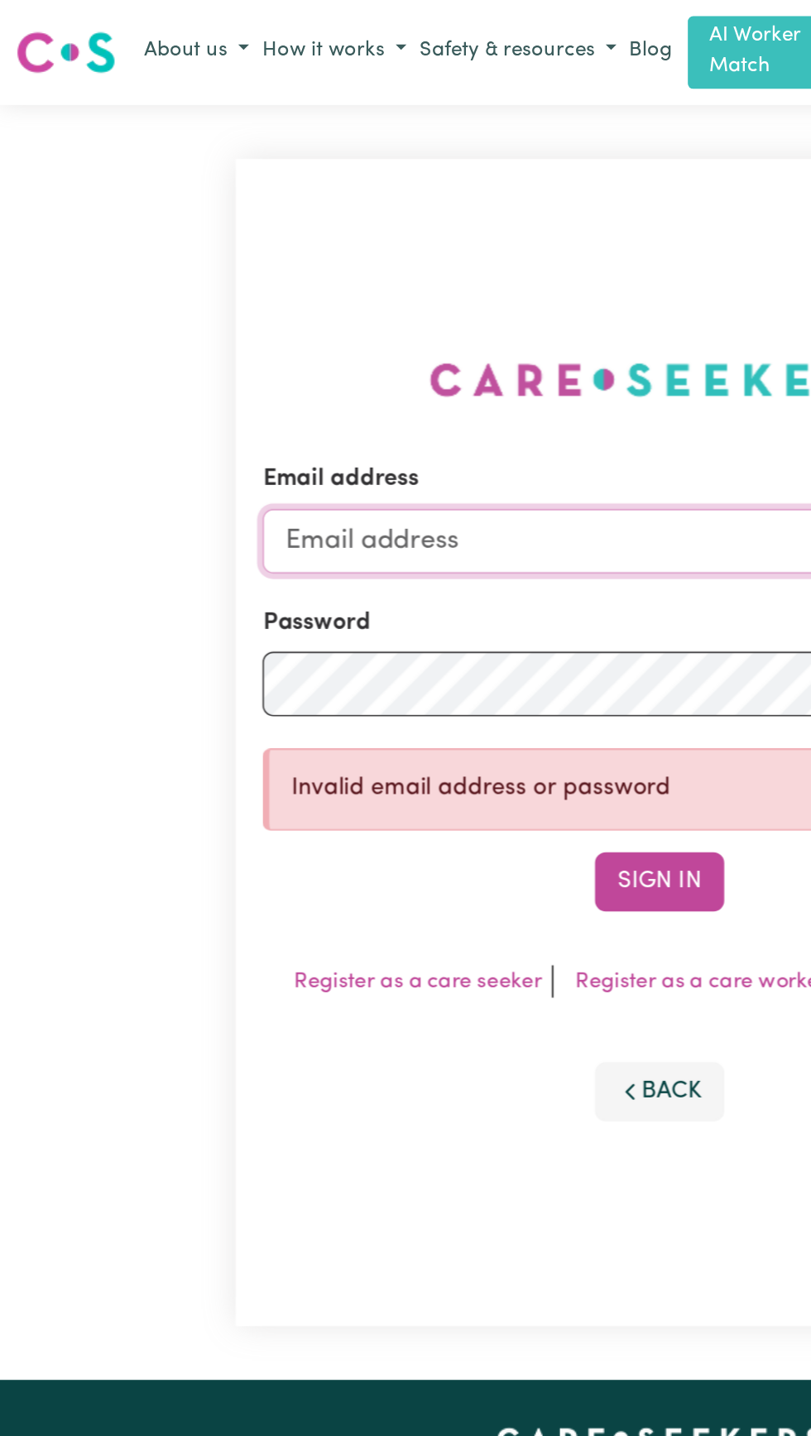
click at [245, 352] on input "Email address" at bounding box center [404, 333] width 487 height 40
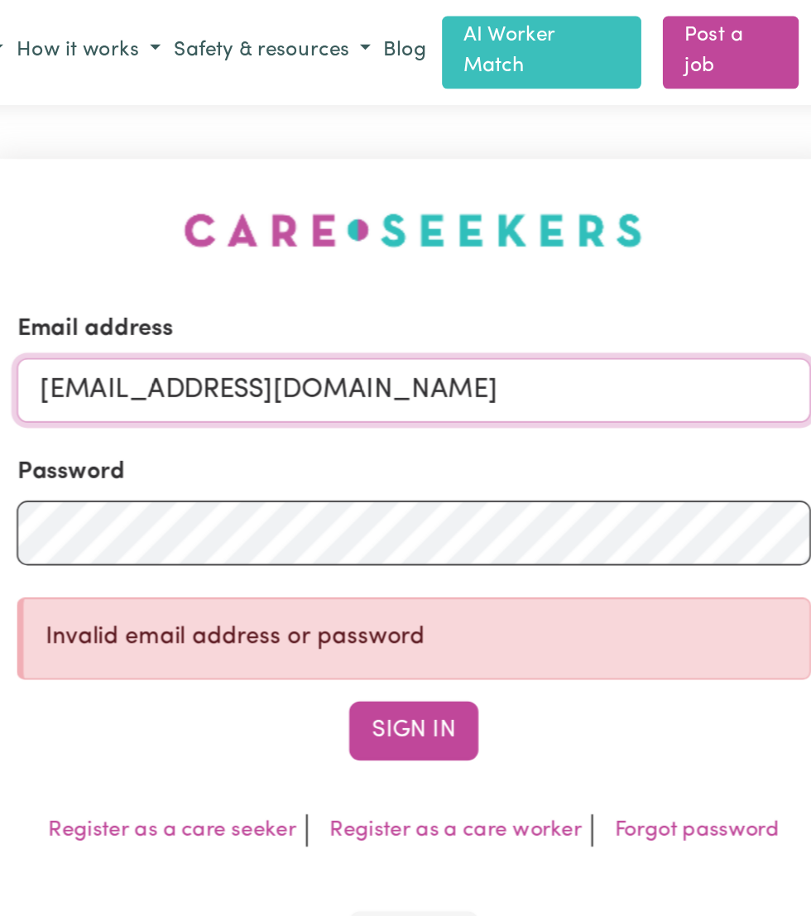
type input "[EMAIL_ADDRESS][DOMAIN_NAME]"
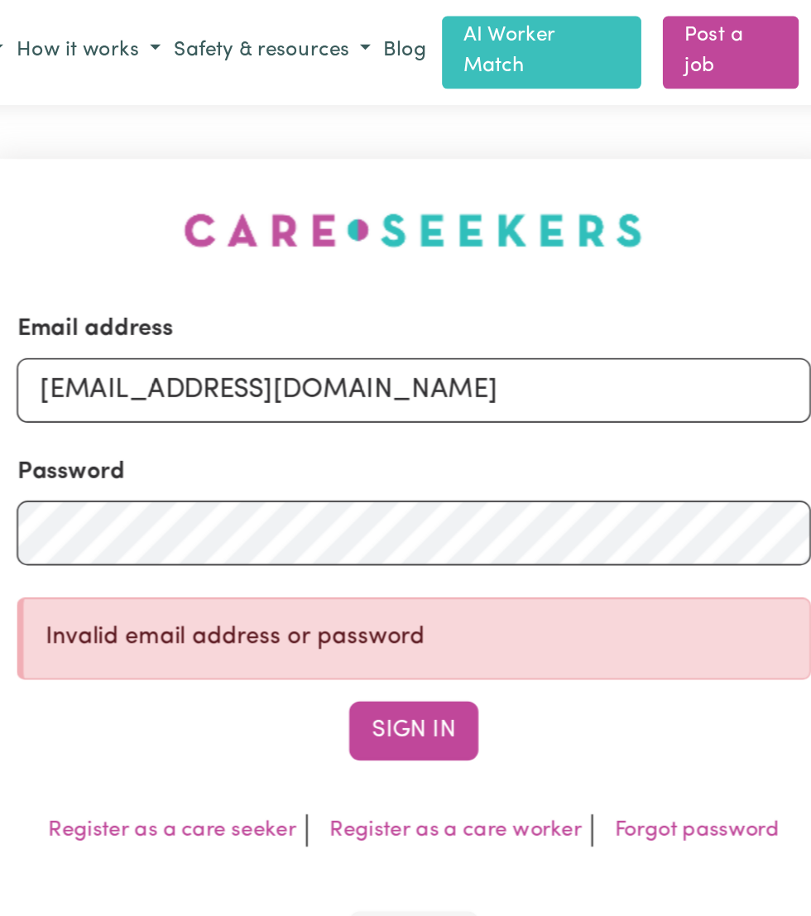
click at [416, 442] on button "Sign In" at bounding box center [405, 449] width 79 height 36
click at [405, 446] on button "Sign In" at bounding box center [405, 449] width 79 height 36
